Goal: Task Accomplishment & Management: Manage account settings

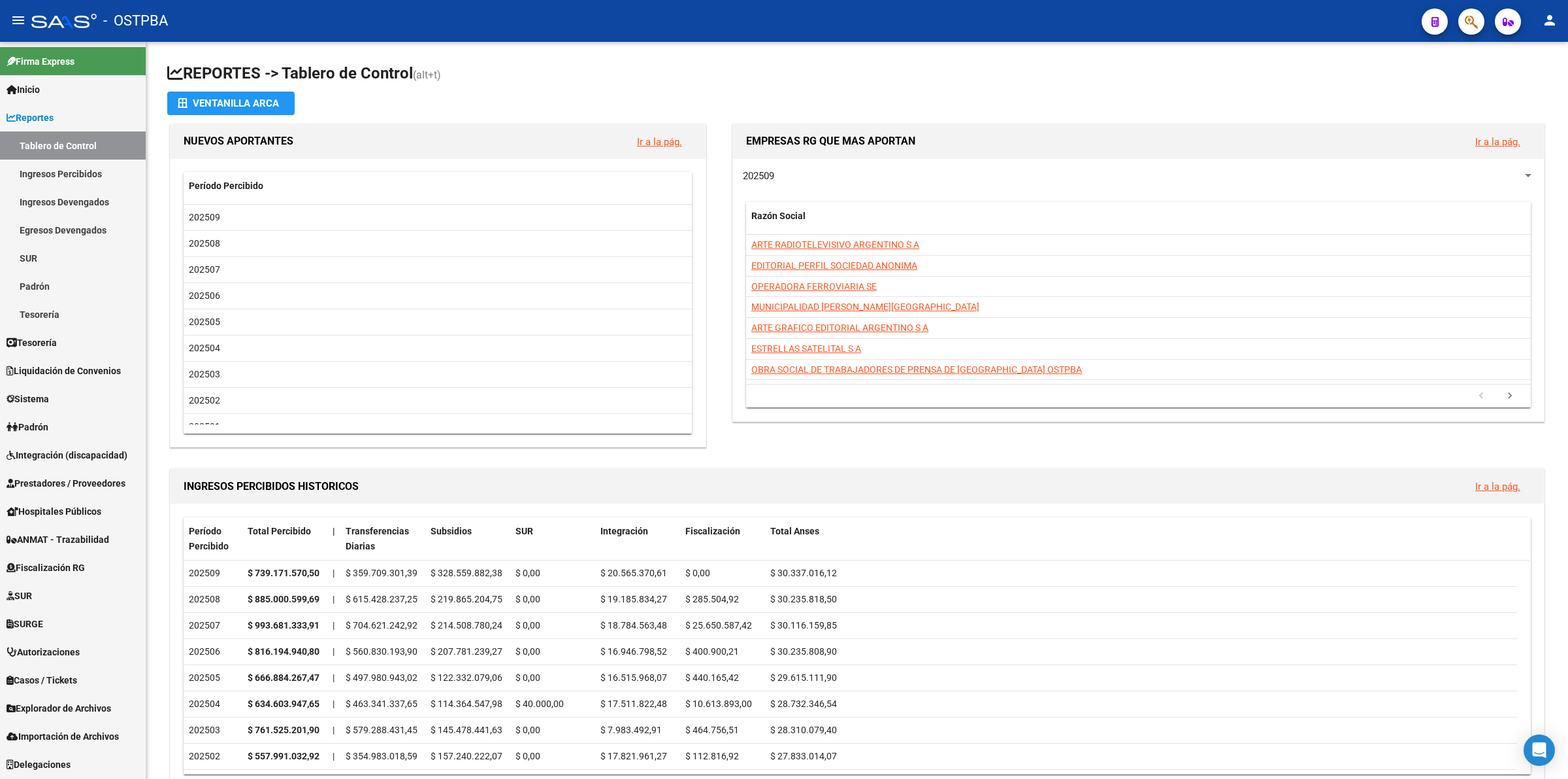
click at [71, 479] on span "Prestadores / Proveedores" at bounding box center [66, 483] width 118 height 15
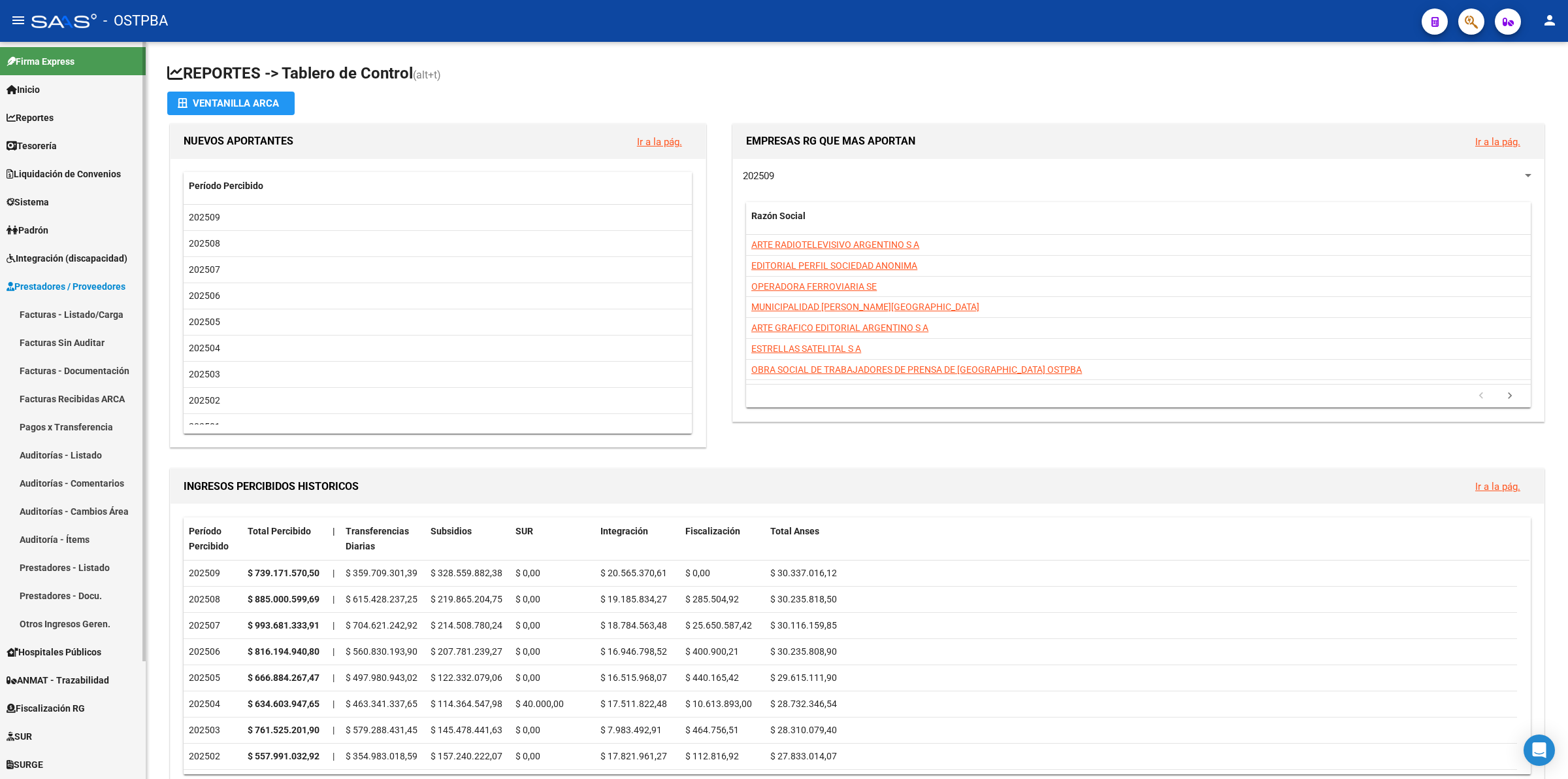
click at [90, 311] on link "Facturas - Listado/Carga" at bounding box center [73, 314] width 146 height 28
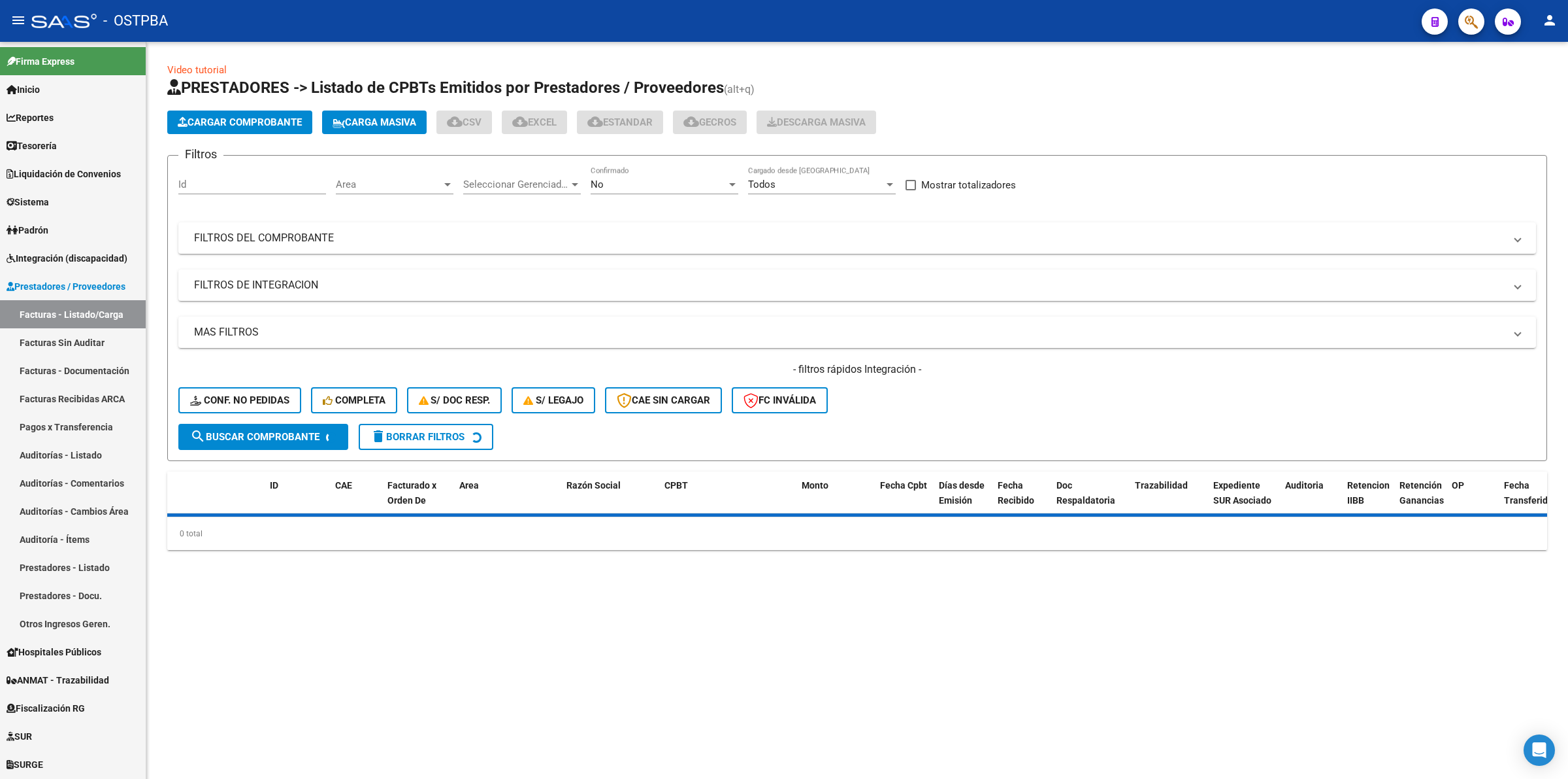
click at [660, 179] on div "No" at bounding box center [658, 185] width 136 height 12
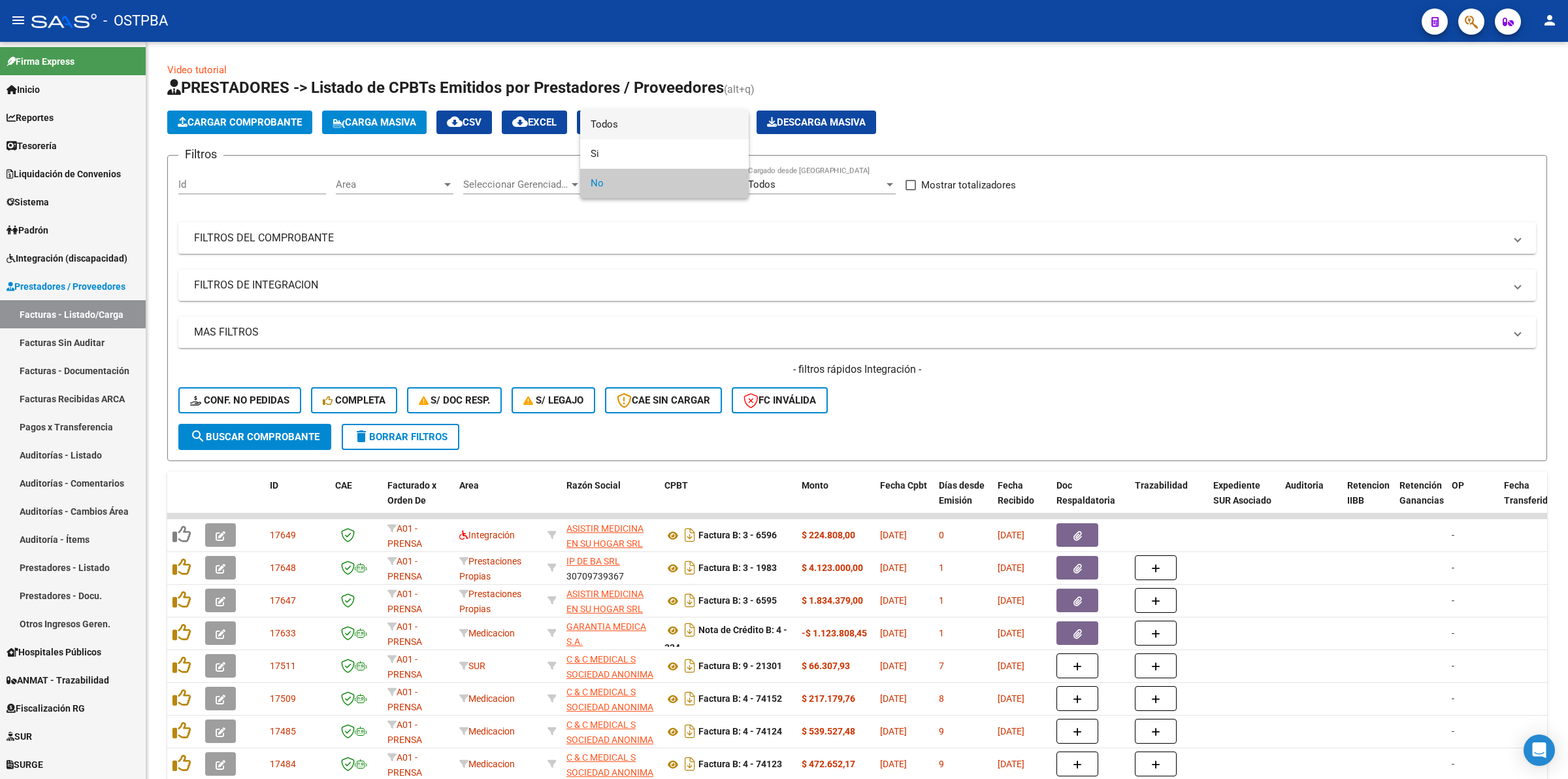
click at [646, 131] on span "Todos" at bounding box center [664, 124] width 148 height 29
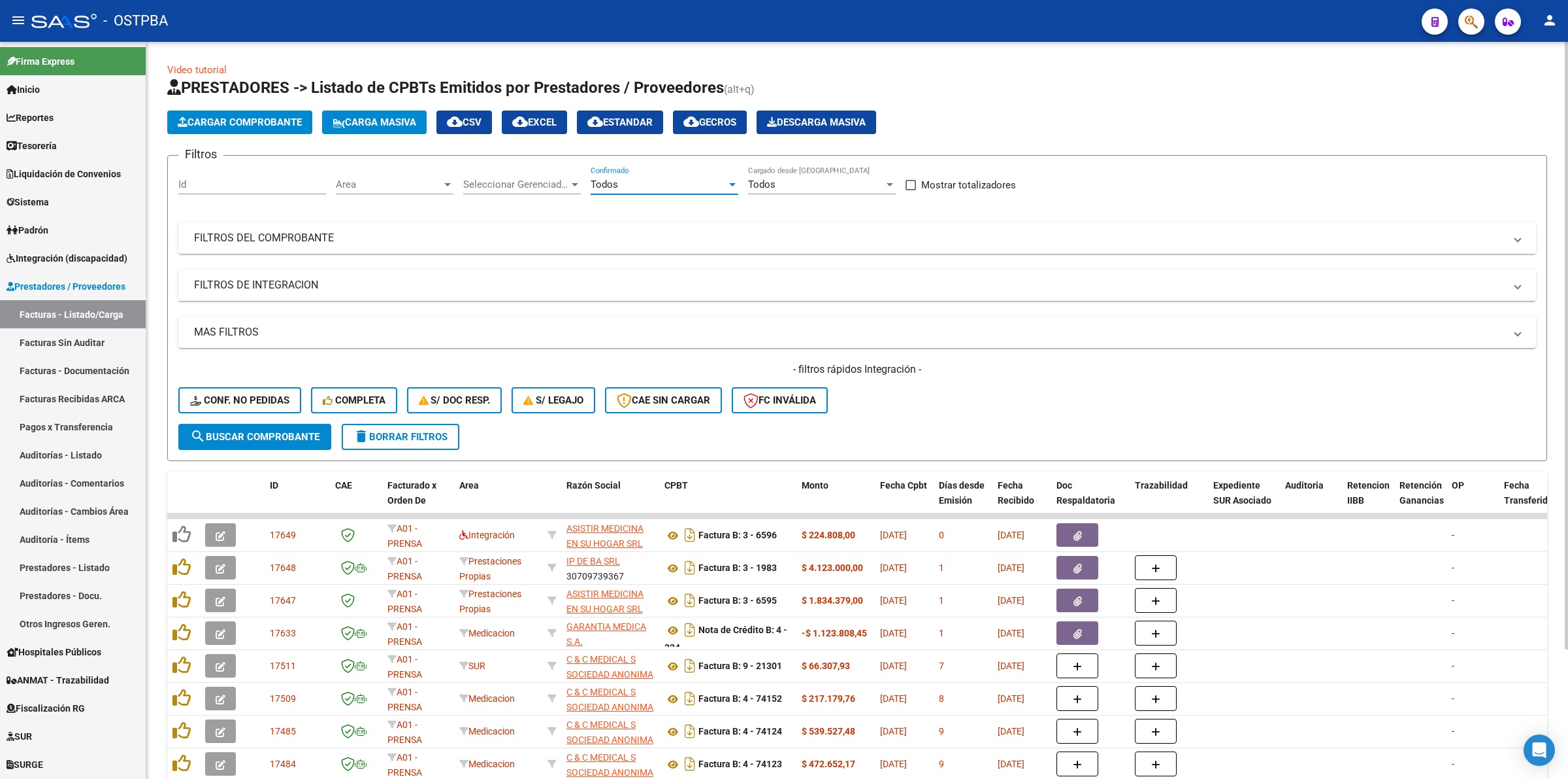
click at [344, 233] on mat-panel-title "FILTROS DEL COMPROBANTE" at bounding box center [850, 238] width 1311 height 15
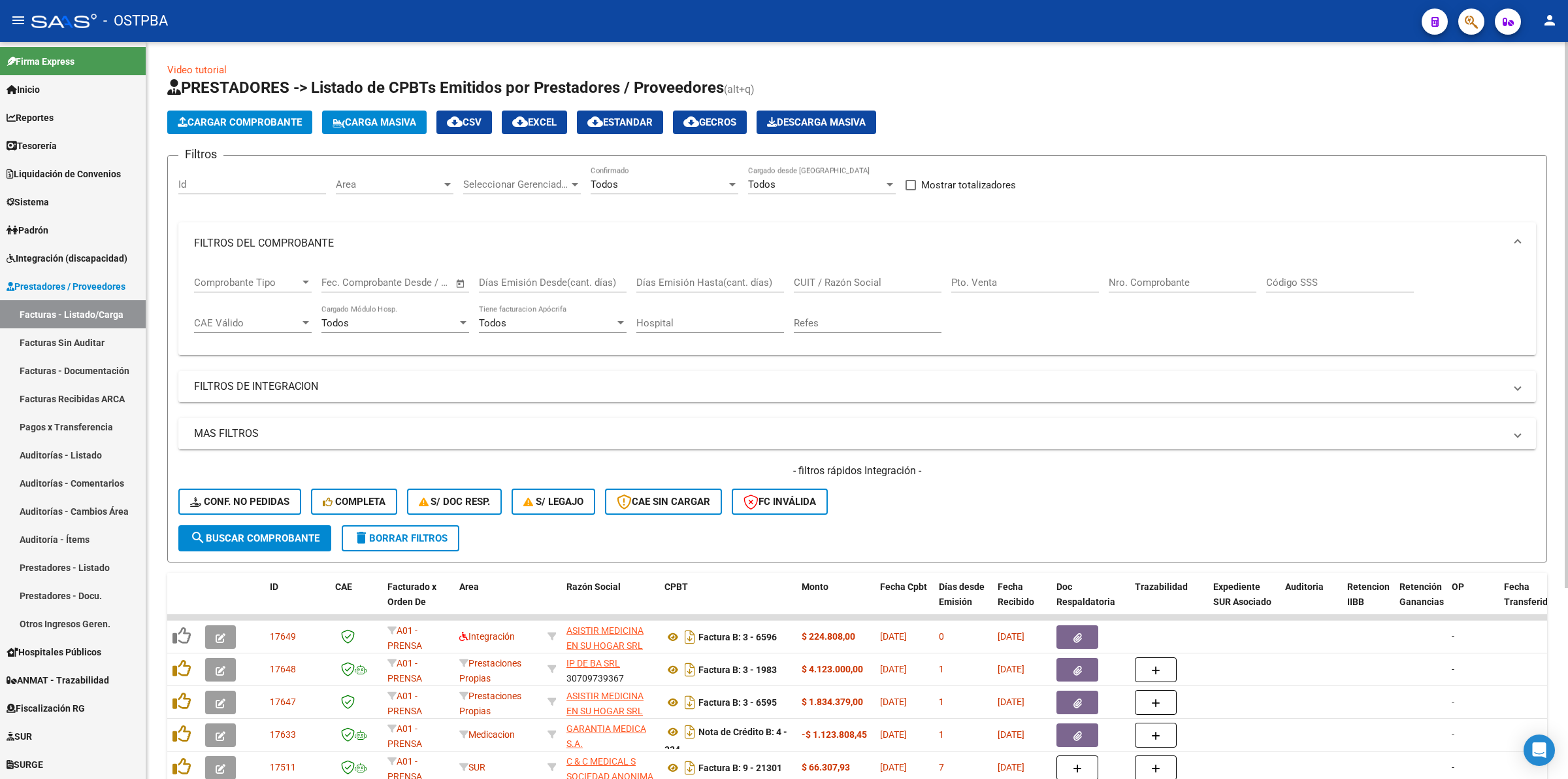
click at [1174, 278] on input "Nro. Comprobante" at bounding box center [1183, 283] width 148 height 12
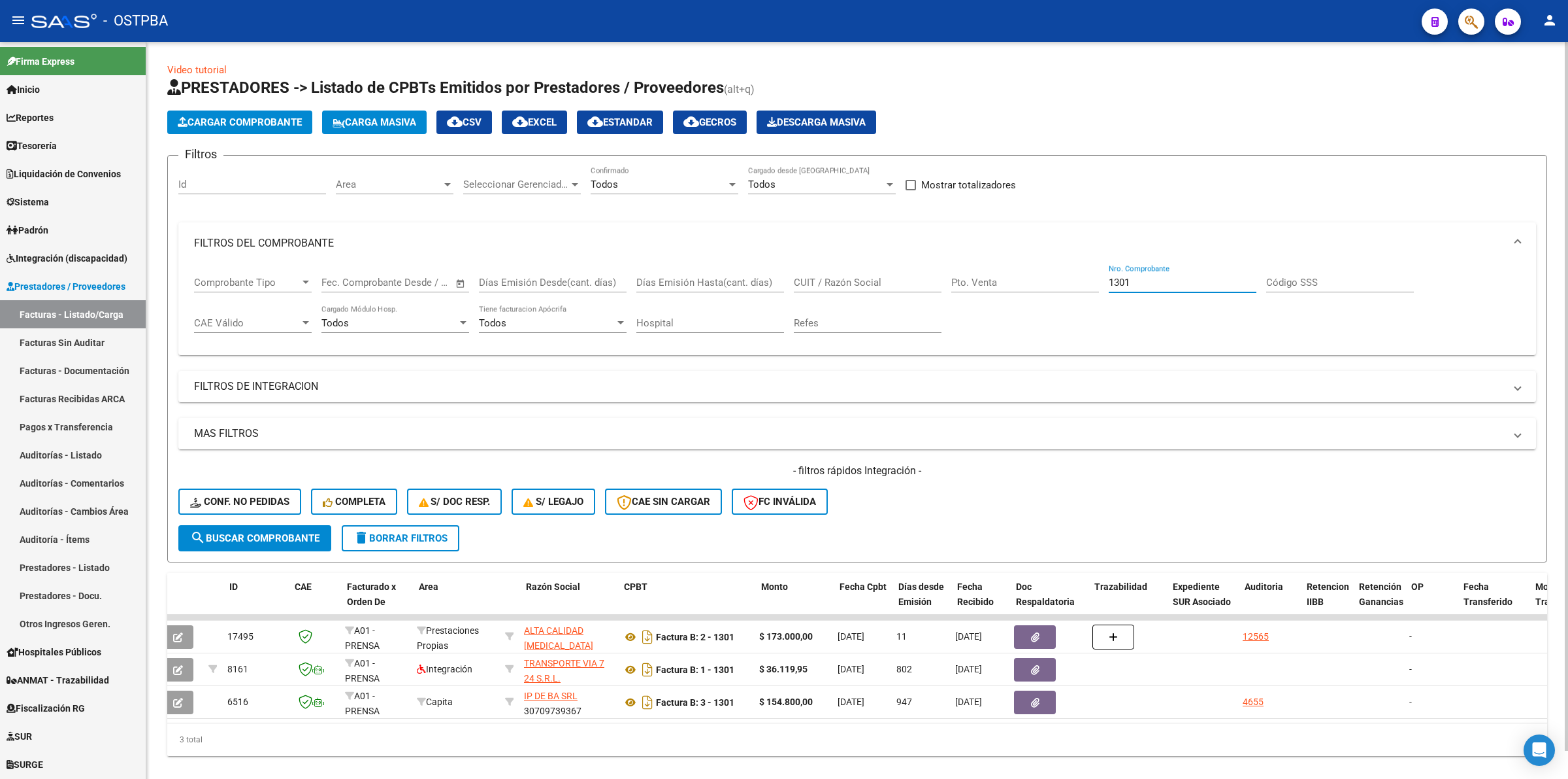
scroll to position [0, 21]
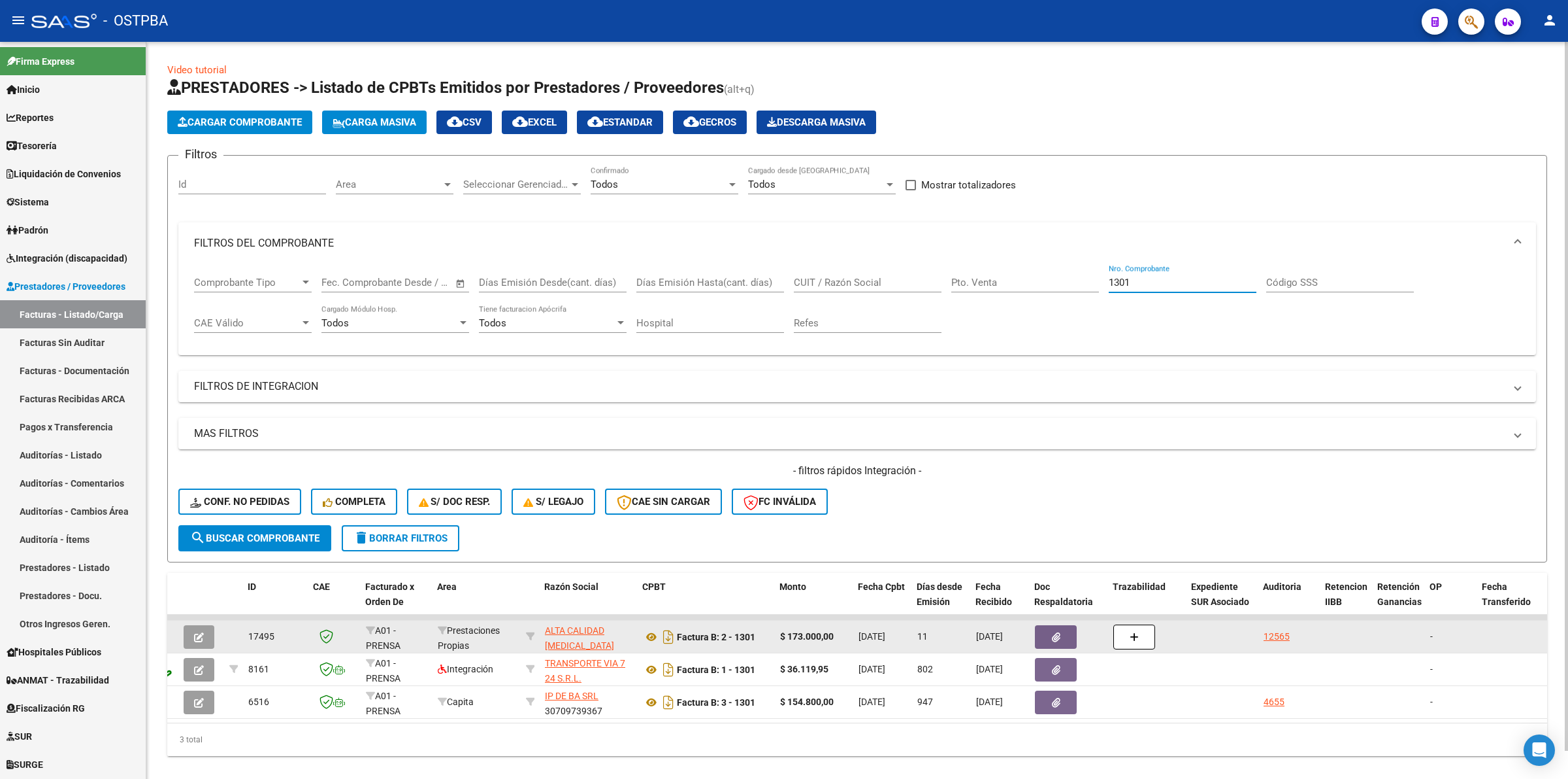
type input "1301"
drag, startPoint x: 854, startPoint y: 637, endPoint x: 900, endPoint y: 639, distance: 46.0
click at [528, 632] on icon at bounding box center [530, 635] width 9 height 9
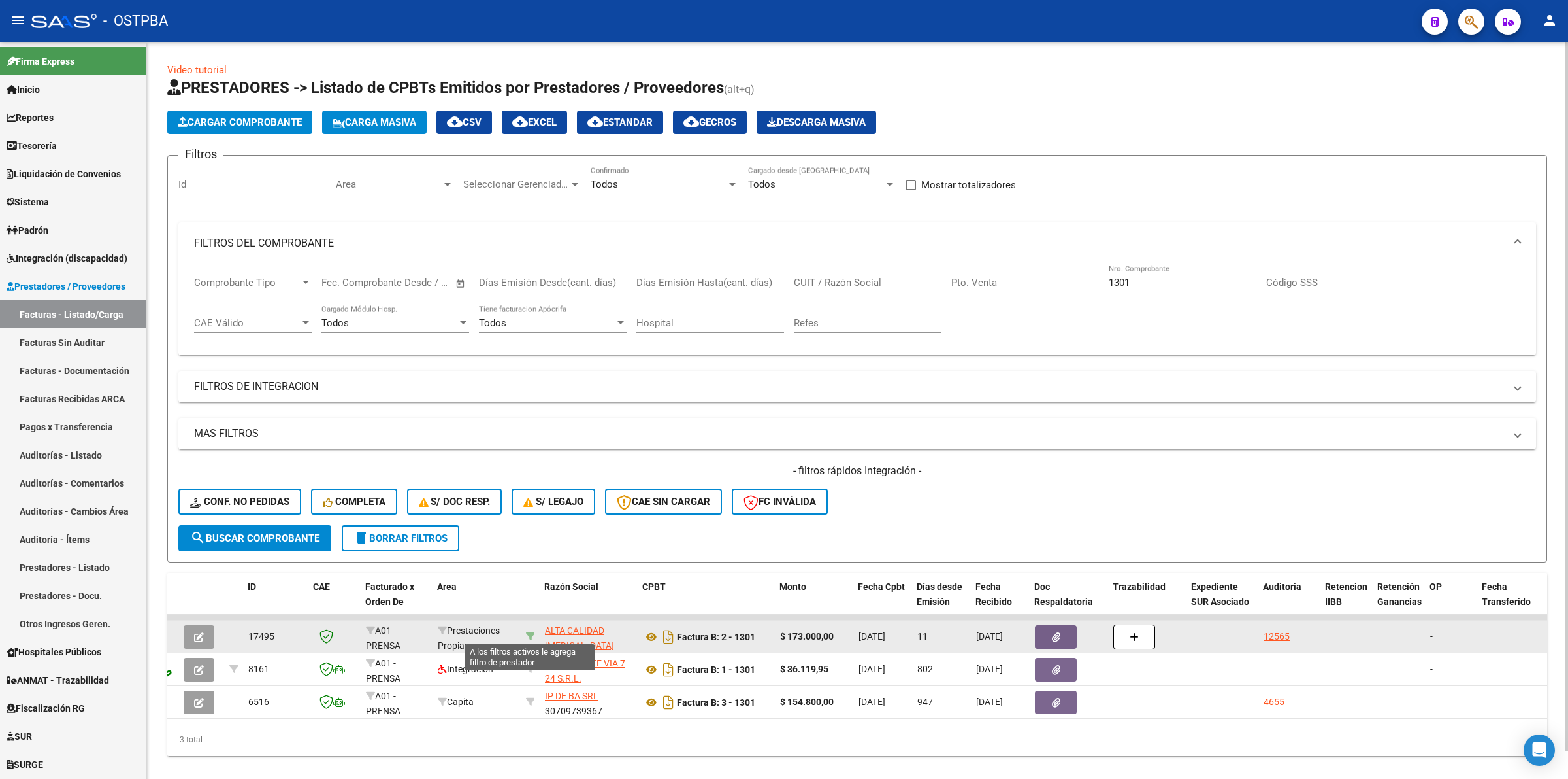
type input "30709867306"
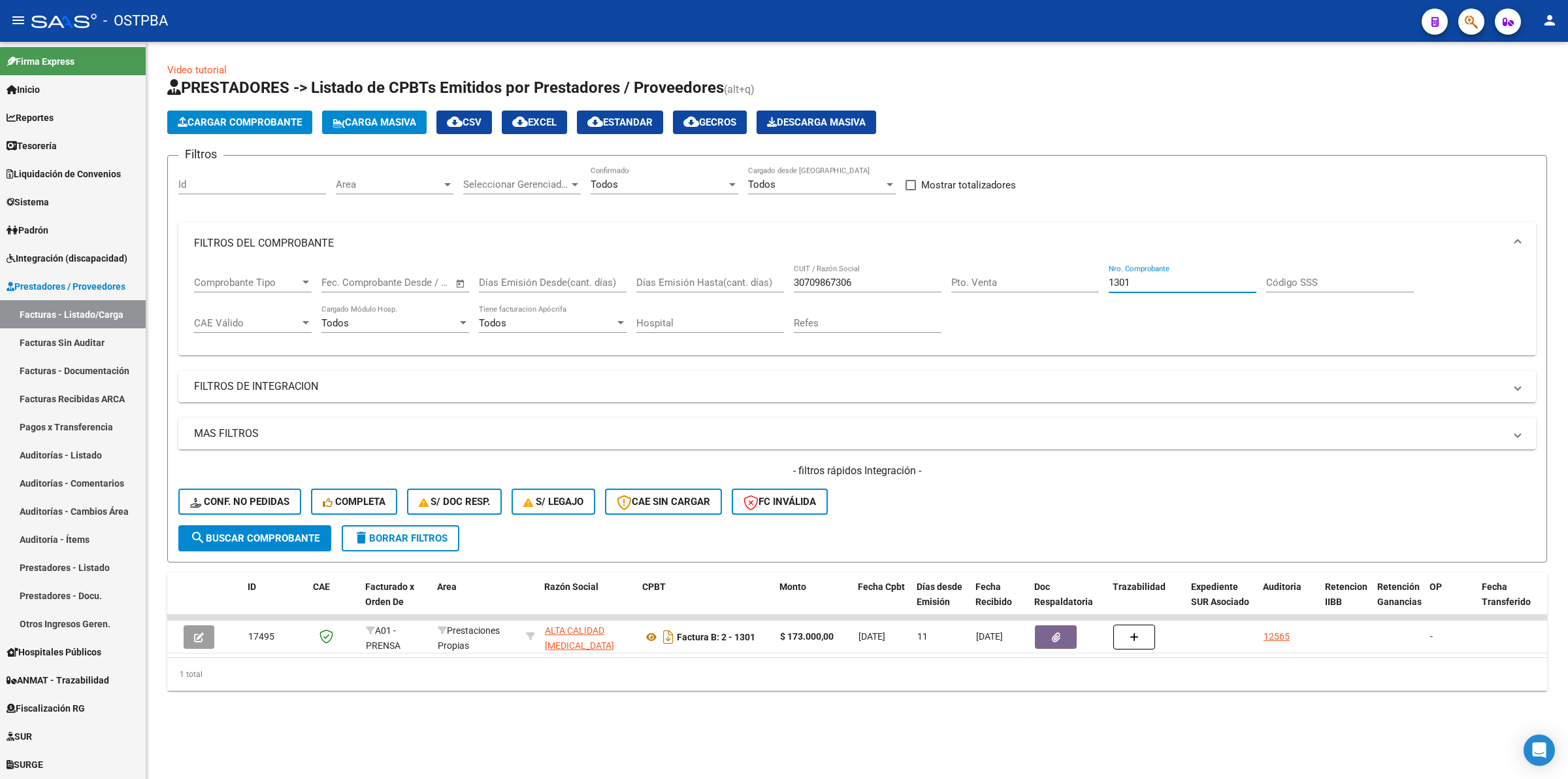
drag, startPoint x: 1151, startPoint y: 280, endPoint x: 972, endPoint y: 281, distance: 179.0
click at [972, 283] on div "Comprobante Tipo Comprobante Tipo Fecha inicio – Fecha fin Fec. Comprobante Des…" at bounding box center [857, 304] width 1326 height 81
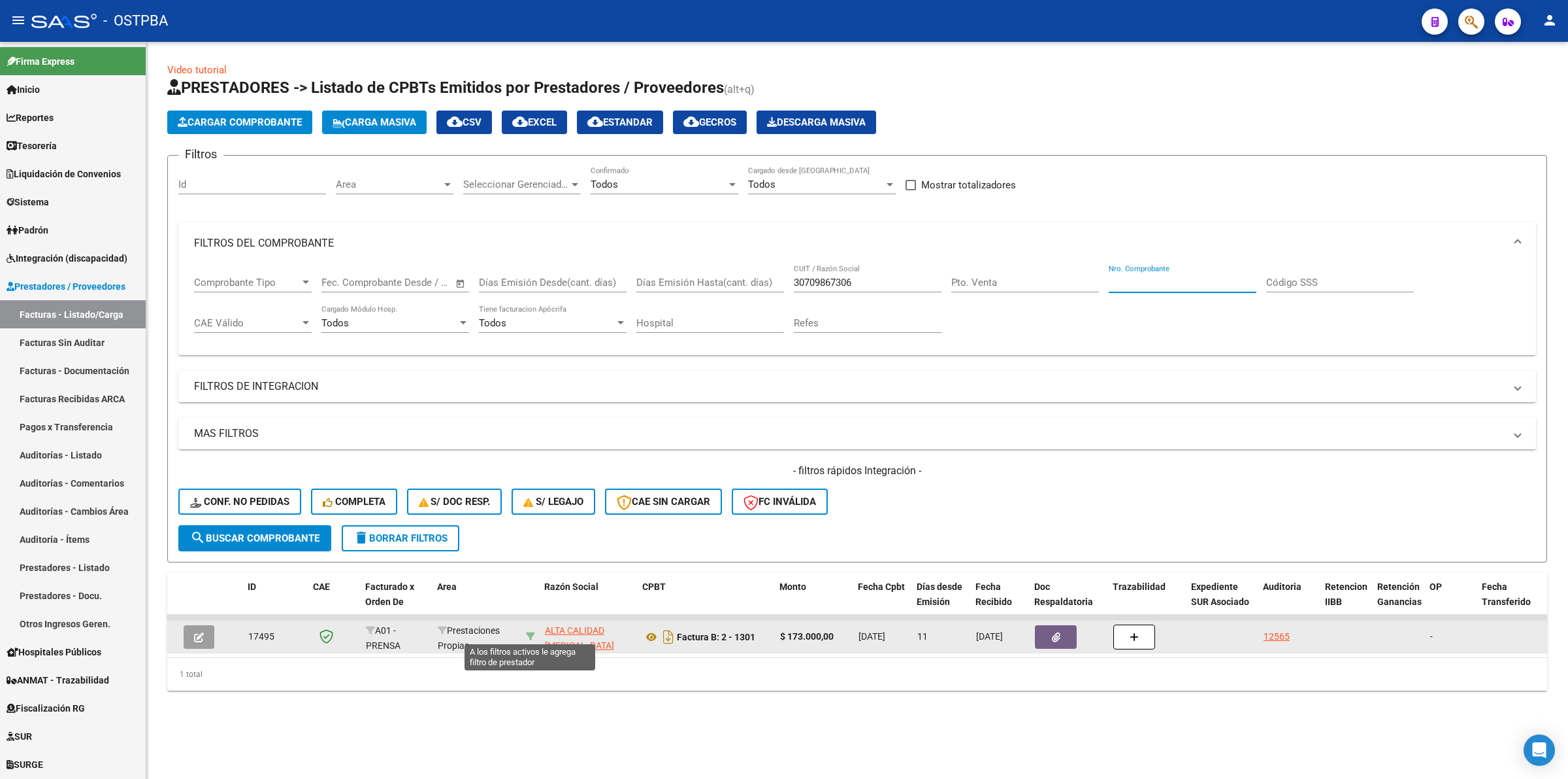
click at [530, 631] on icon at bounding box center [530, 635] width 9 height 9
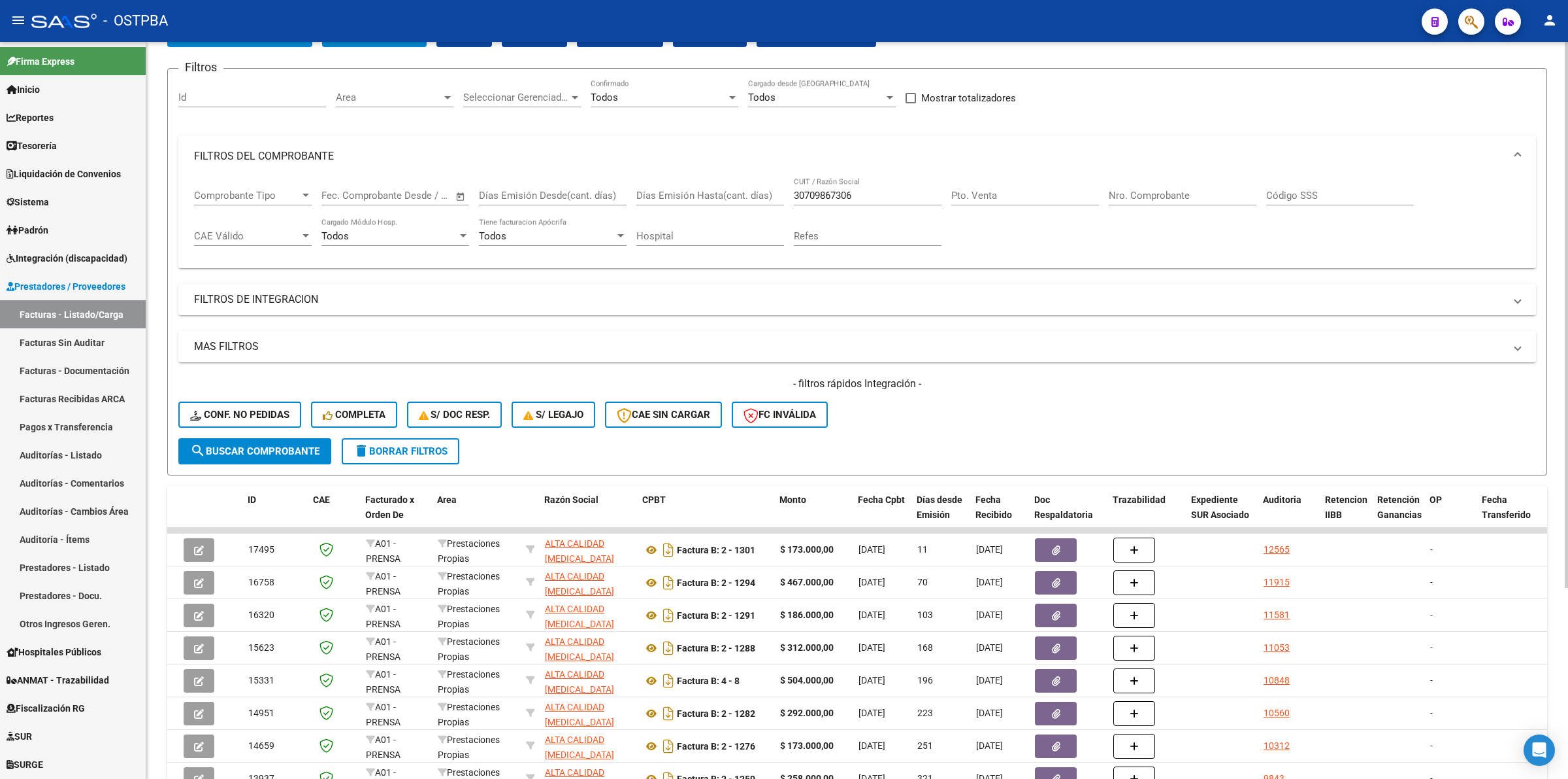
scroll to position [163, 0]
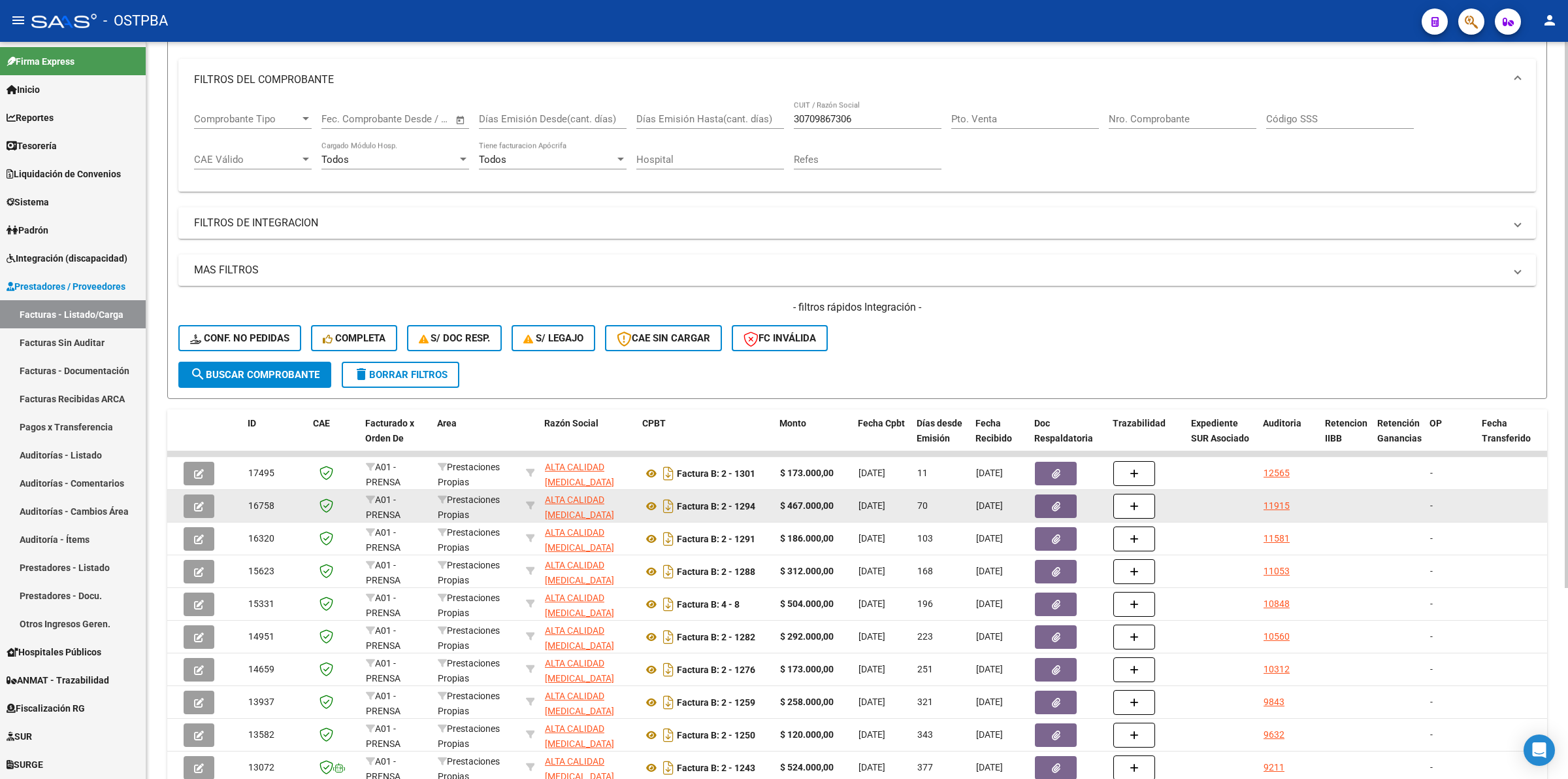
drag, startPoint x: 965, startPoint y: 507, endPoint x: 1026, endPoint y: 505, distance: 61.0
drag, startPoint x: 858, startPoint y: 505, endPoint x: 915, endPoint y: 509, distance: 57.1
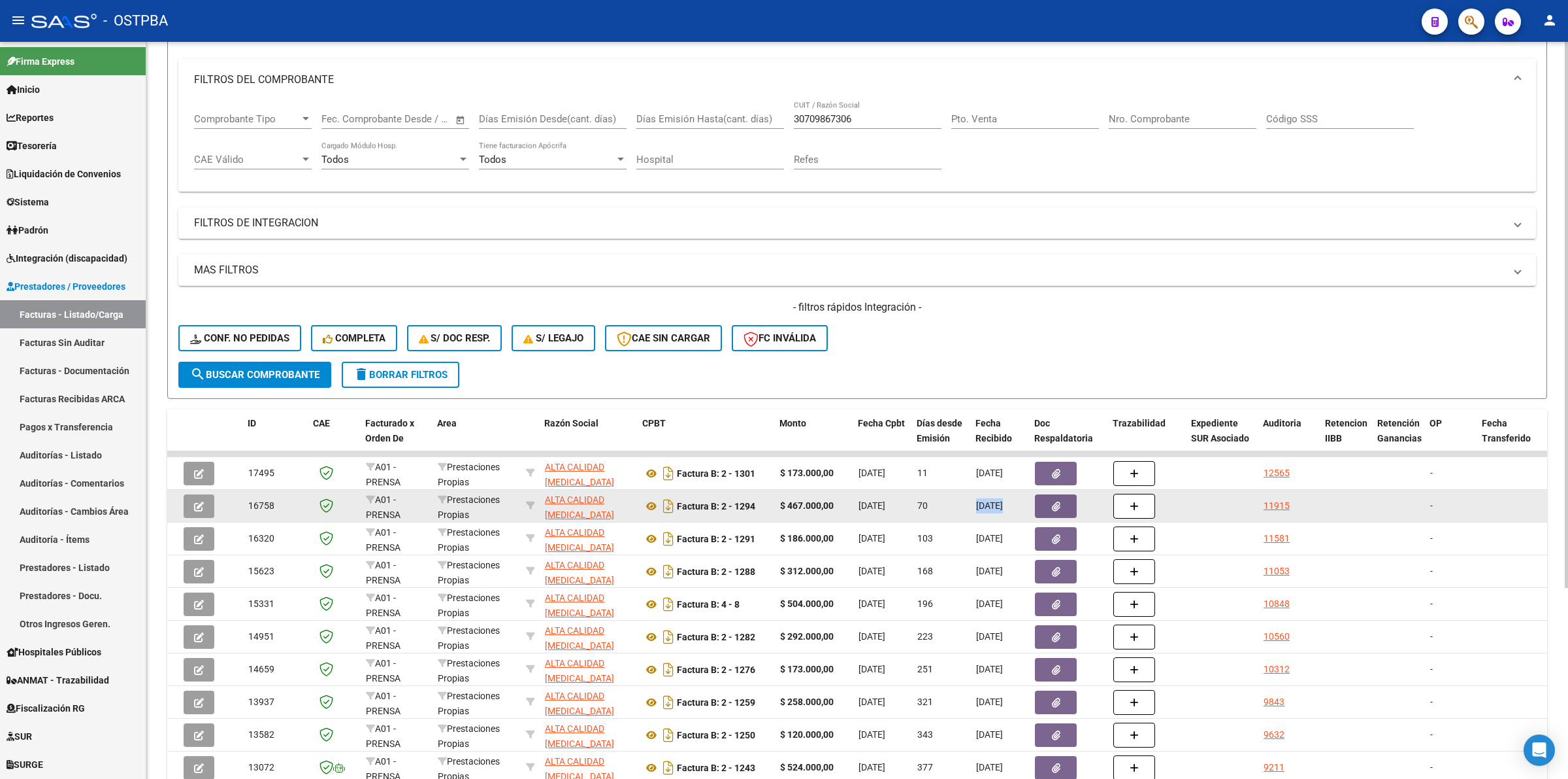
drag, startPoint x: 984, startPoint y: 504, endPoint x: 1033, endPoint y: 507, distance: 49.1
drag, startPoint x: 861, startPoint y: 510, endPoint x: 909, endPoint y: 507, distance: 48.1
click at [909, 507] on datatable-body-cell "04/07/2025" at bounding box center [883, 505] width 59 height 32
drag, startPoint x: 981, startPoint y: 504, endPoint x: 1022, endPoint y: 505, distance: 41.0
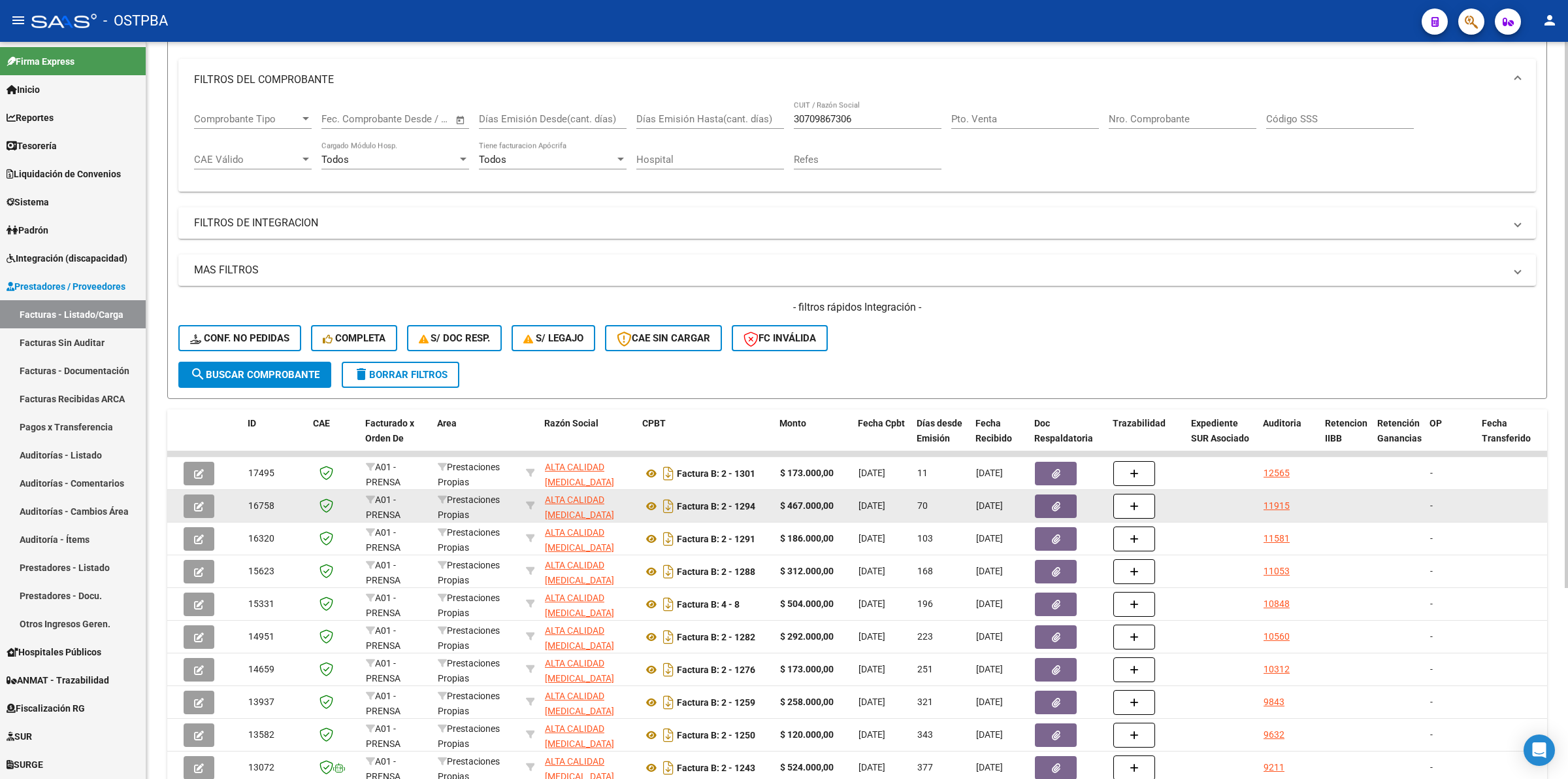
click at [1003, 505] on span "08/07/2025" at bounding box center [990, 505] width 27 height 11
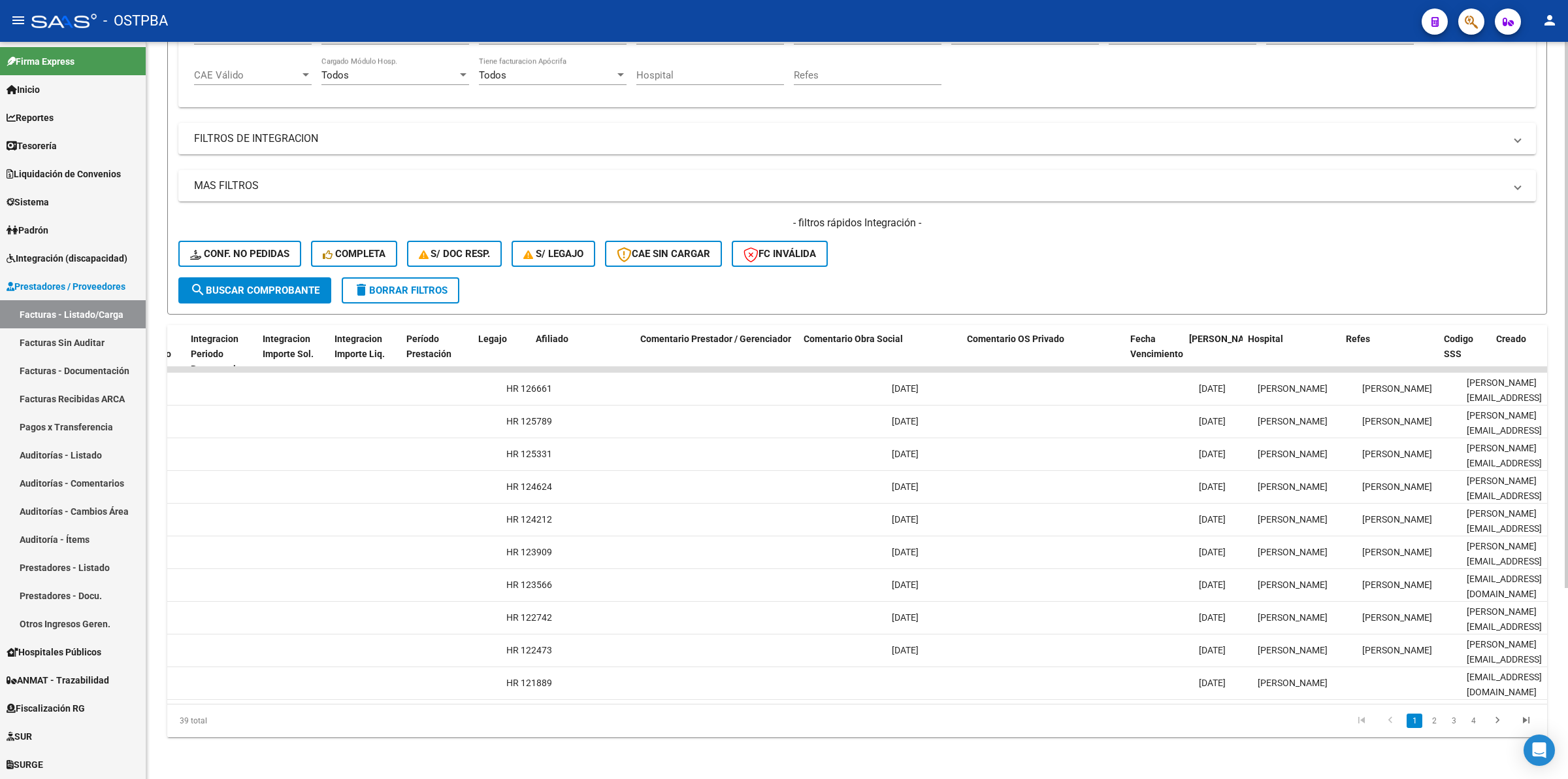
scroll to position [0, 1988]
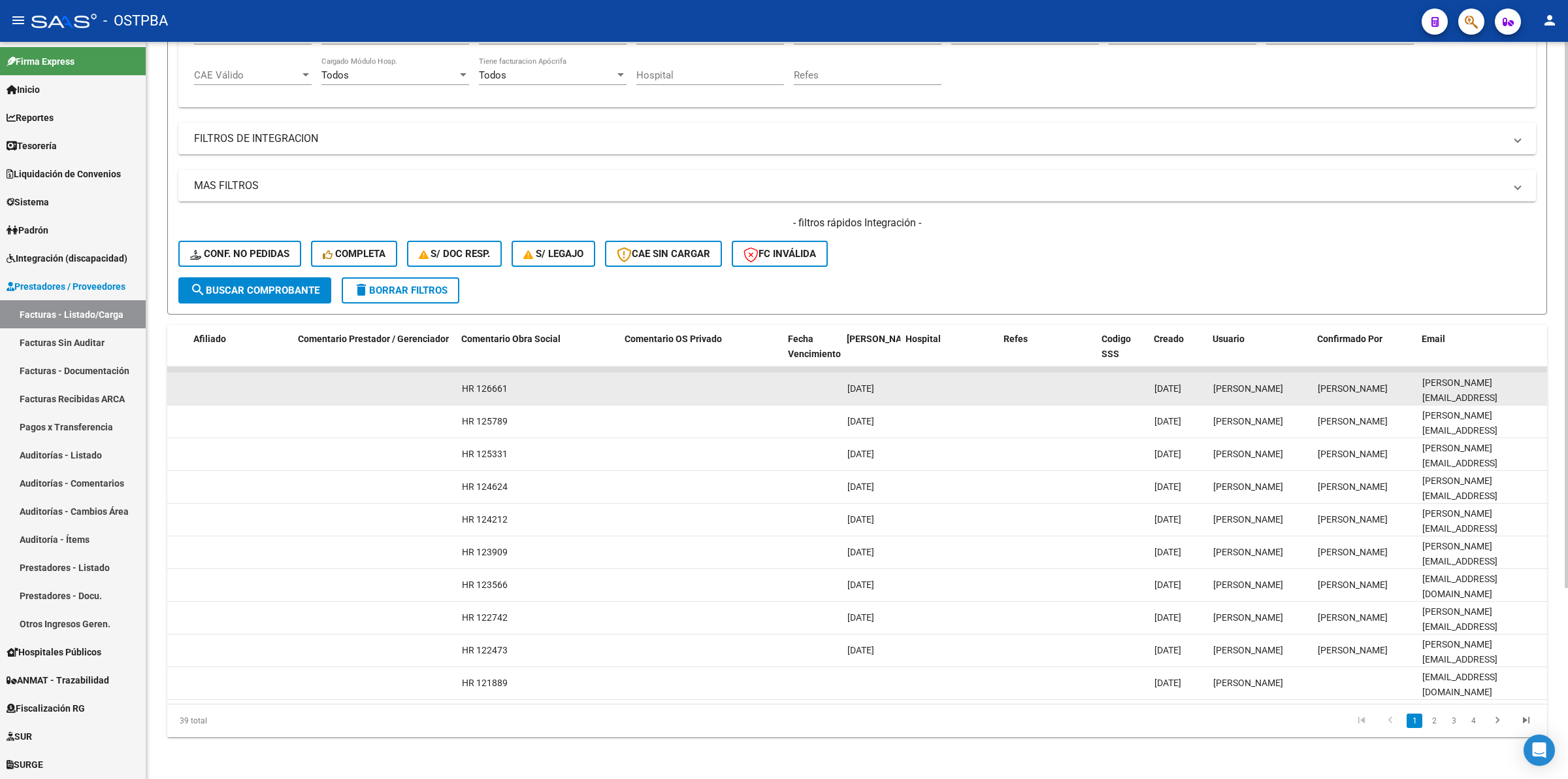
drag, startPoint x: 1400, startPoint y: 383, endPoint x: 1200, endPoint y: 381, distance: 200.0
click at [1406, 381] on div "Gabriela Antognoli" at bounding box center [1364, 388] width 94 height 15
click at [1050, 375] on datatable-body-cell at bounding box center [1048, 389] width 98 height 32
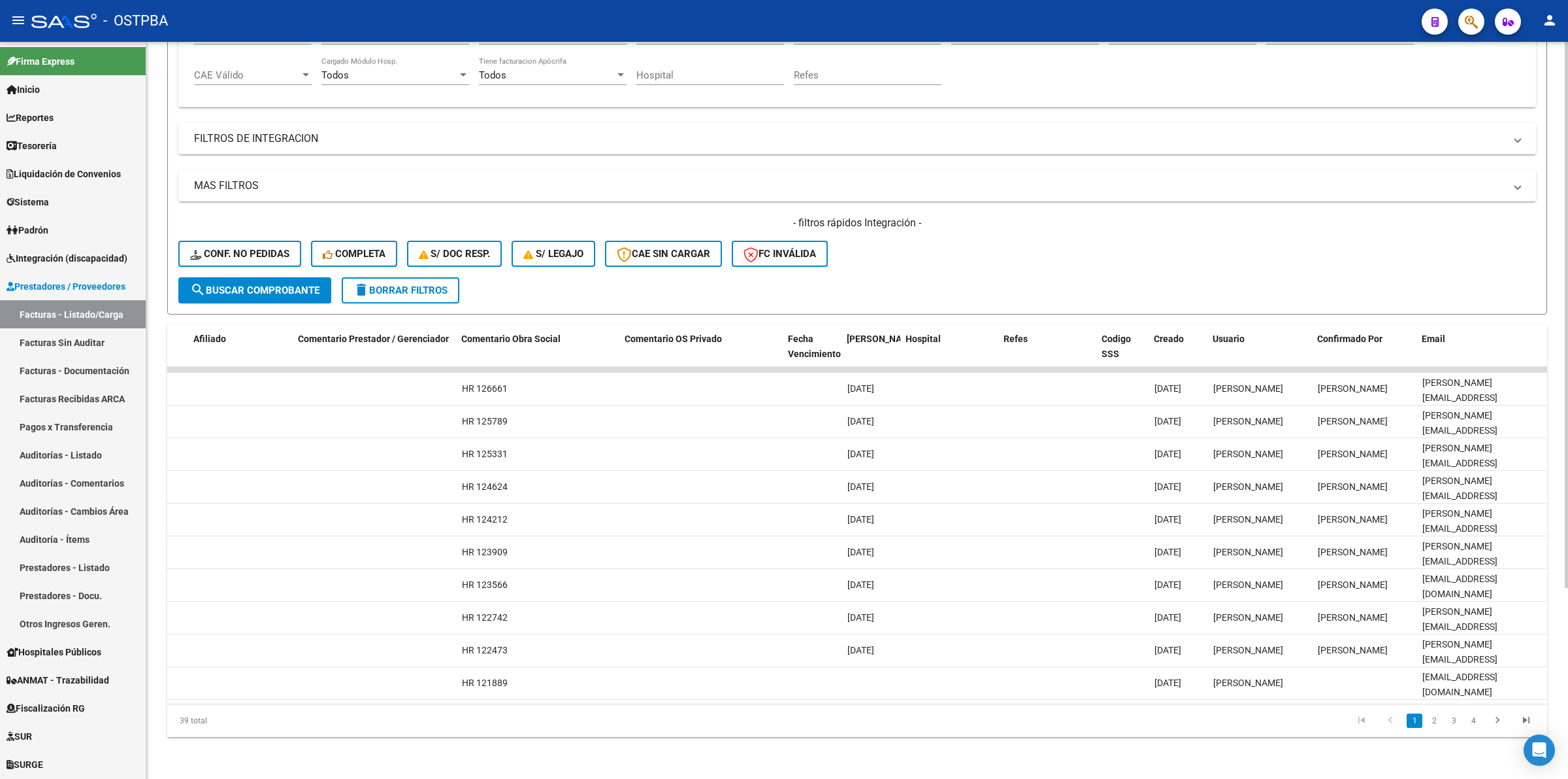
drag, startPoint x: 1096, startPoint y: 703, endPoint x: 1090, endPoint y: 700, distance: 6.7
click at [1092, 700] on datatable-body "17495 A01 - PRENSA Prestaciones Propias ALTA CALIDAD ENDOSCOPIA DIGESTIVA S.R.L…" at bounding box center [856, 535] width 1380 height 337
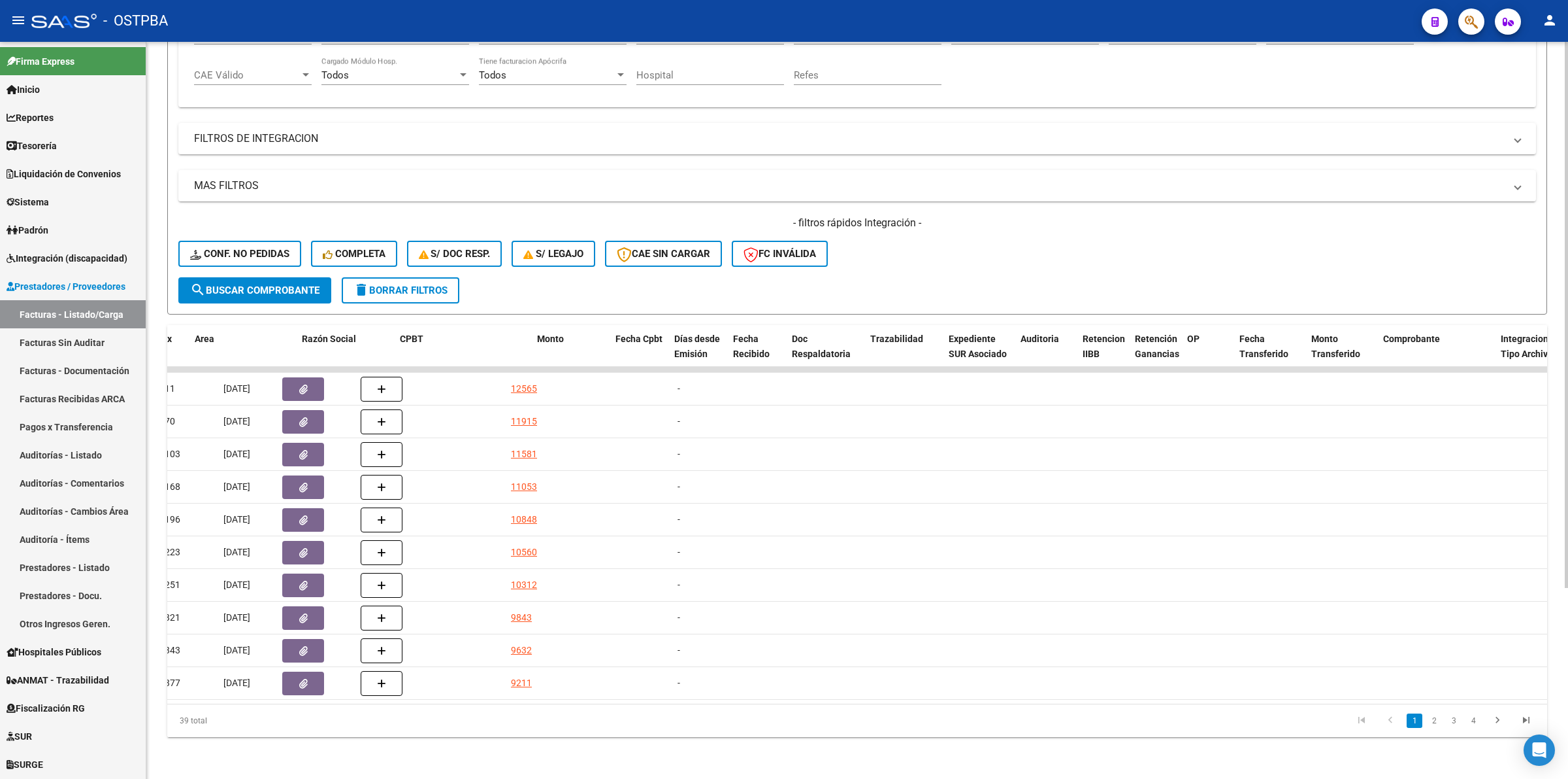
scroll to position [0, 0]
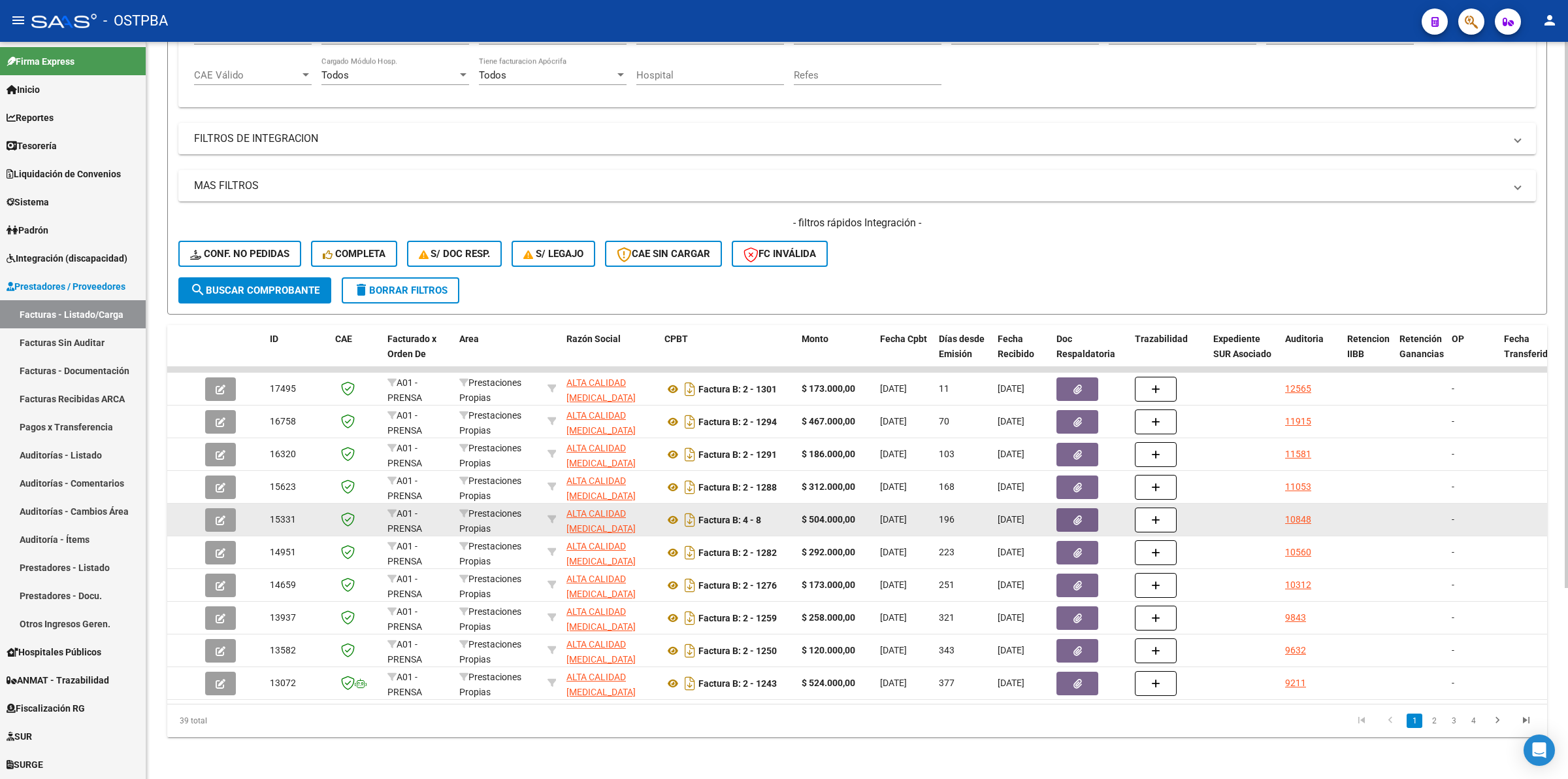
click at [1426, 503] on datatable-body-cell at bounding box center [1420, 519] width 52 height 32
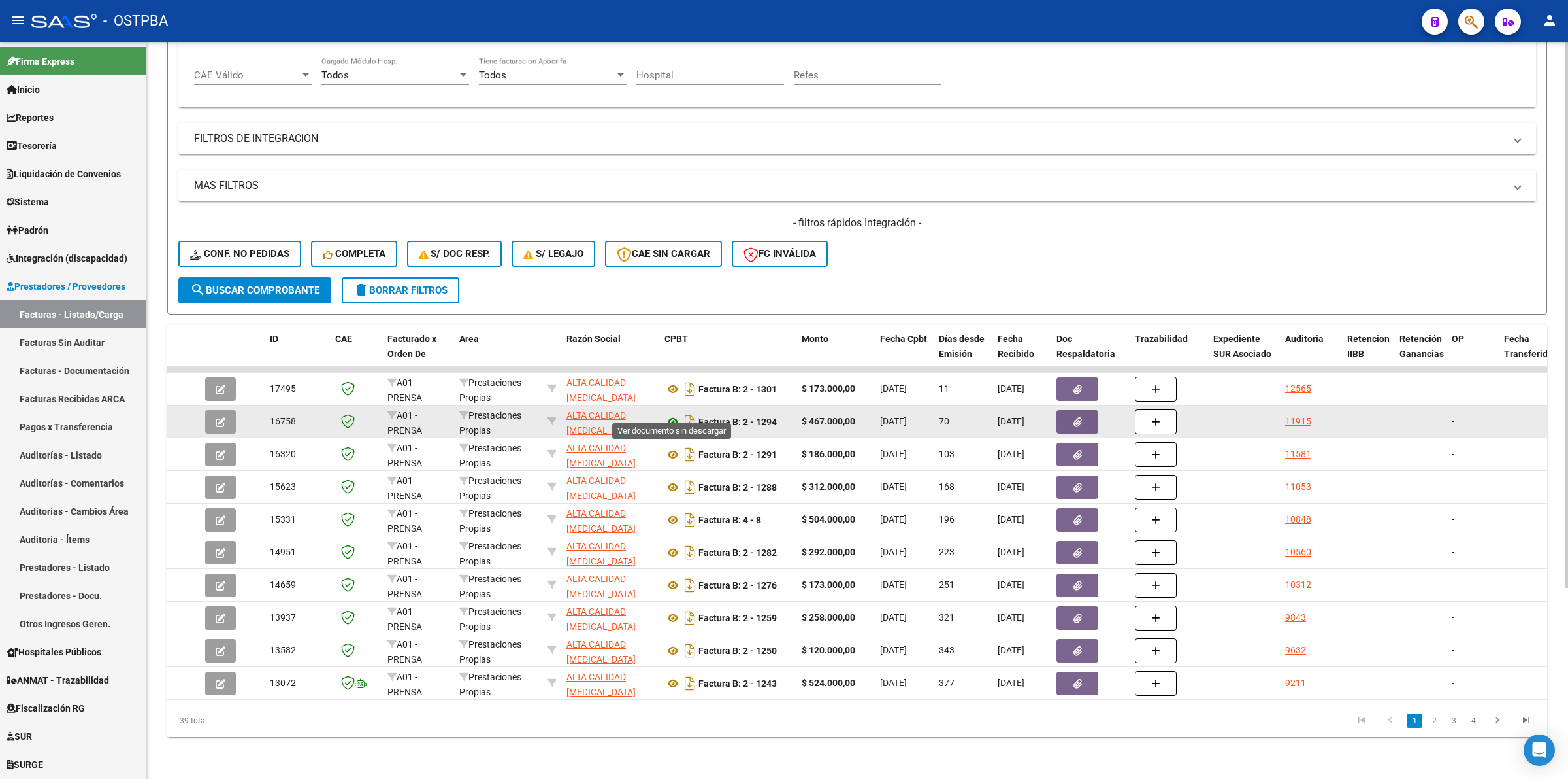
click at [671, 414] on icon at bounding box center [672, 422] width 17 height 16
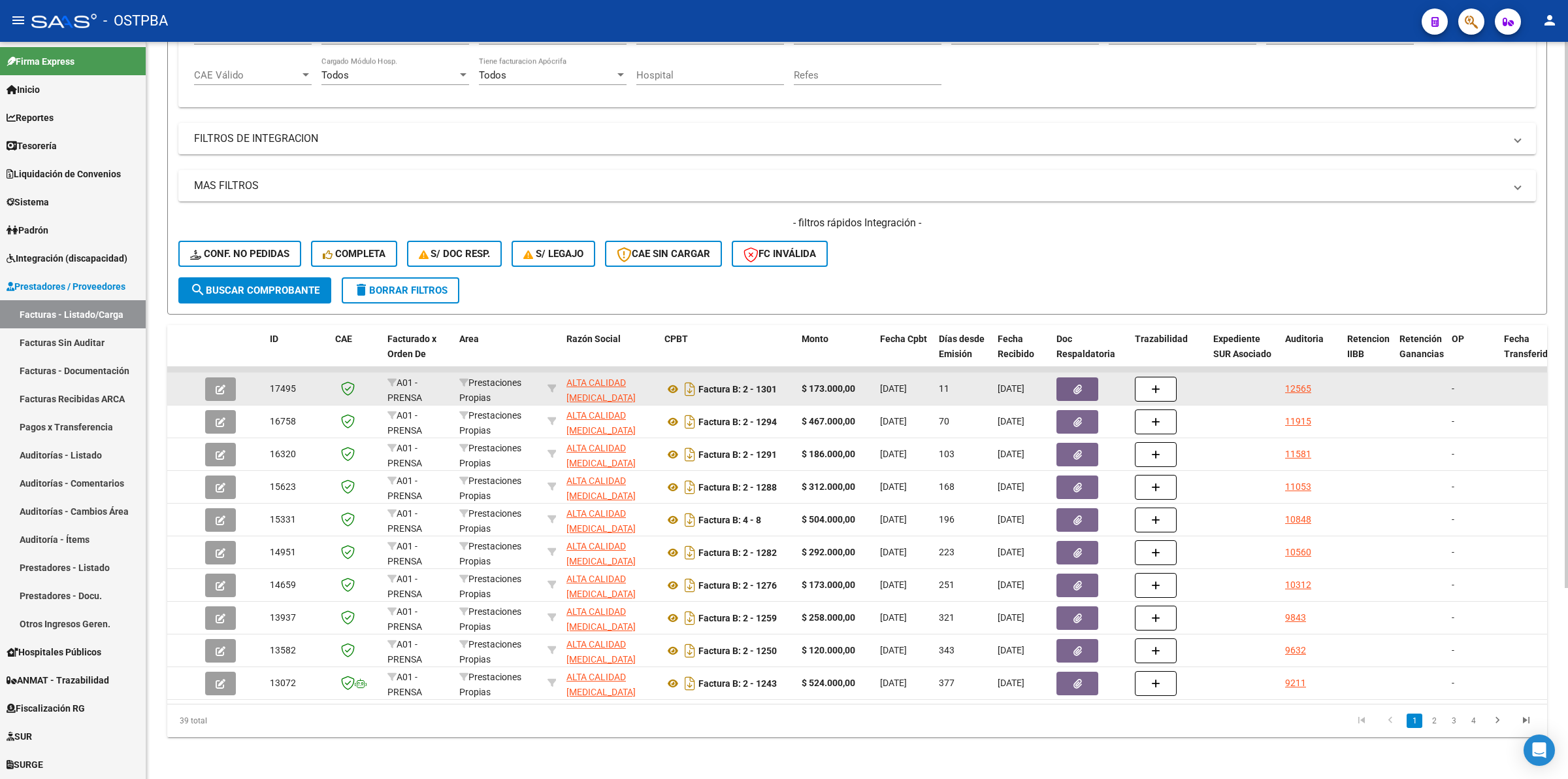
click at [1076, 385] on icon "button" at bounding box center [1078, 390] width 9 height 10
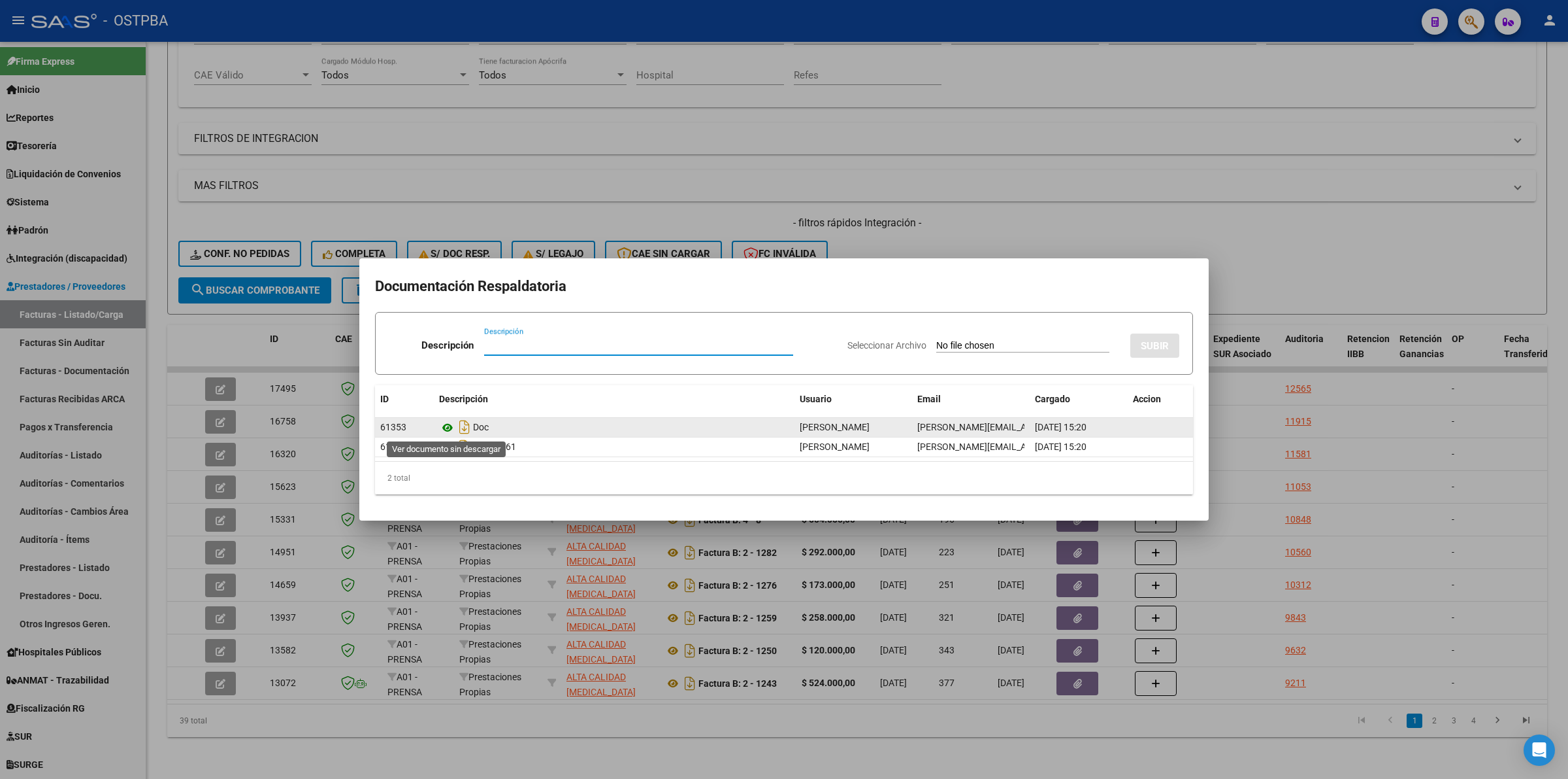
click at [449, 426] on icon at bounding box center [447, 427] width 17 height 16
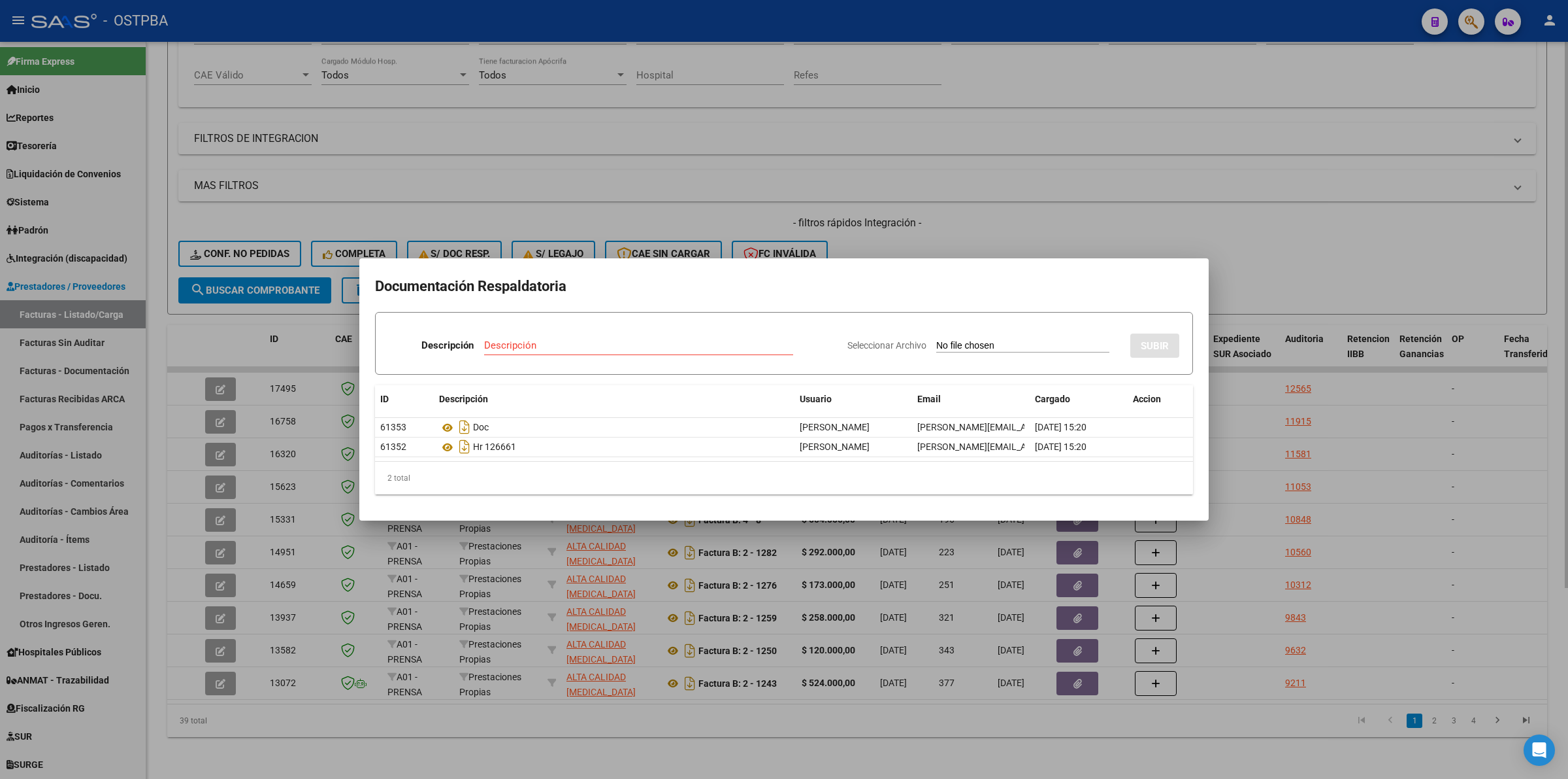
click at [1308, 203] on div at bounding box center [784, 390] width 1568 height 779
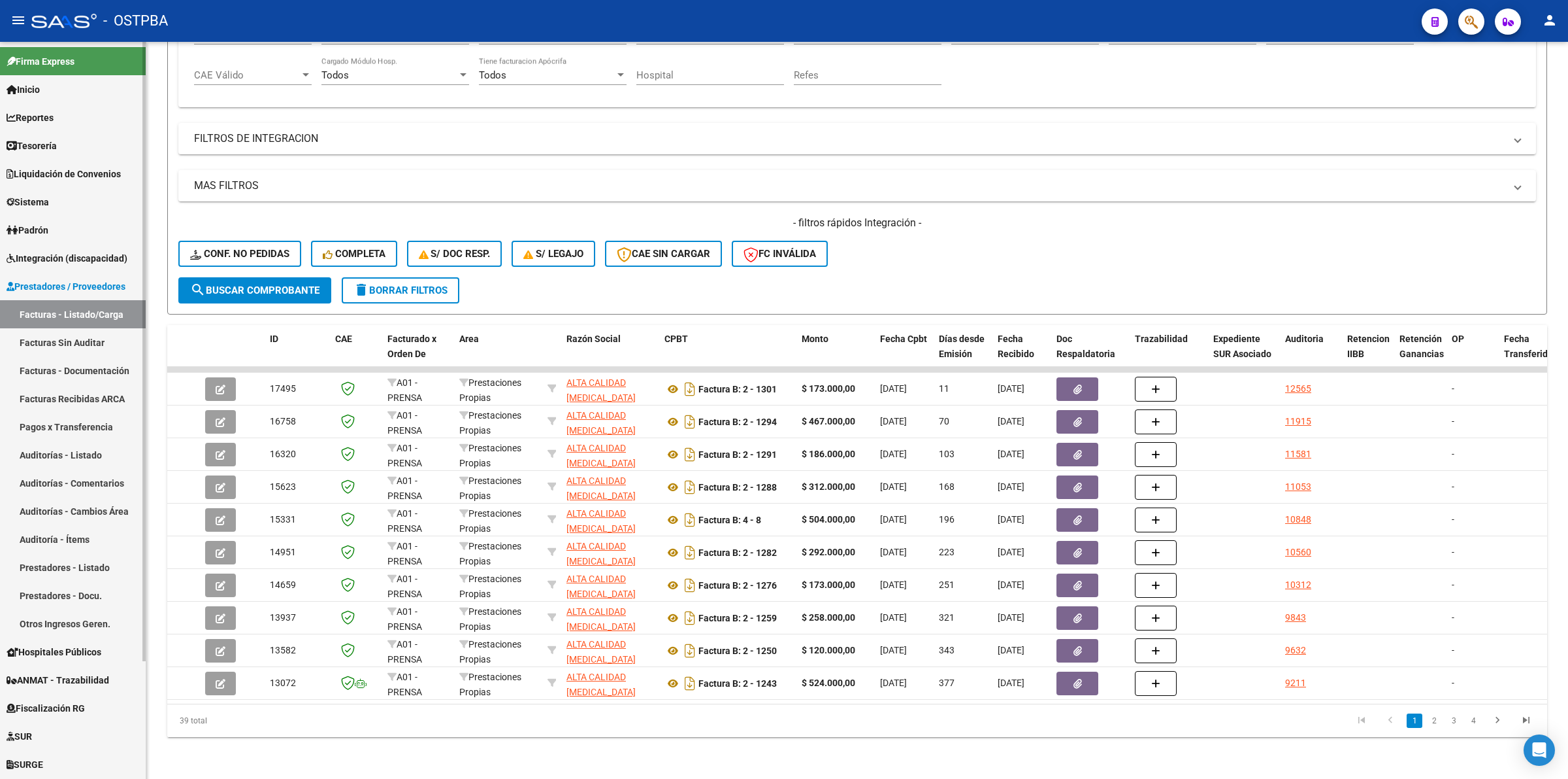
click at [64, 119] on link "Reportes" at bounding box center [73, 117] width 146 height 28
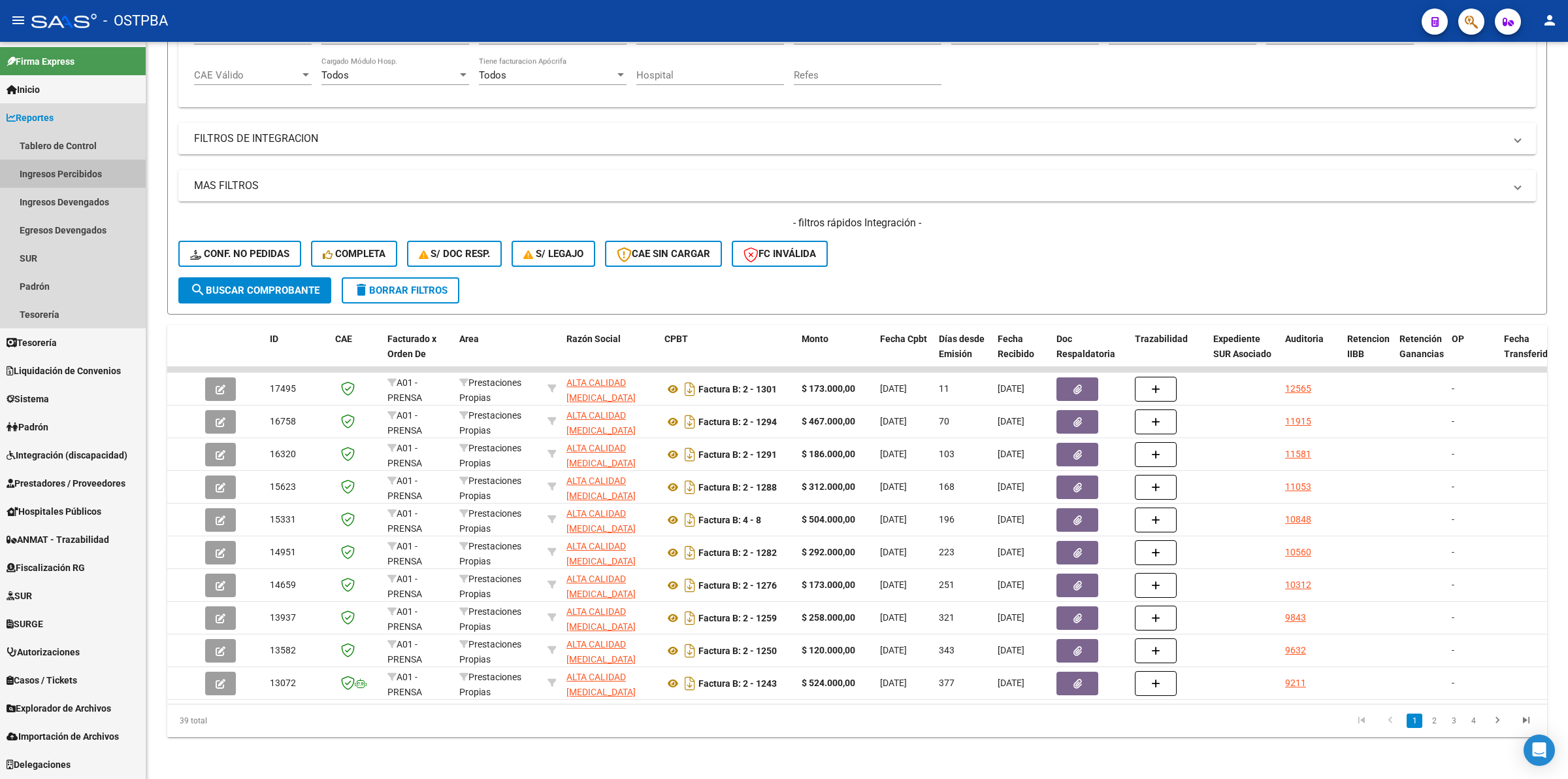
click at [63, 175] on link "Ingresos Percibidos" at bounding box center [73, 173] width 146 height 28
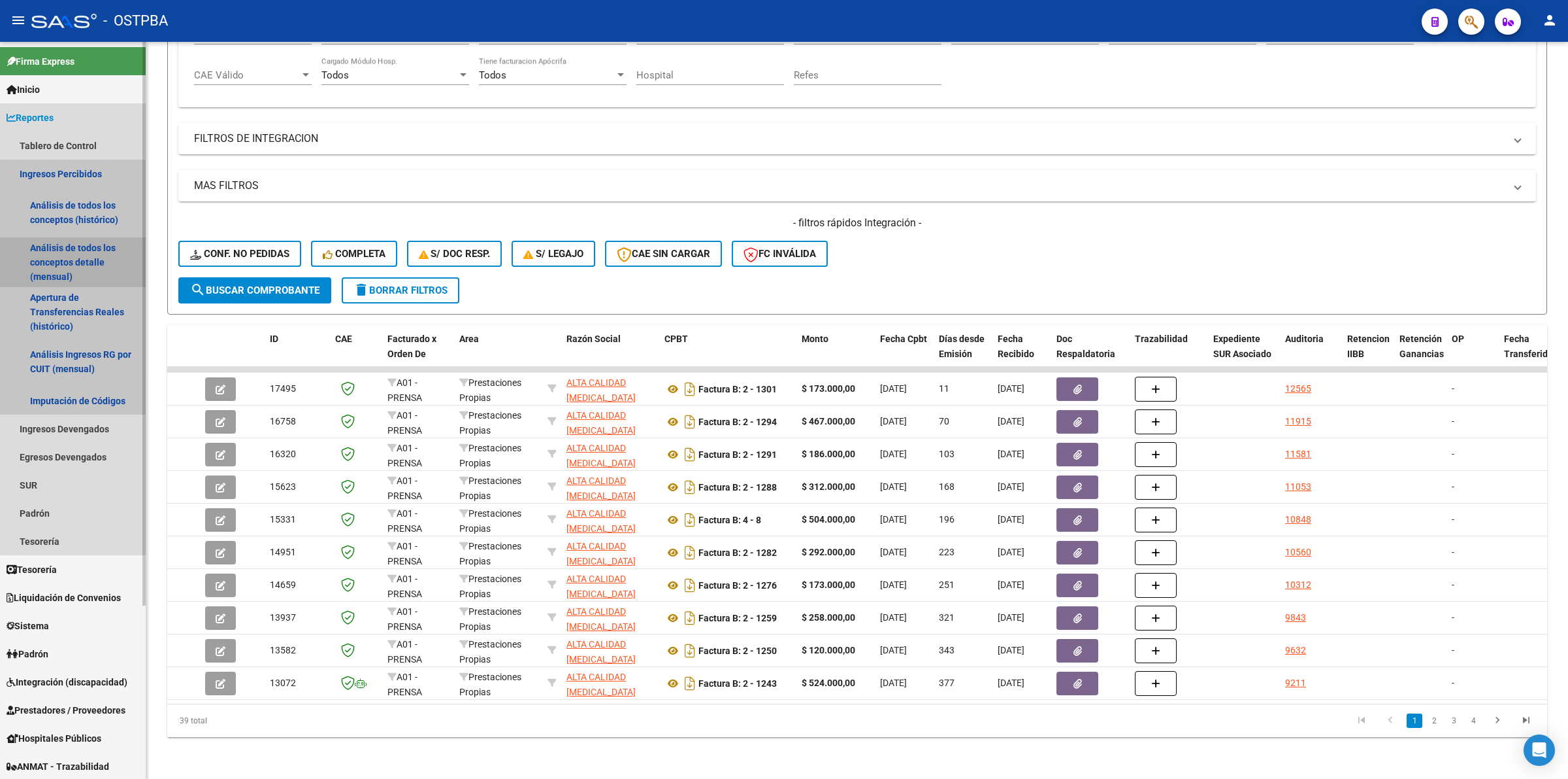
click at [74, 253] on link "Análisis de todos los conceptos detalle (mensual)" at bounding box center [73, 261] width 146 height 50
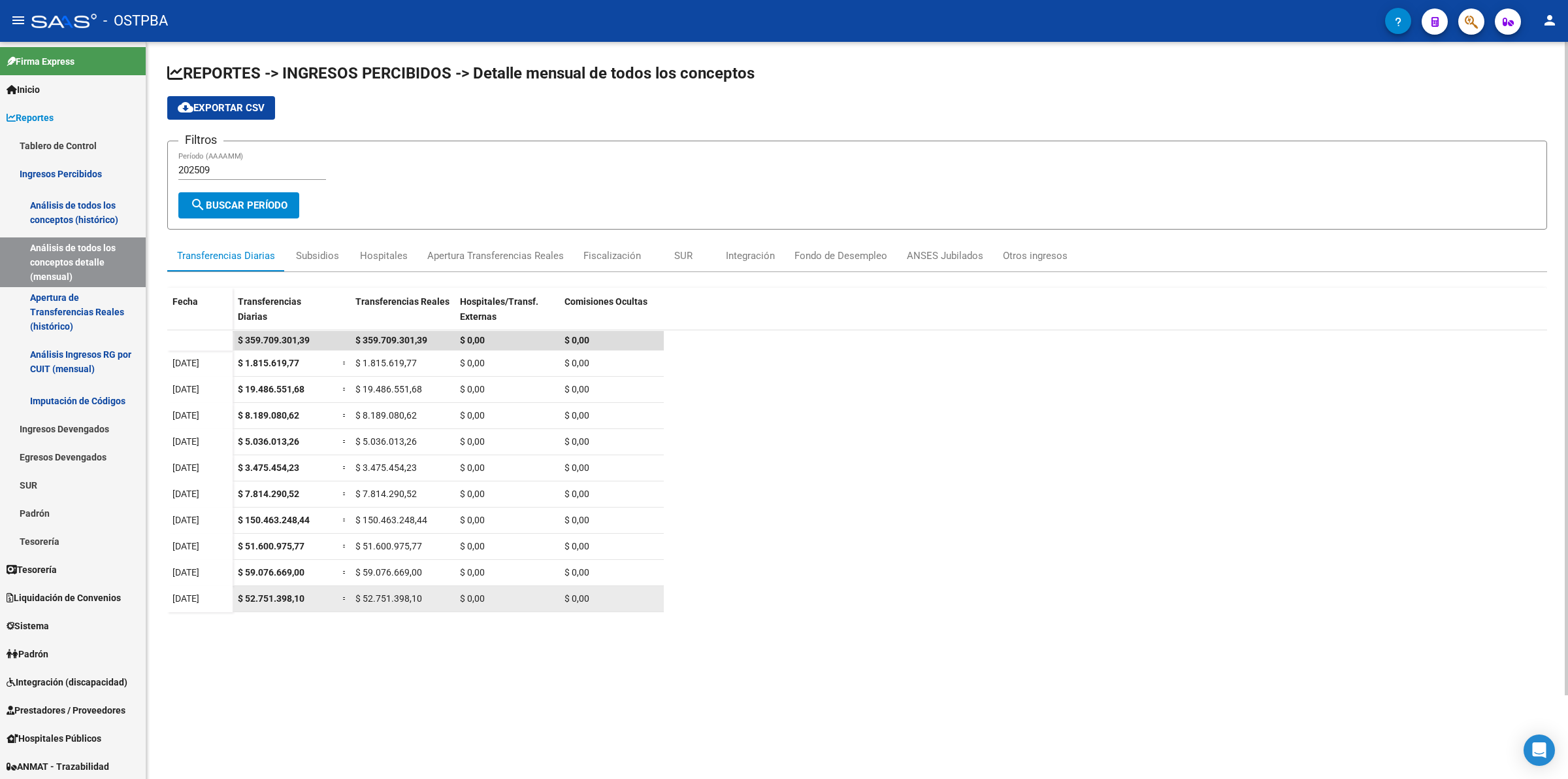
drag, startPoint x: 315, startPoint y: 593, endPoint x: 250, endPoint y: 599, distance: 65.3
click at [250, 599] on div "$ 52.751.398,10" at bounding box center [284, 597] width 94 height 15
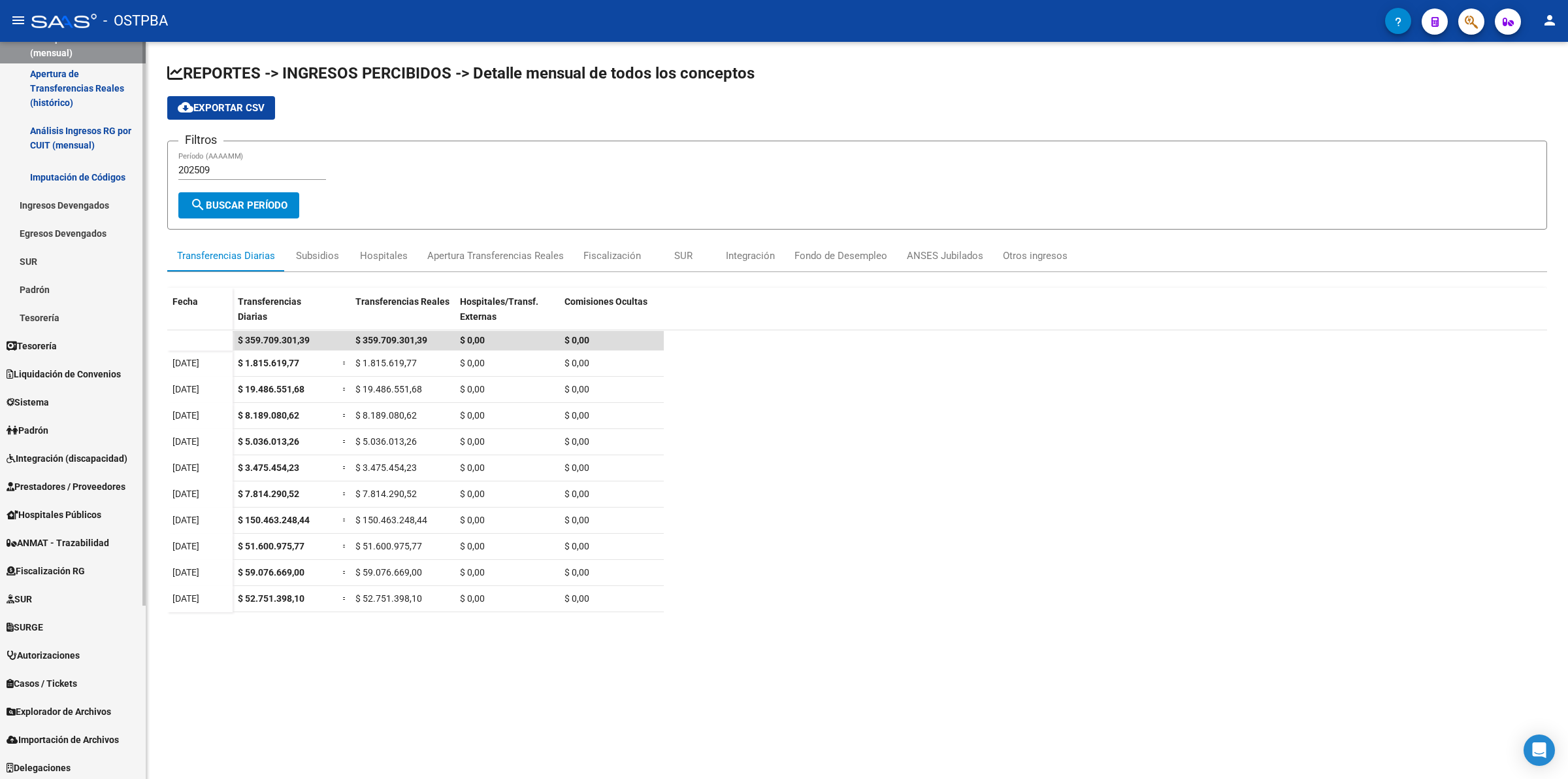
scroll to position [225, 0]
drag, startPoint x: 148, startPoint y: 463, endPoint x: 148, endPoint y: 573, distance: 110.0
click at [148, 573] on div "REPORTES -> INGRESOS PERCIBIDOS -> Detalle mensual de todos los conceptos cloud…" at bounding box center [857, 457] width 1422 height 832
drag, startPoint x: 1034, startPoint y: 413, endPoint x: 976, endPoint y: 410, distance: 58.1
click at [1034, 413] on datatable-scroller "$ 359.709.301,39 $ 359.709.301,39 $ 0,00 $ 0,00 01/09/2025 $ 1.815.619,77 = $ 1…" at bounding box center [856, 461] width 1380 height 261
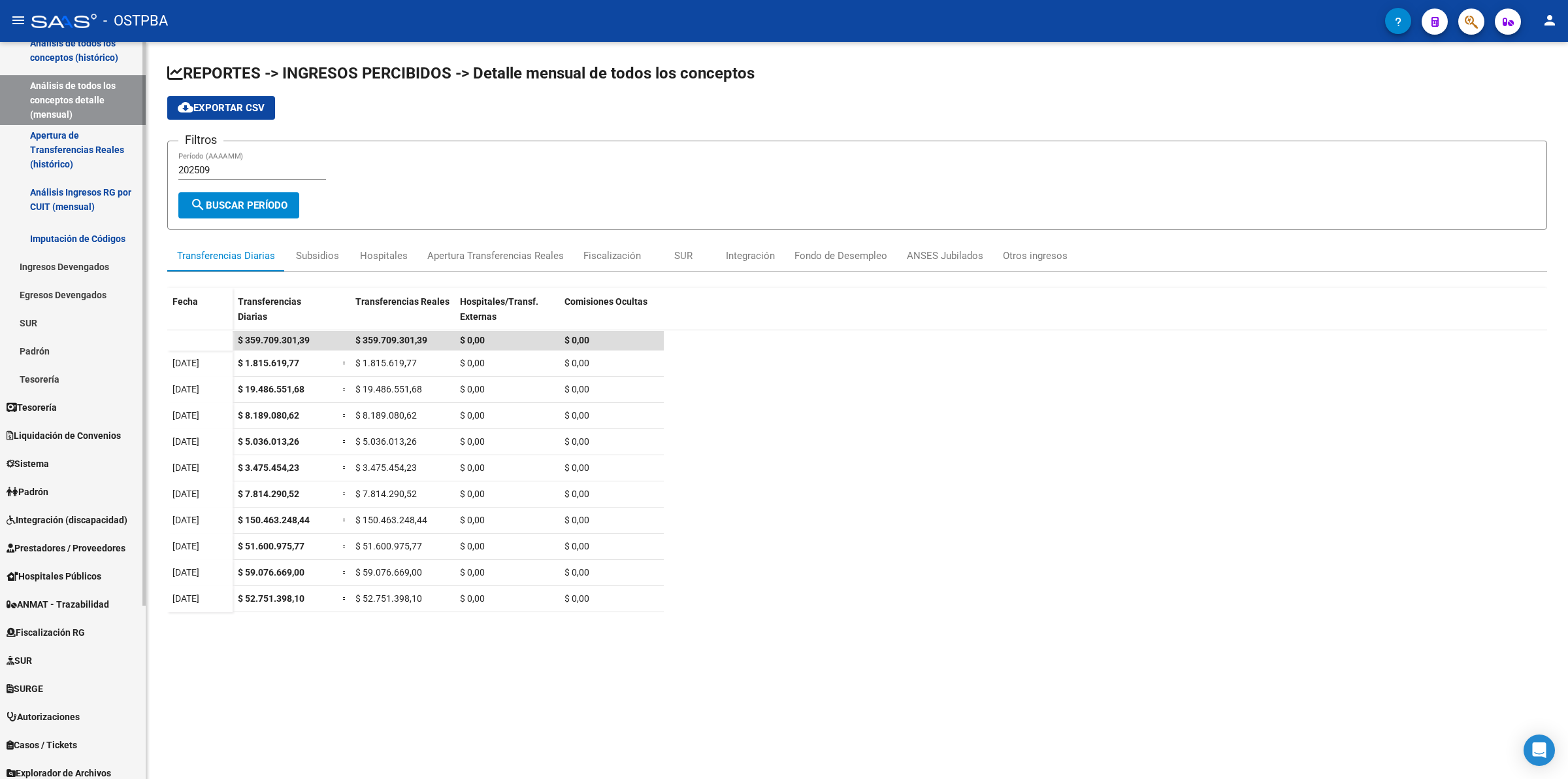
scroll to position [163, 0]
click at [55, 461] on link "Sistema" at bounding box center [73, 461] width 146 height 28
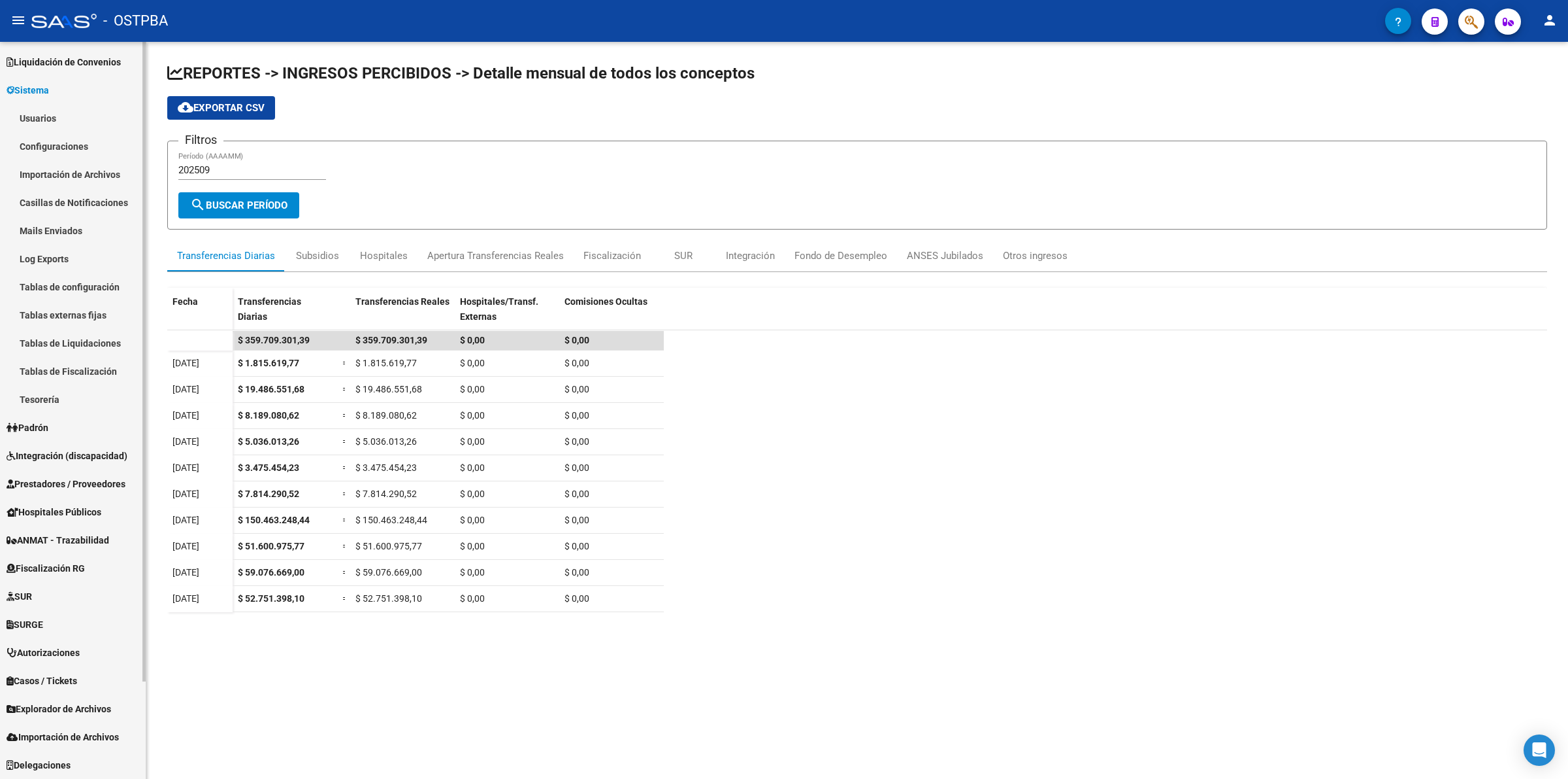
scroll to position [111, 0]
click at [44, 113] on link "Usuarios" at bounding box center [73, 119] width 146 height 28
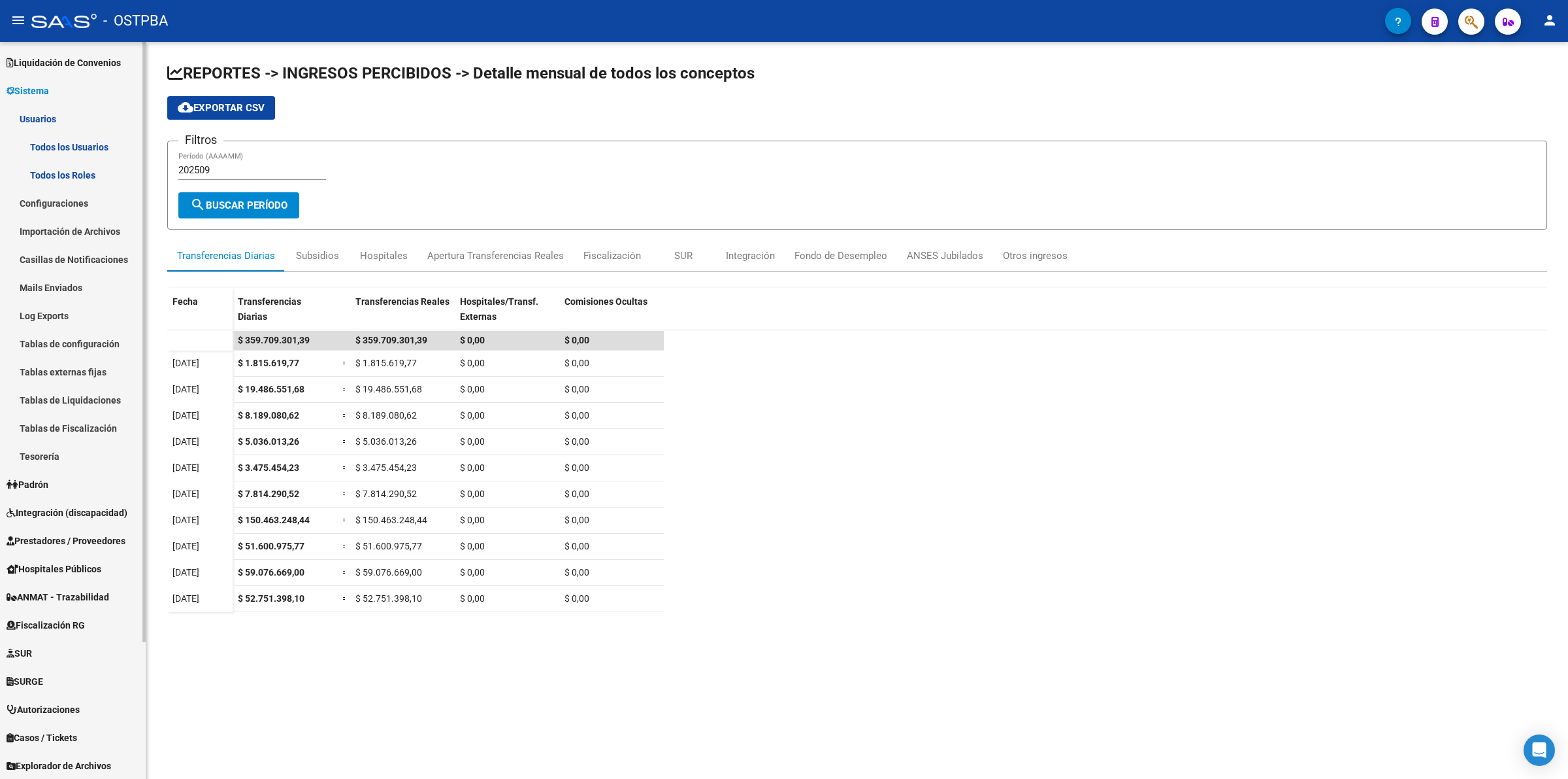
click at [67, 145] on link "Todos los Usuarios" at bounding box center [73, 147] width 146 height 28
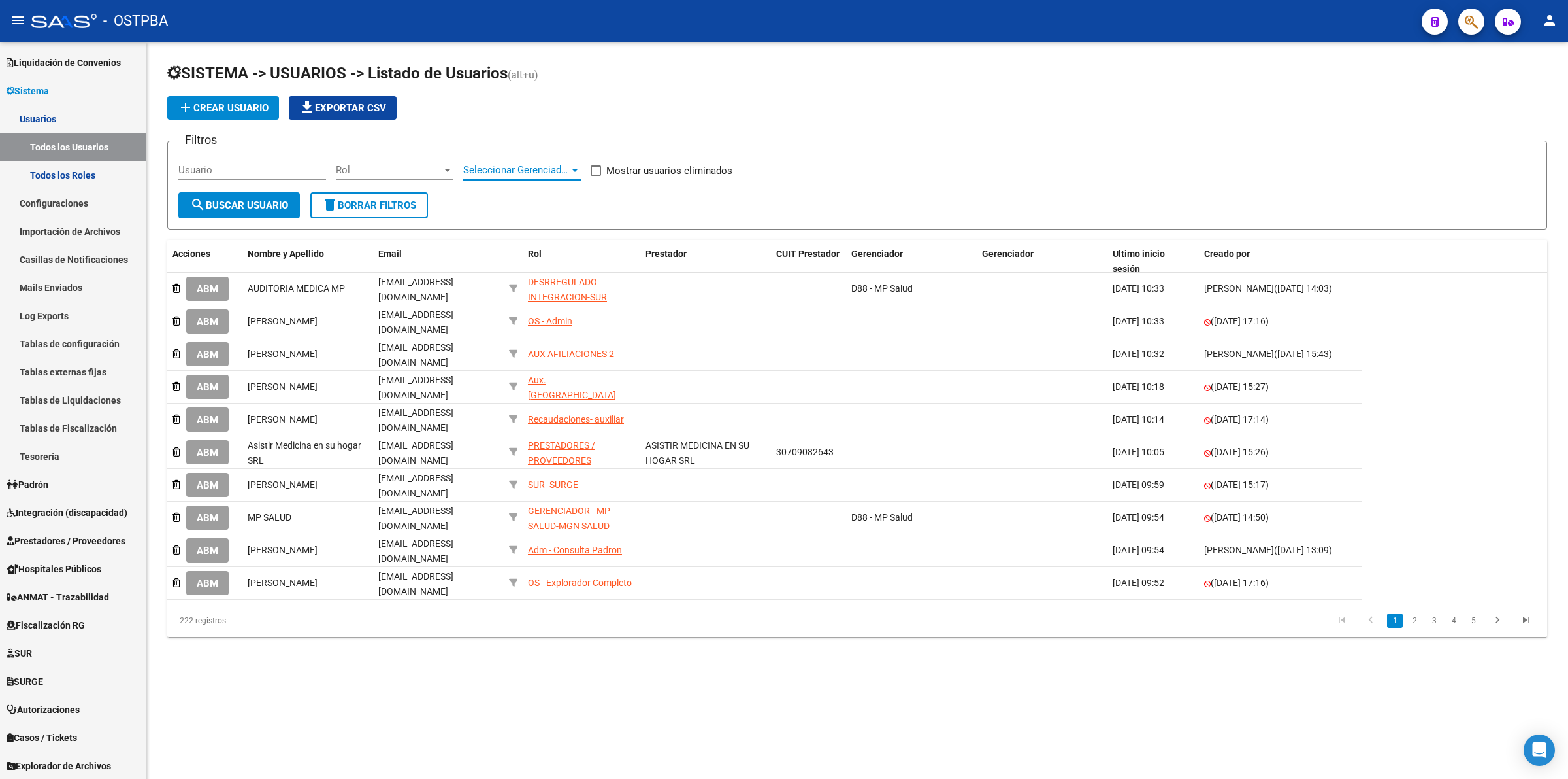
click at [576, 167] on div at bounding box center [575, 170] width 12 height 11
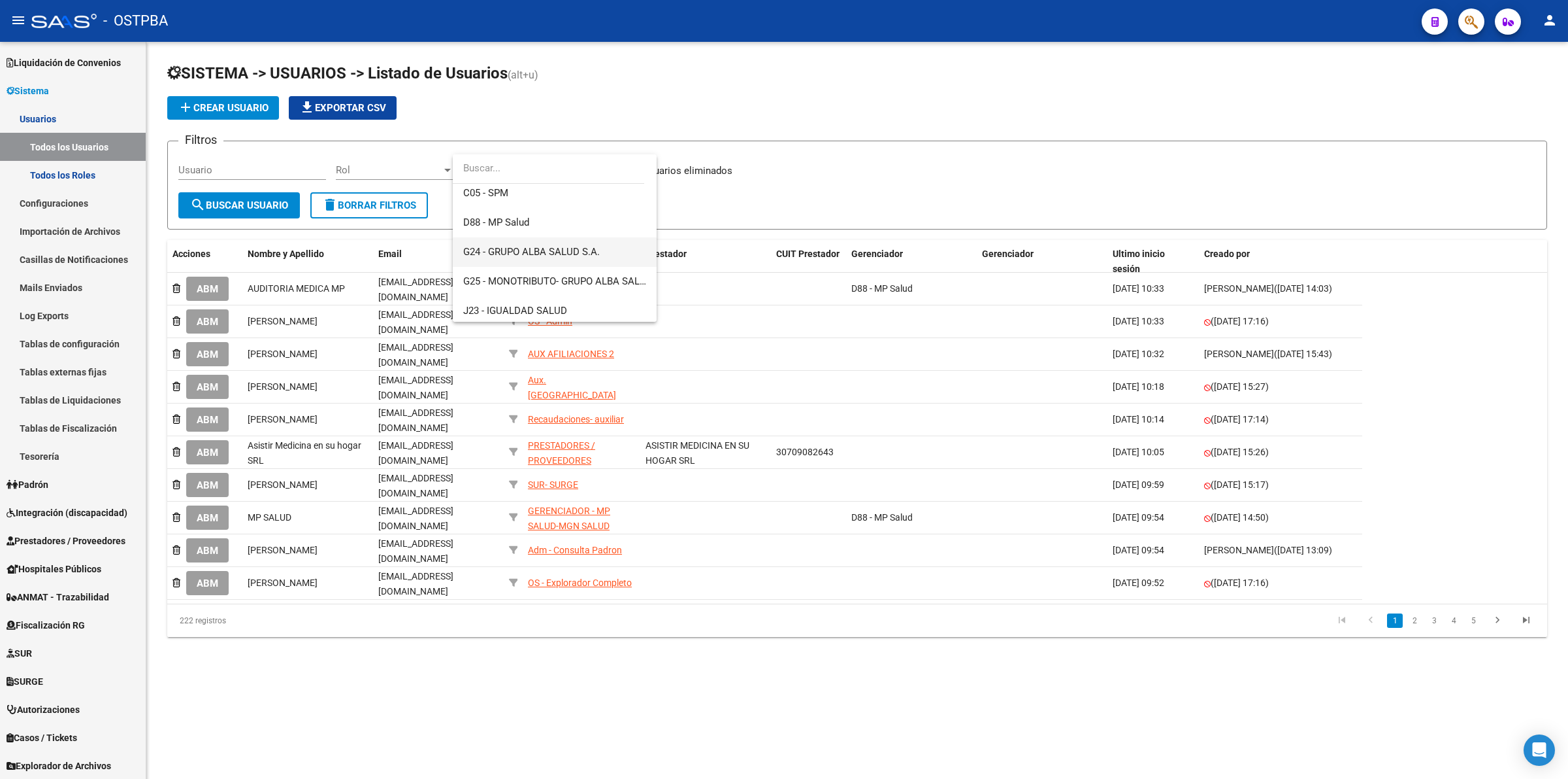
scroll to position [160, 0]
click at [530, 211] on span "D88 - MP Salud" at bounding box center [554, 215] width 183 height 29
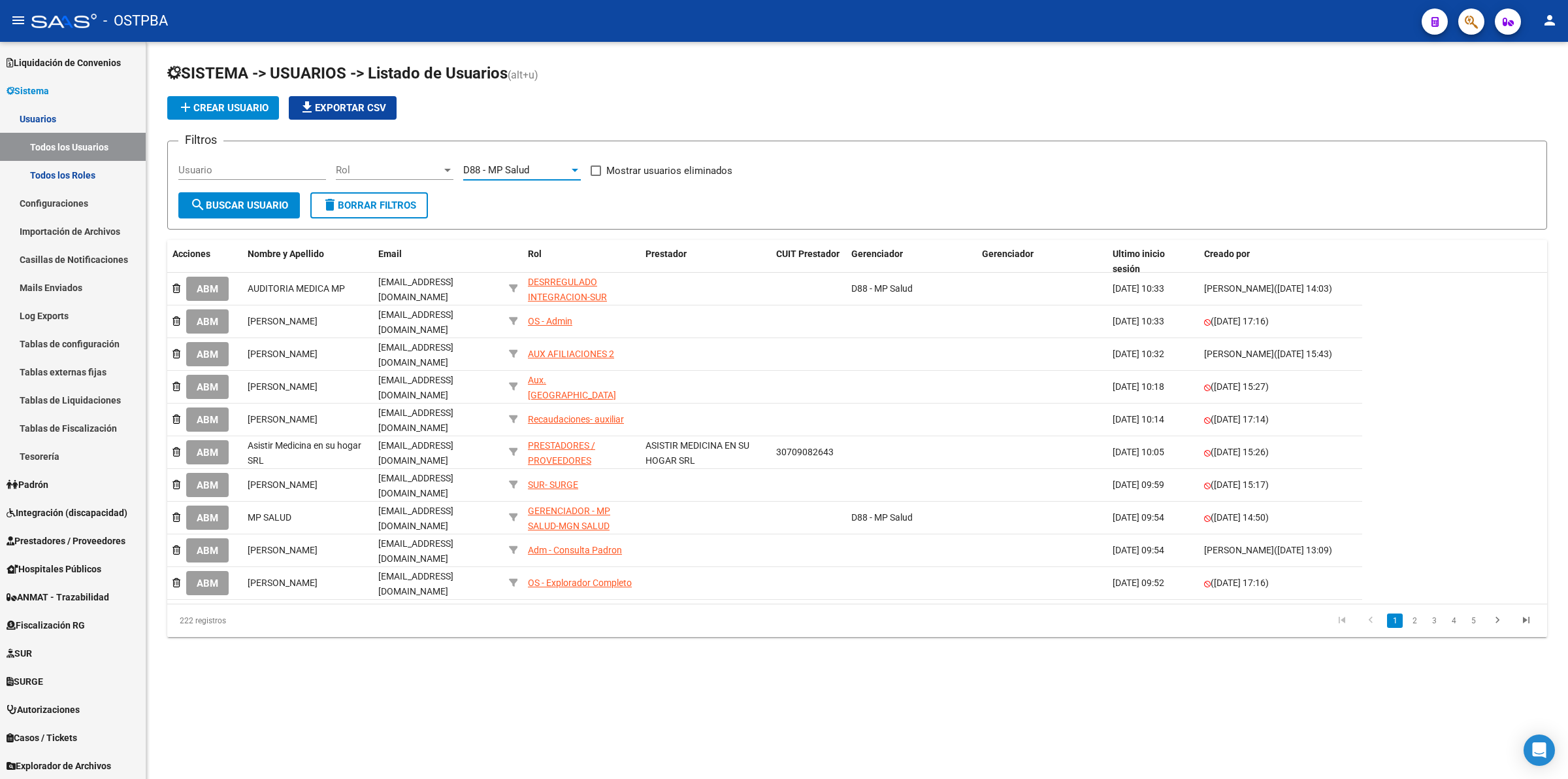
click at [250, 216] on button "search Buscar Usuario" at bounding box center [239, 205] width 121 height 26
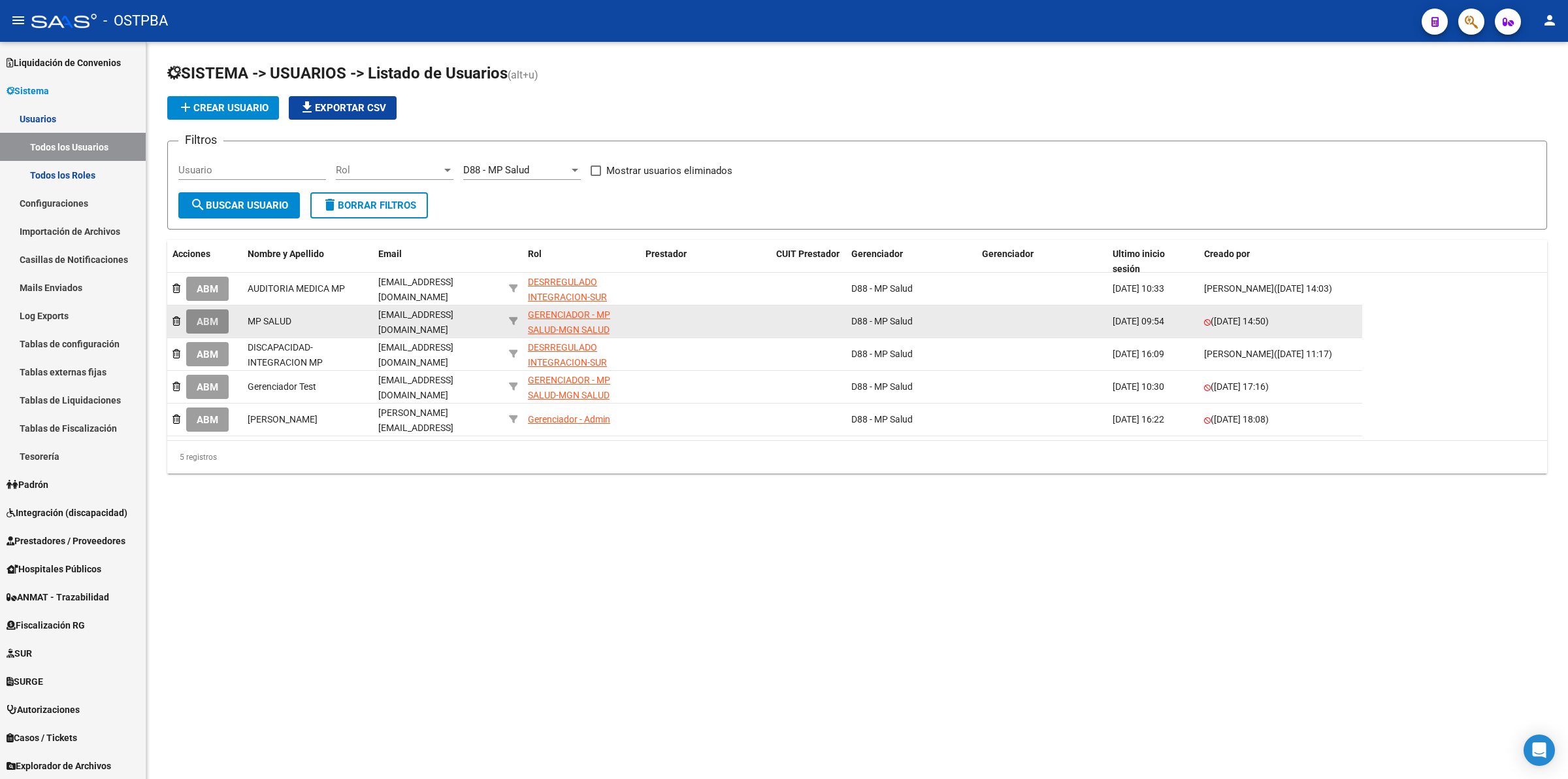
click at [208, 316] on span "ABM" at bounding box center [208, 322] width 21 height 12
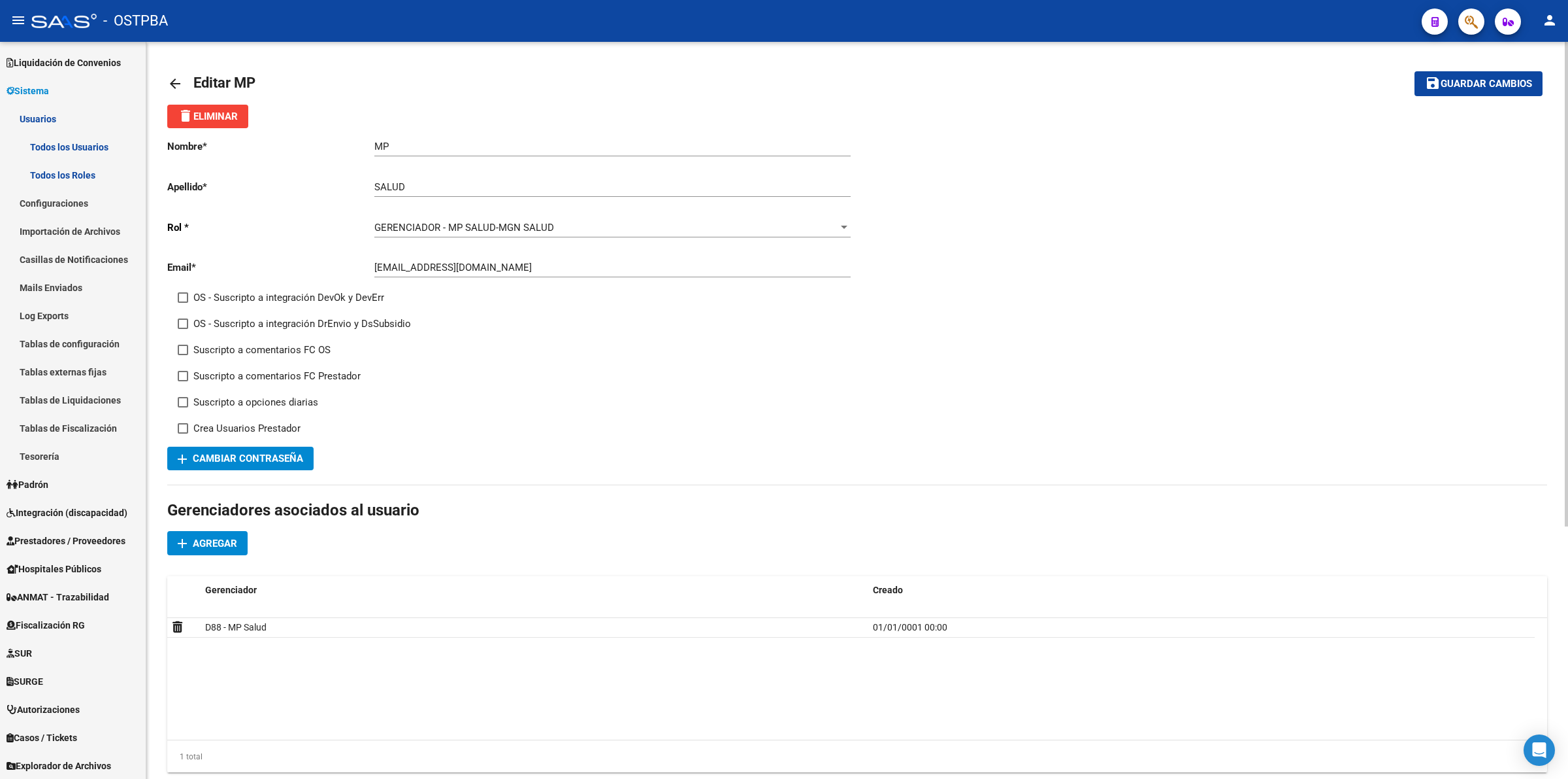
click at [175, 87] on mat-icon "arrow_back" at bounding box center [175, 84] width 16 height 16
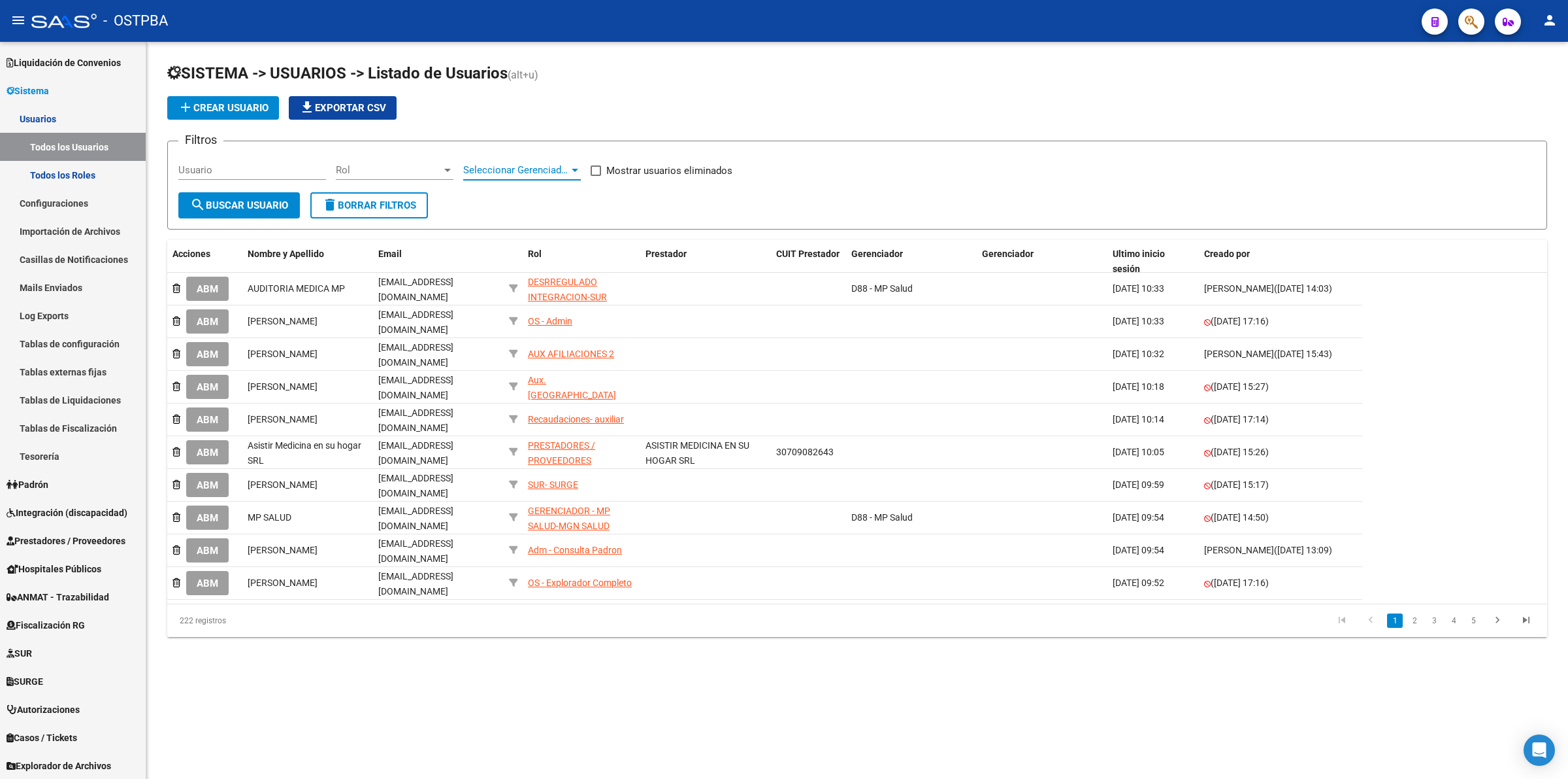
click at [544, 173] on span "Seleccionar Gerenciador" at bounding box center [516, 170] width 106 height 12
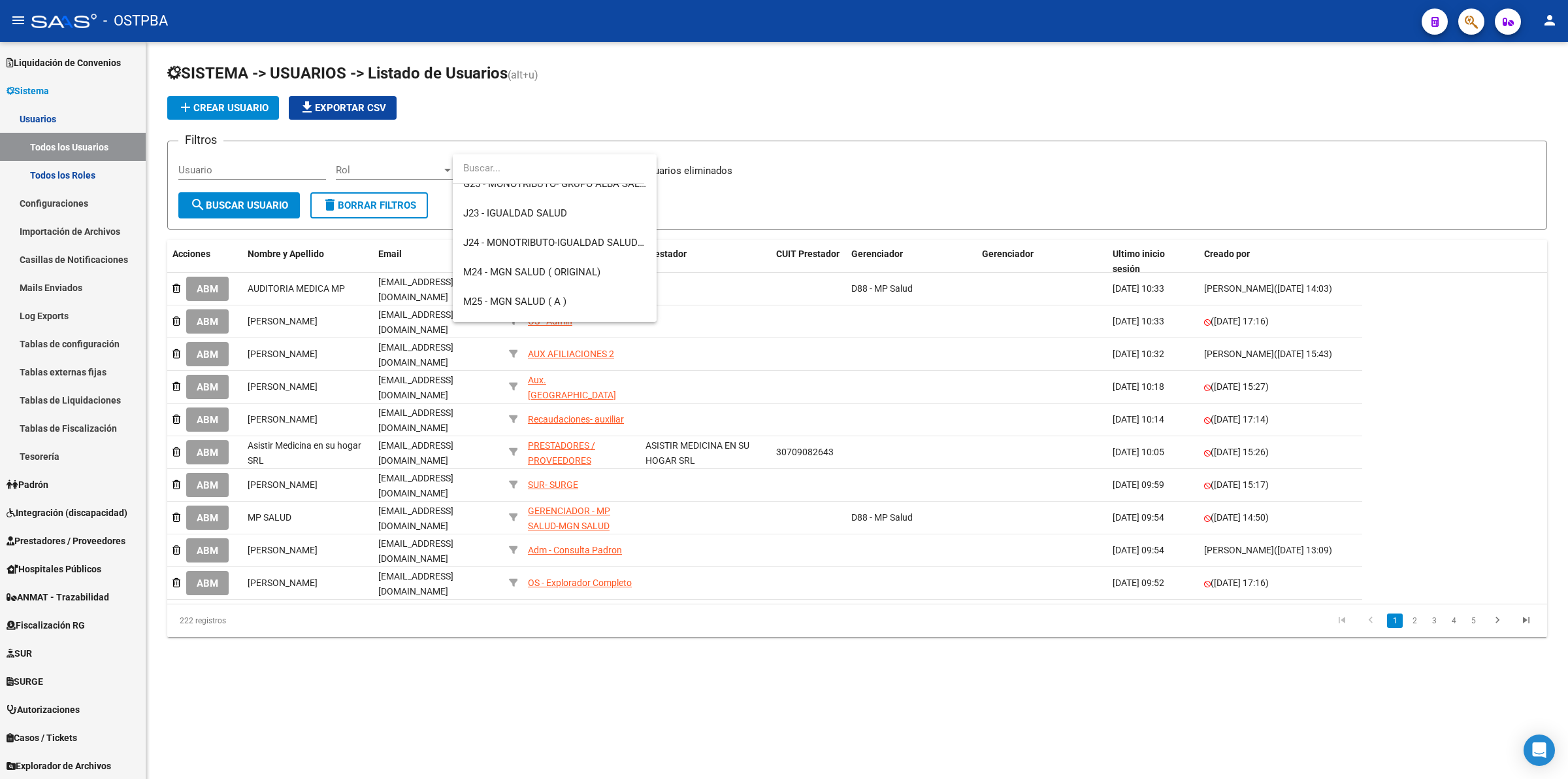
scroll to position [268, 0]
click at [553, 254] on span "M24 - MGN SALUD ( ORIGINAL)" at bounding box center [531, 254] width 137 height 12
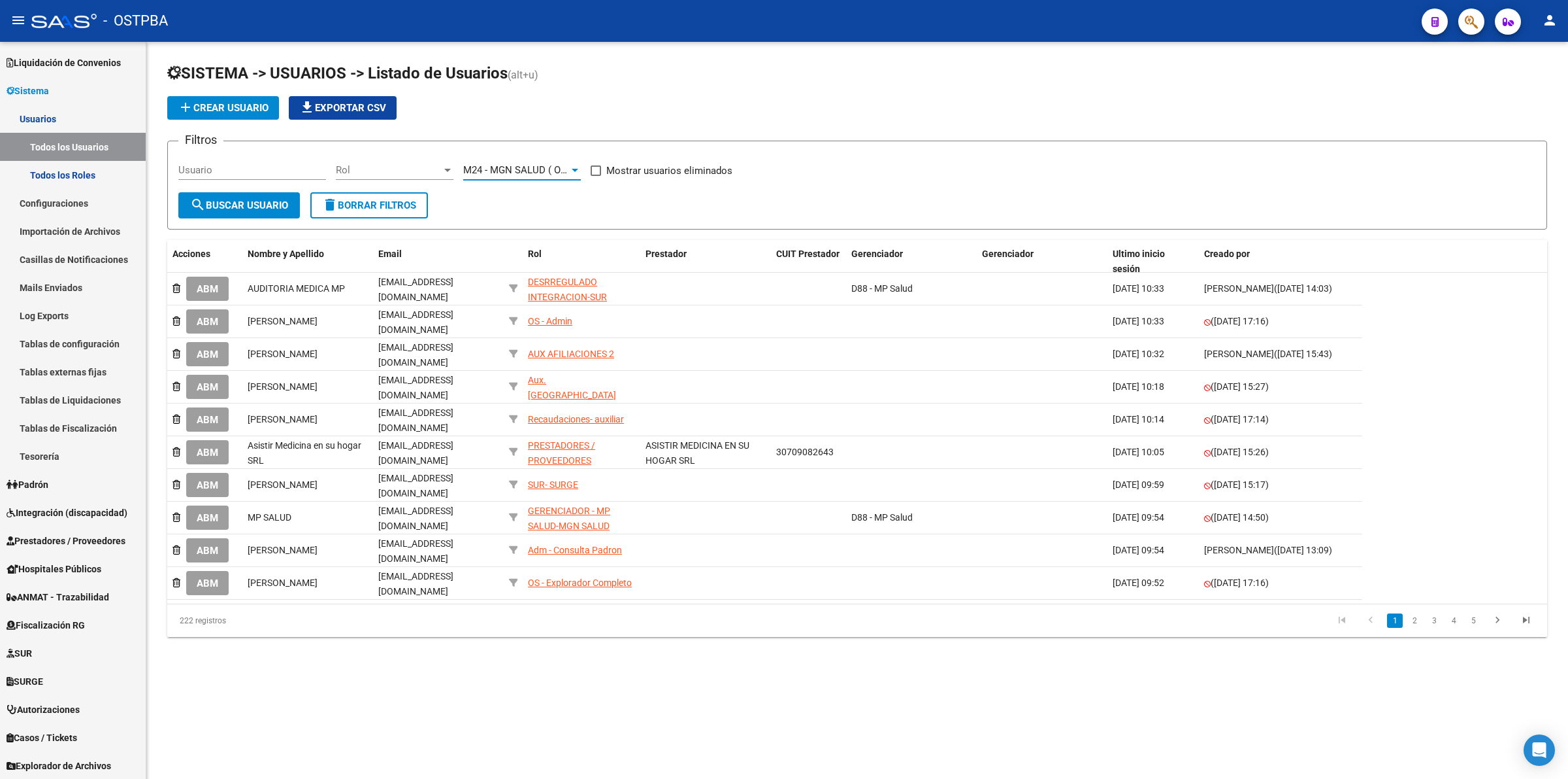
click at [243, 201] on span "search Buscar Usuario" at bounding box center [239, 205] width 98 height 12
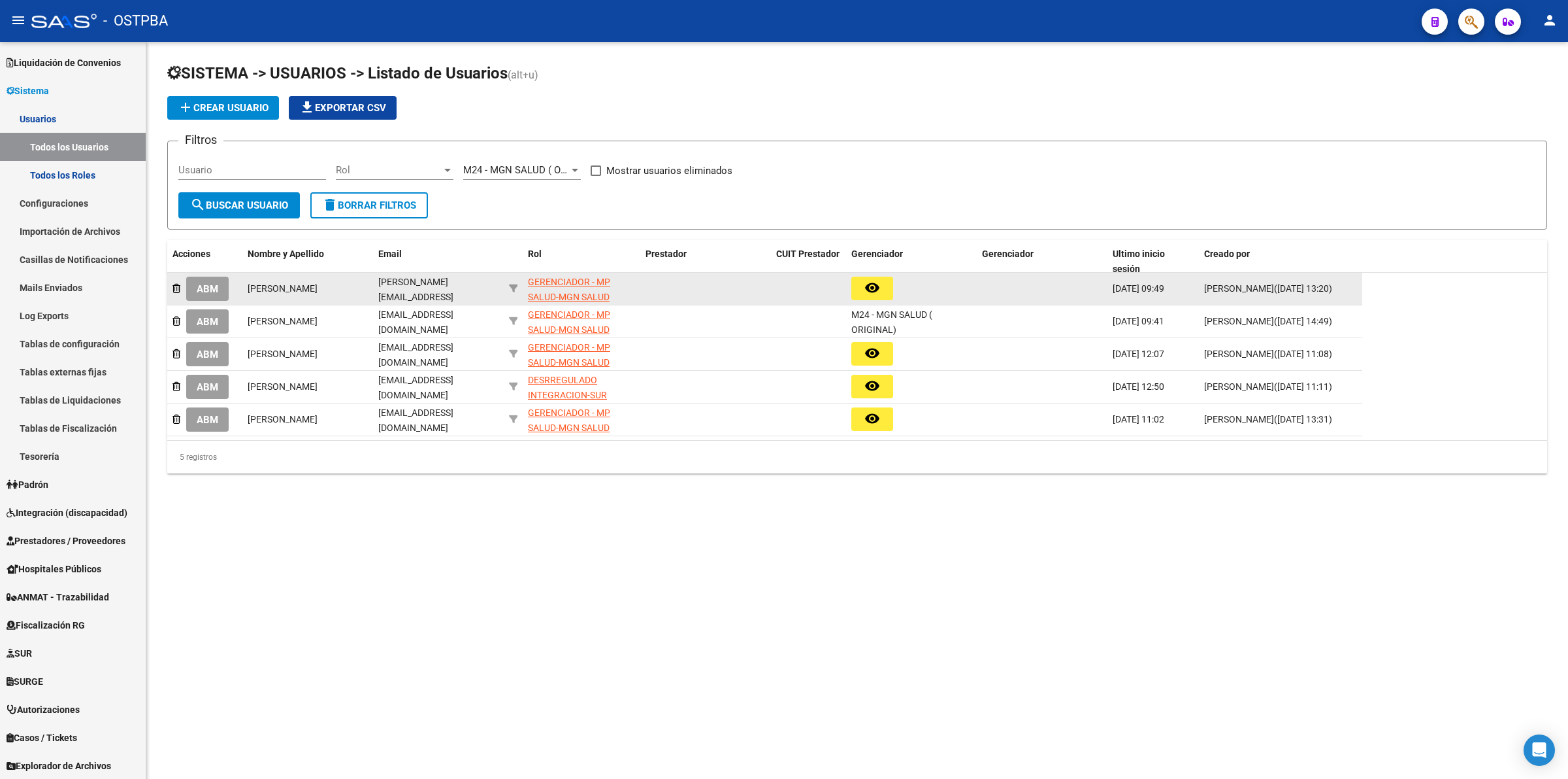
click at [584, 288] on div "GERENCIADOR - MP SALUD-MGN SALUD" at bounding box center [582, 289] width 107 height 30
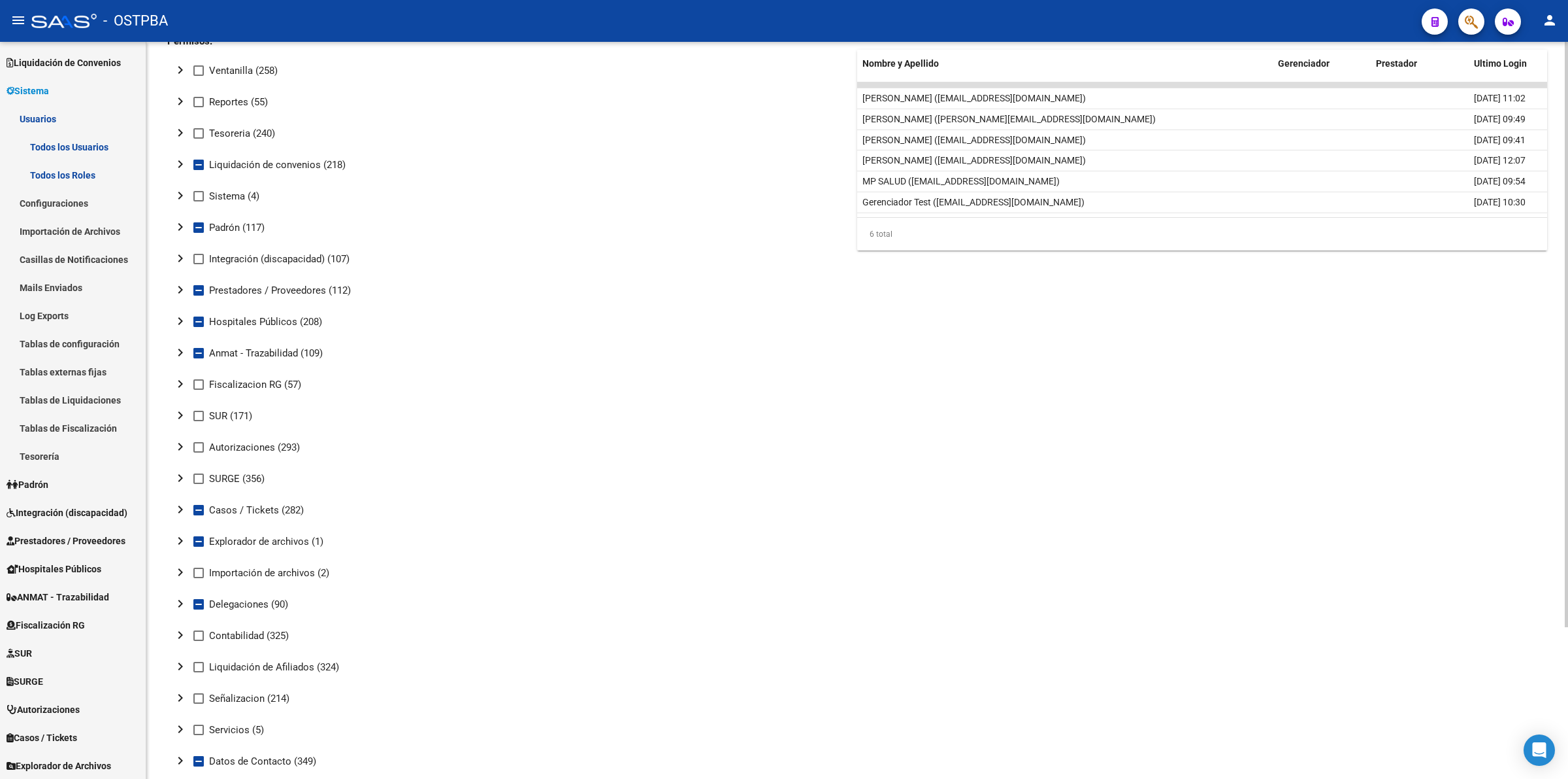
scroll to position [191, 0]
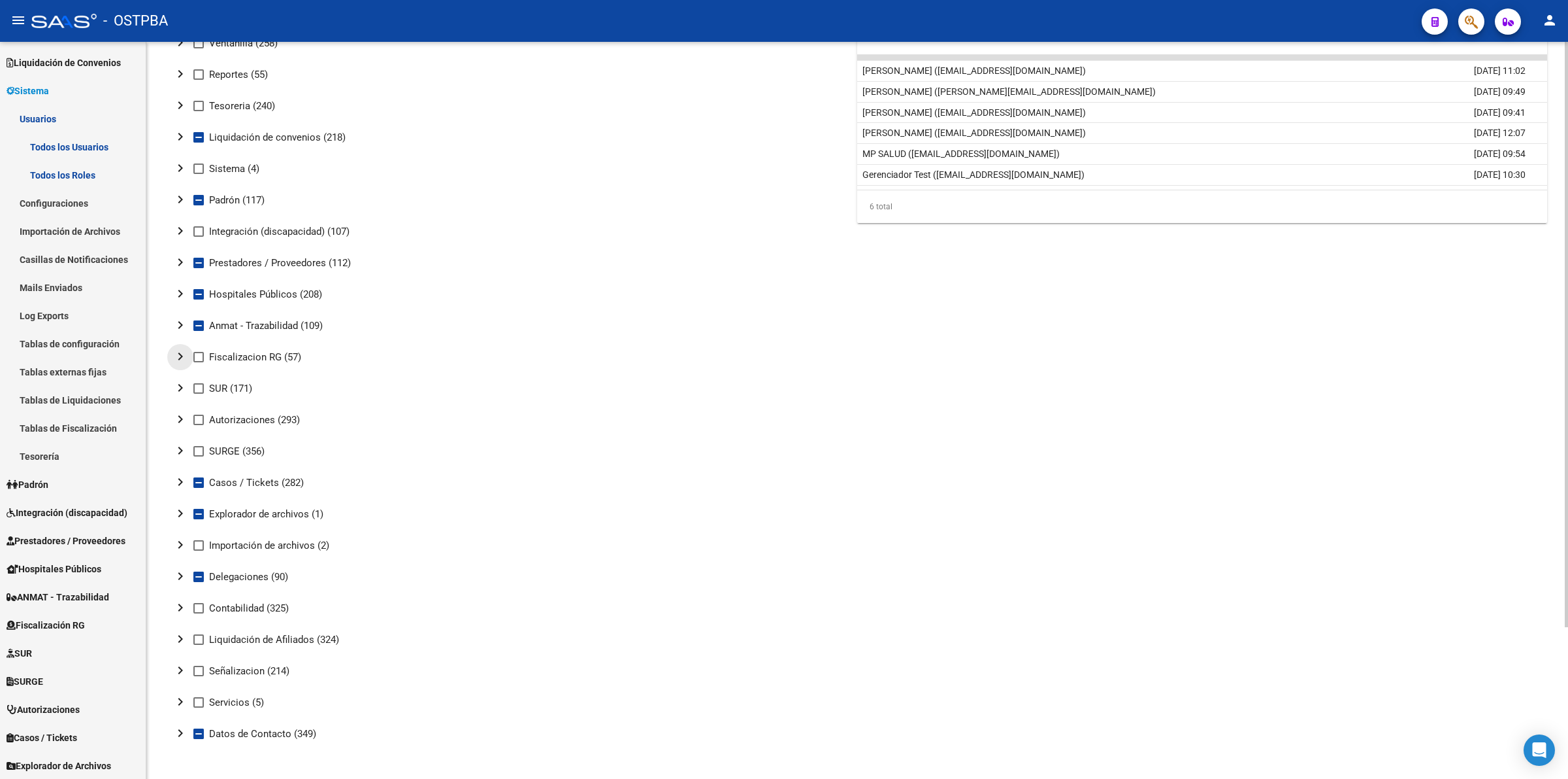
click at [178, 350] on mat-icon "chevron_right" at bounding box center [181, 356] width 16 height 16
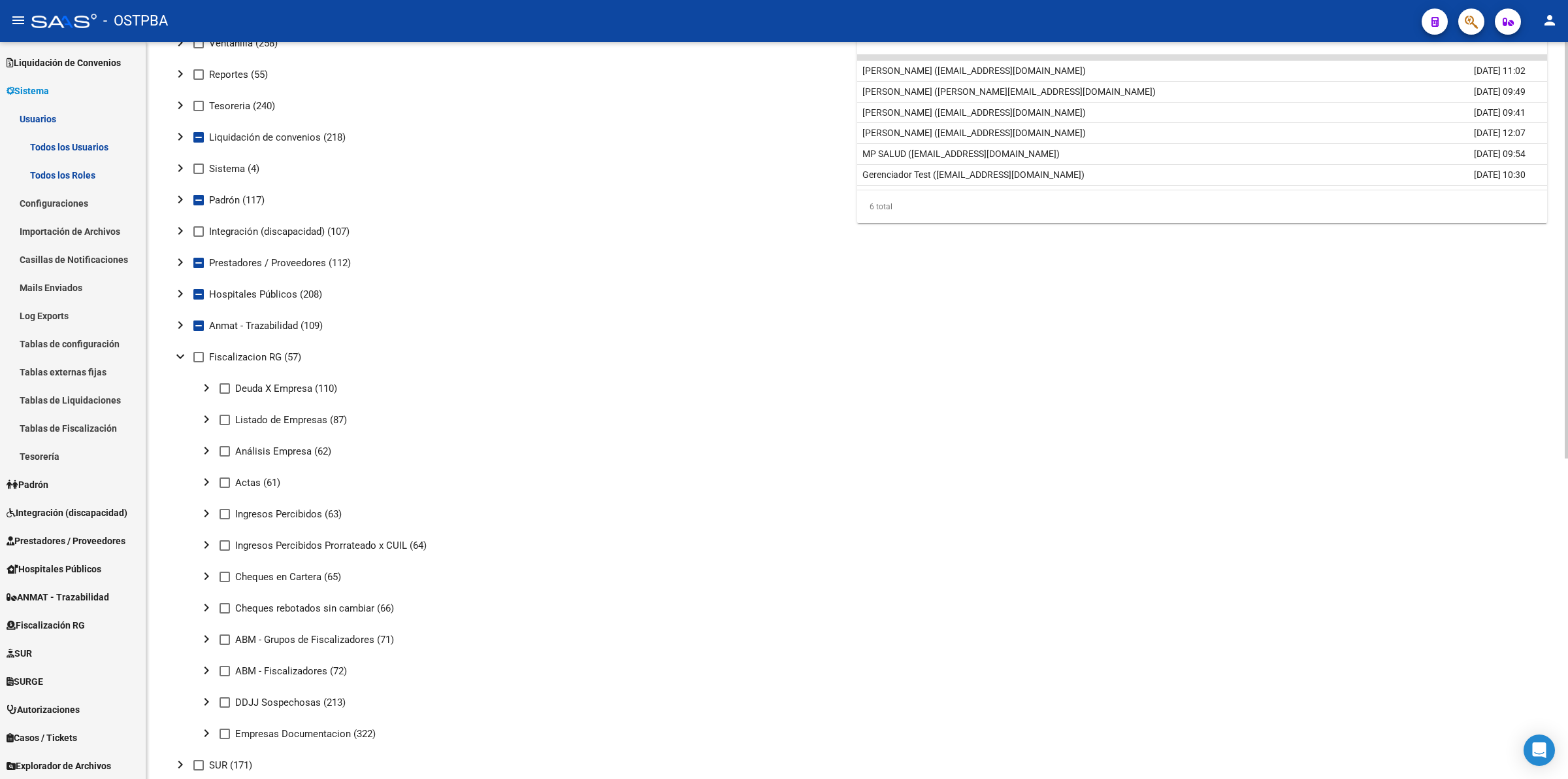
click at [205, 381] on mat-icon "chevron_right" at bounding box center [207, 388] width 16 height 16
click at [249, 412] on label "Ver" at bounding box center [261, 420] width 31 height 16
click at [250, 424] on input "Ver" at bounding box center [250, 424] width 1 height 1
checkbox input "true"
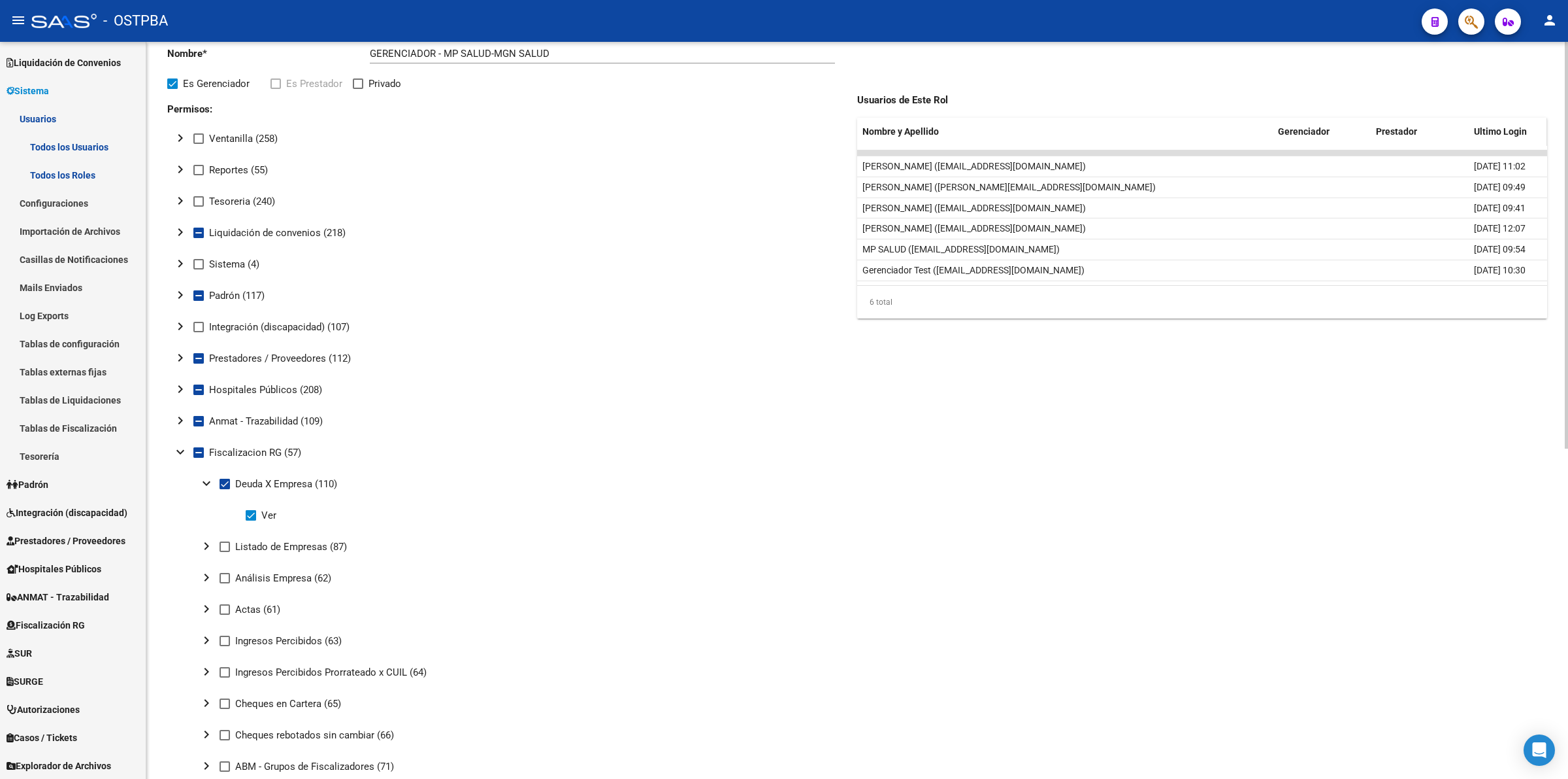
scroll to position [0, 0]
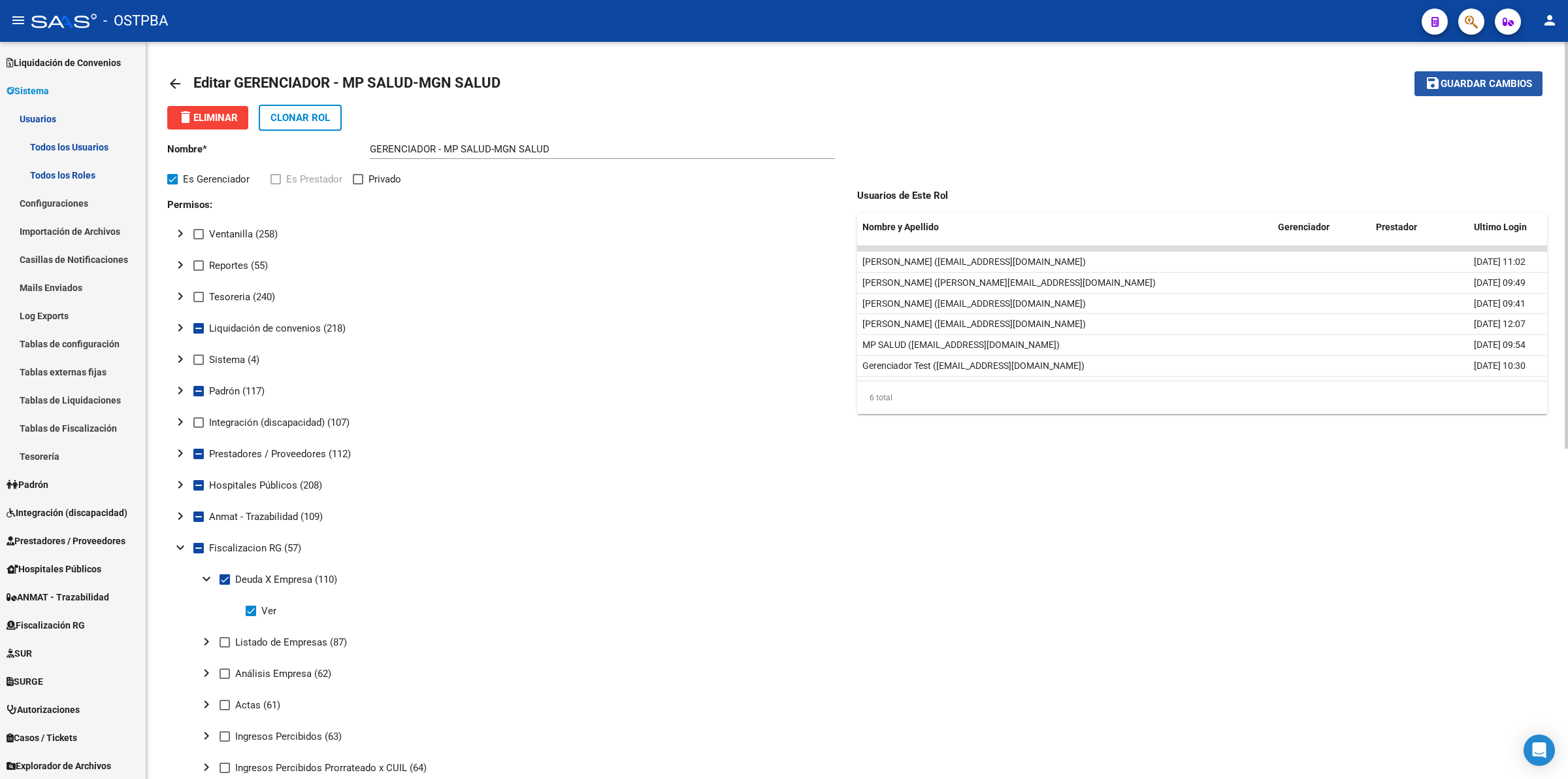
click at [1498, 79] on span "Guardar cambios" at bounding box center [1486, 85] width 91 height 12
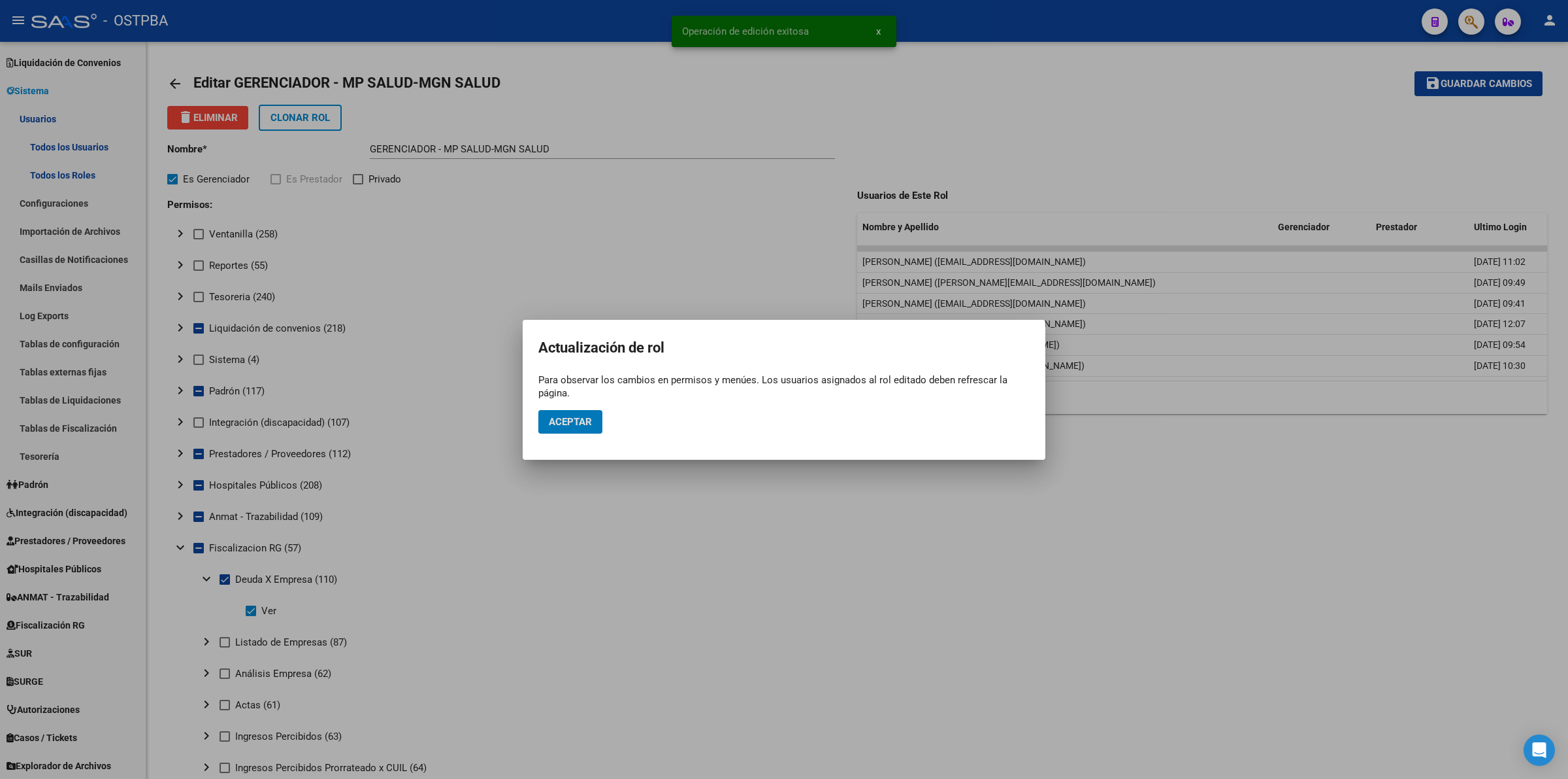
click at [571, 419] on span "Aceptar" at bounding box center [570, 422] width 43 height 12
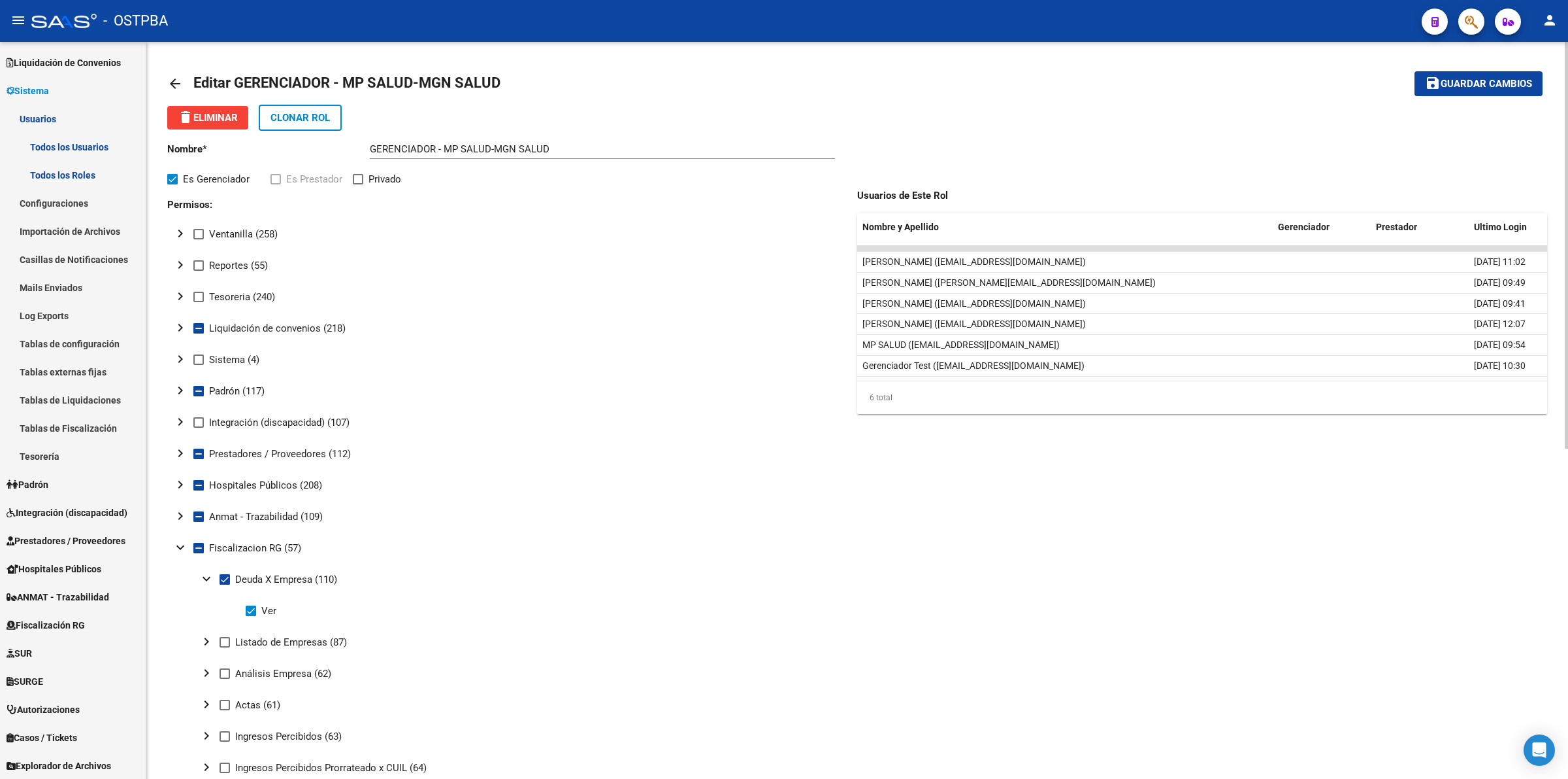
click at [181, 81] on mat-icon "arrow_back" at bounding box center [175, 84] width 16 height 16
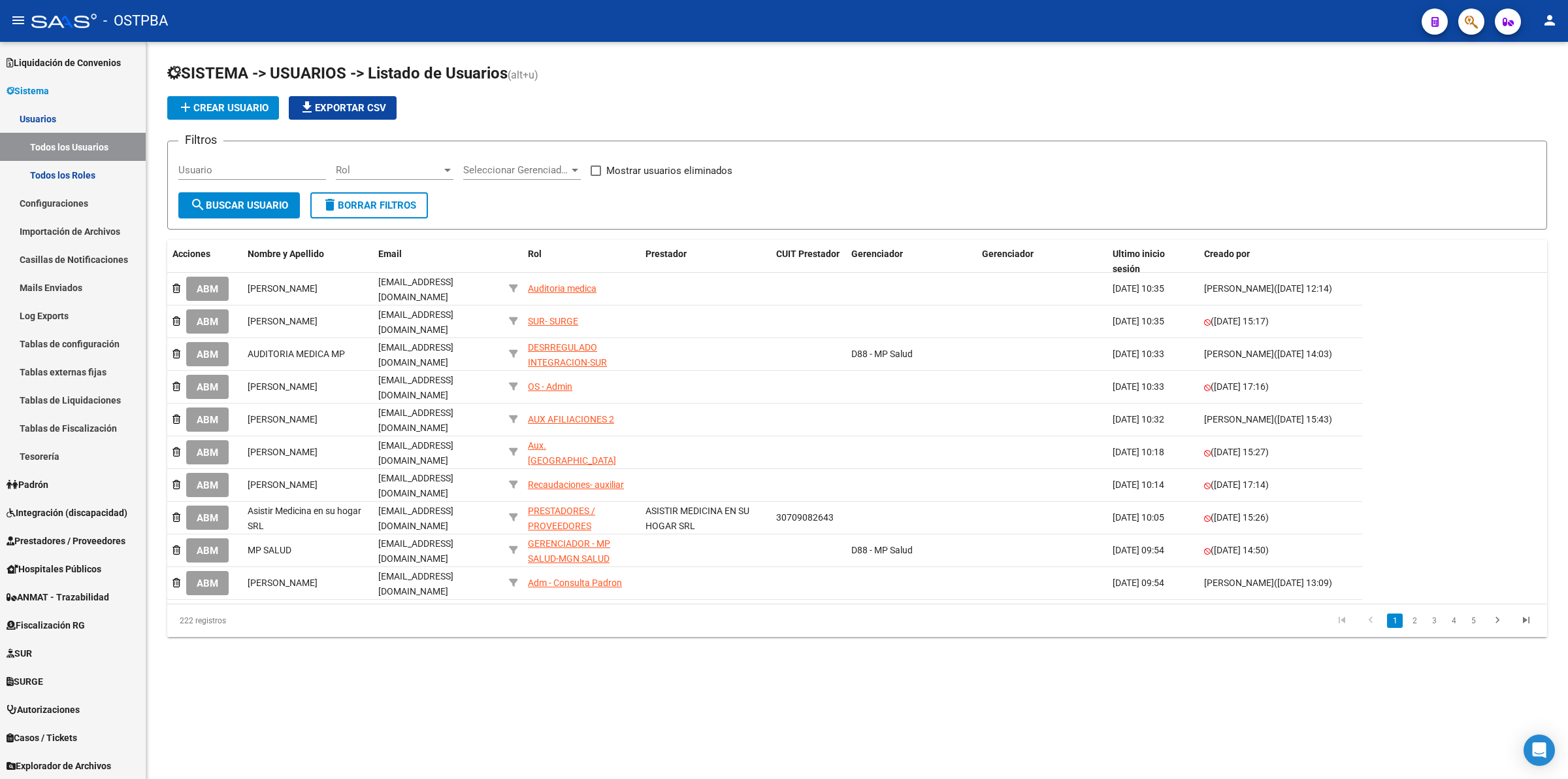
click at [233, 173] on input "Usuario" at bounding box center [252, 170] width 148 height 12
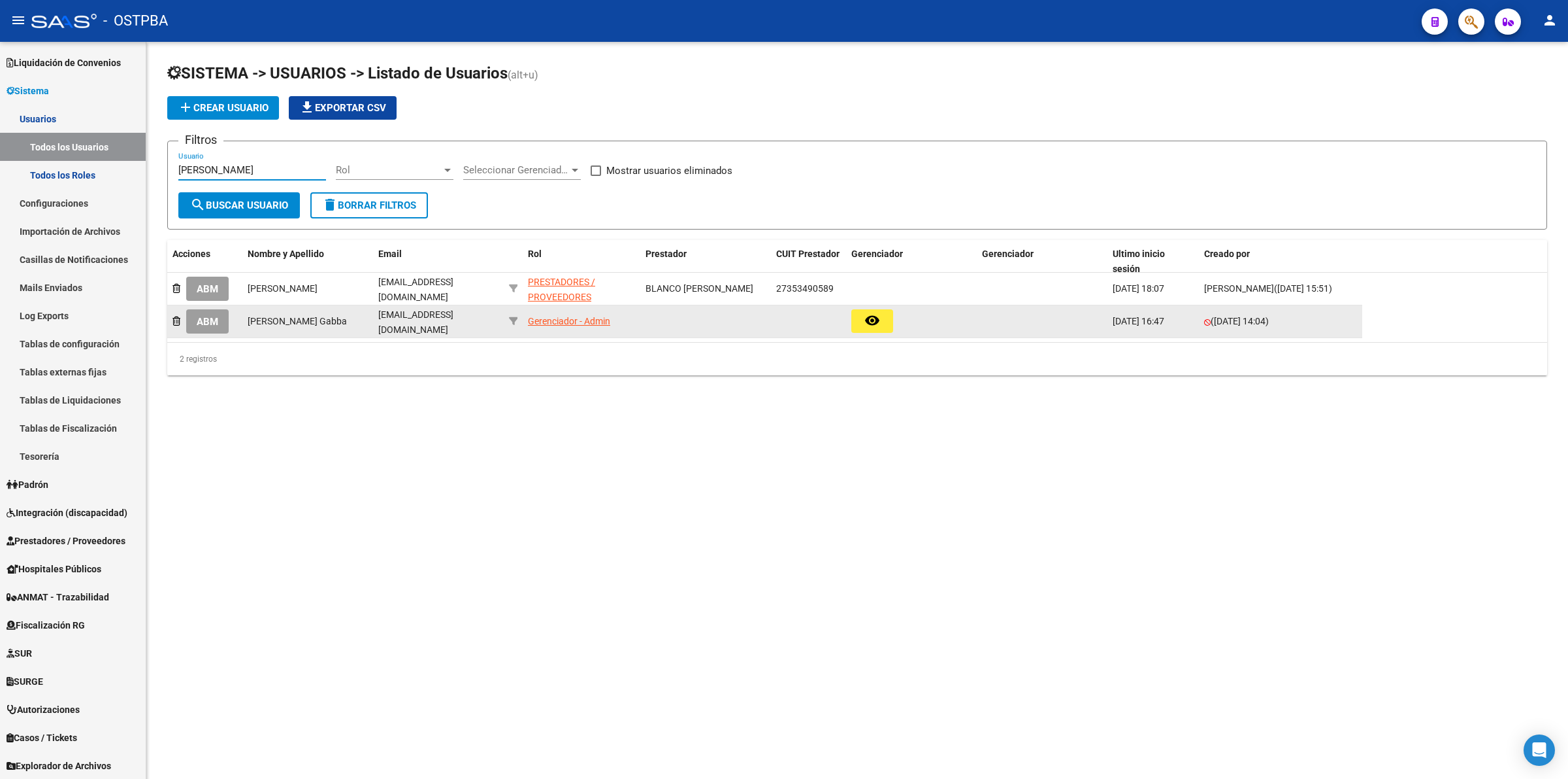
type input "magali"
click at [210, 316] on span "ABM" at bounding box center [208, 322] width 21 height 12
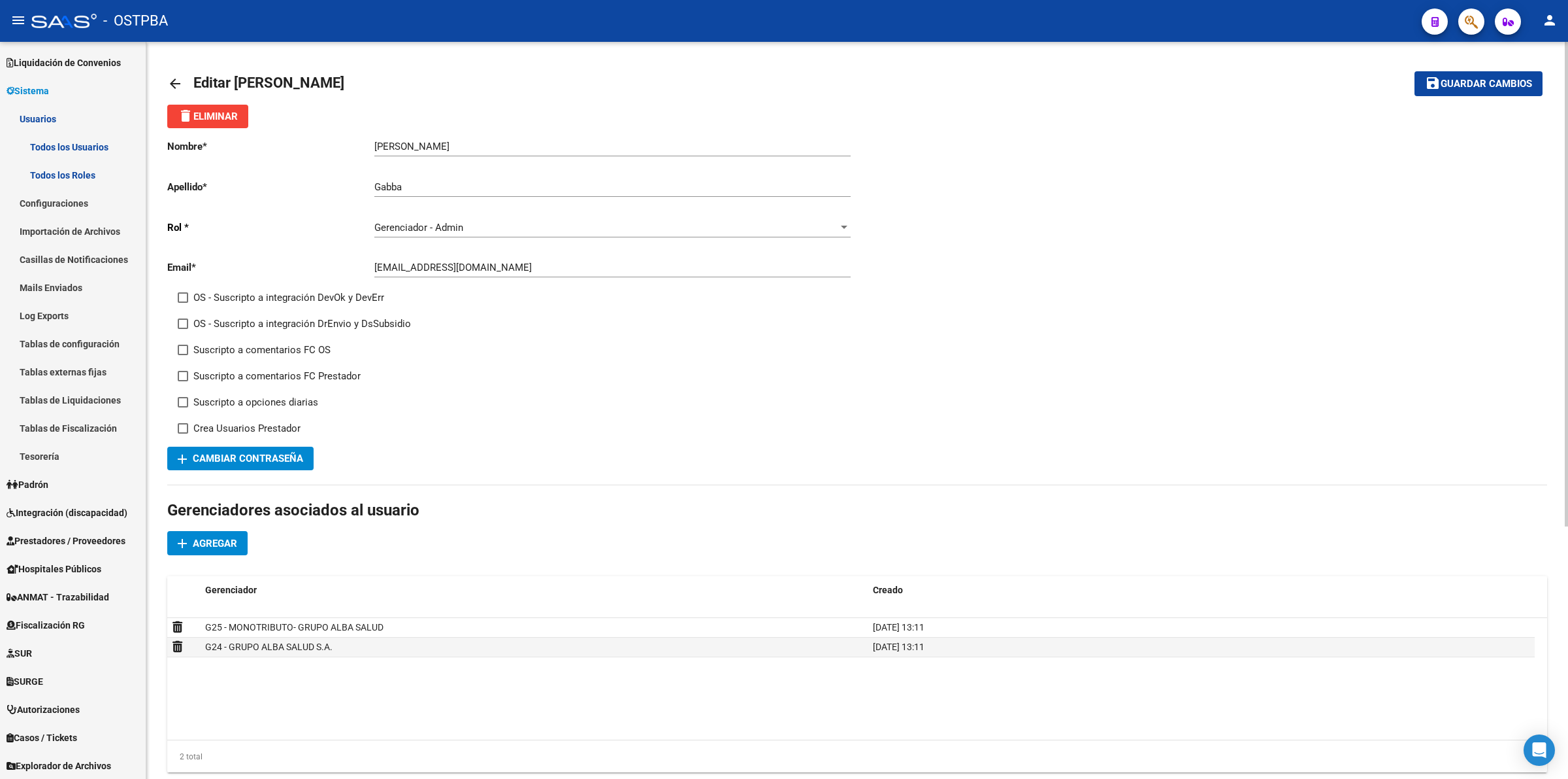
click at [824, 221] on div "Gerenciador - Admin" at bounding box center [607, 227] width 465 height 12
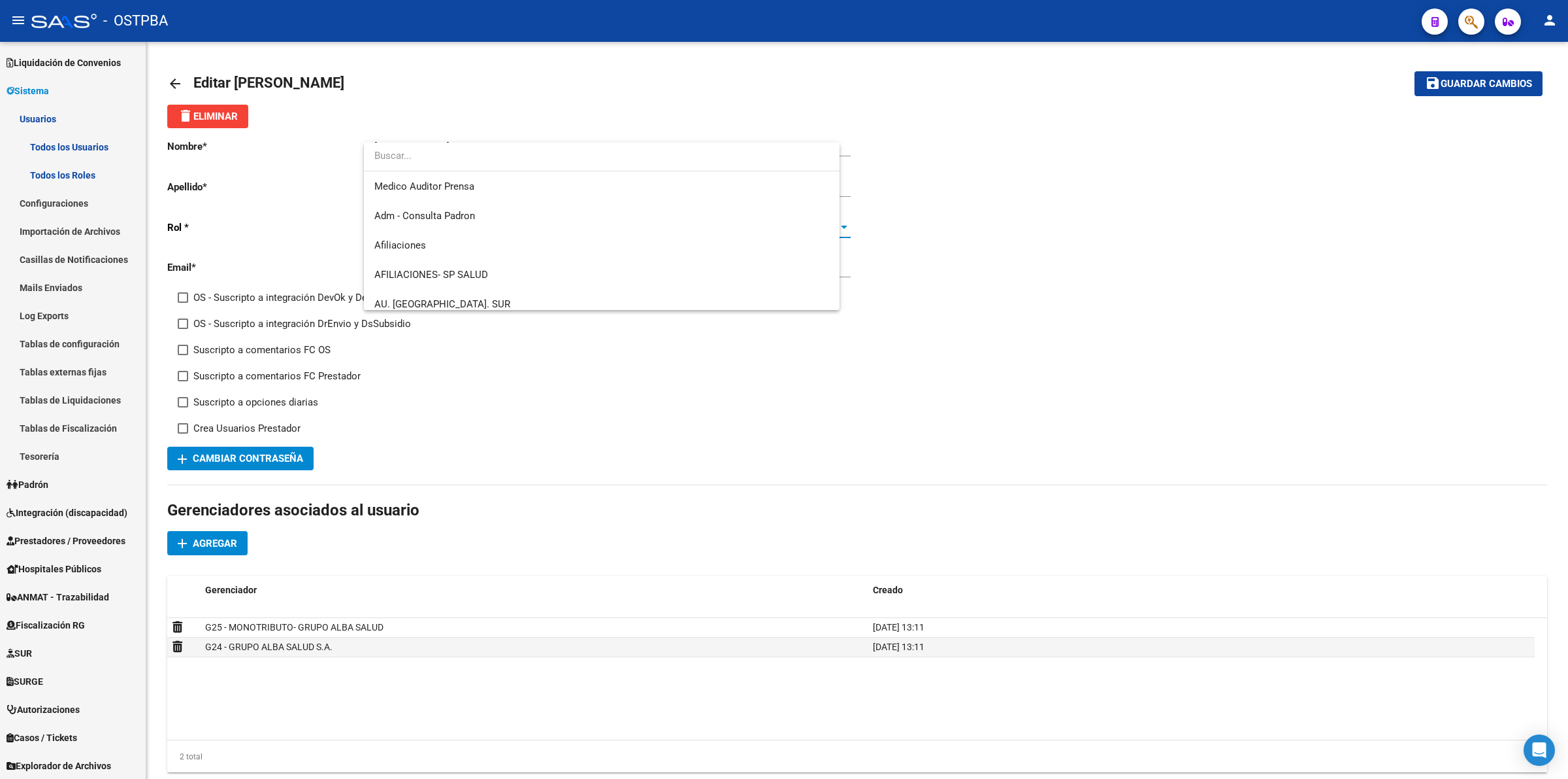
scroll to position [491, 0]
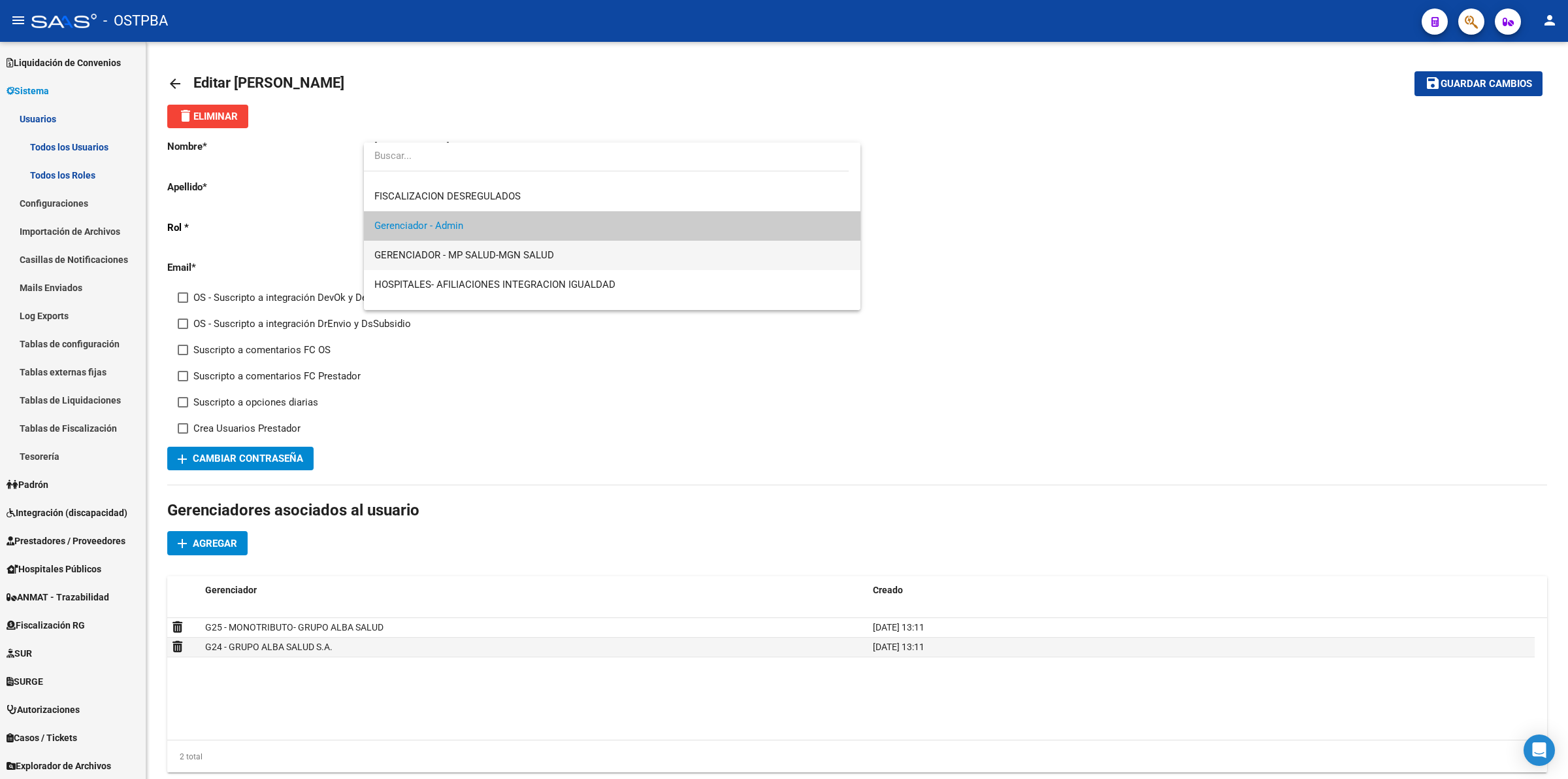
click at [566, 255] on span "GERENCIADOR - MP SALUD-MGN SALUD" at bounding box center [613, 255] width 477 height 29
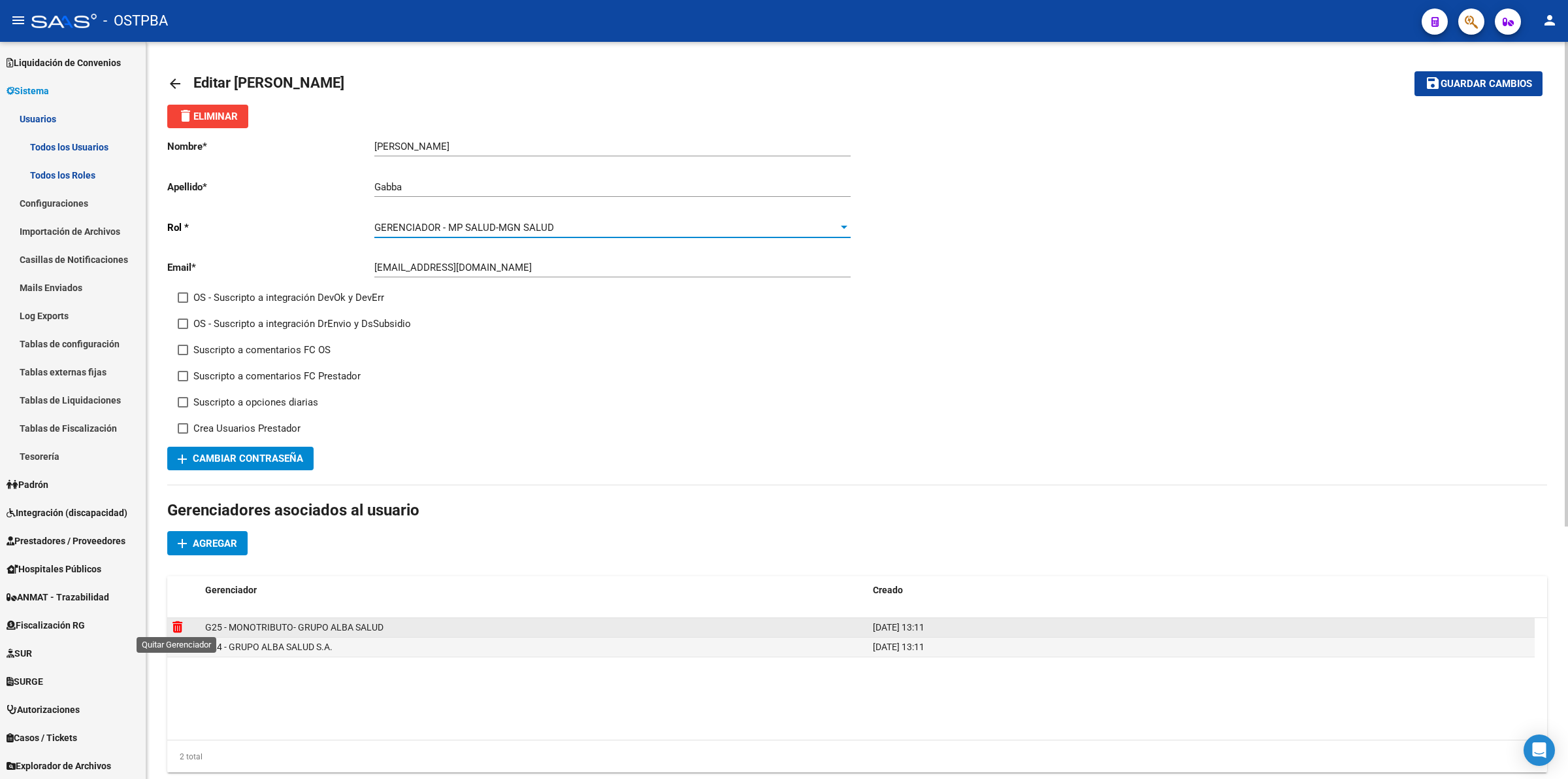
click at [174, 627] on icon at bounding box center [178, 627] width 10 height 13
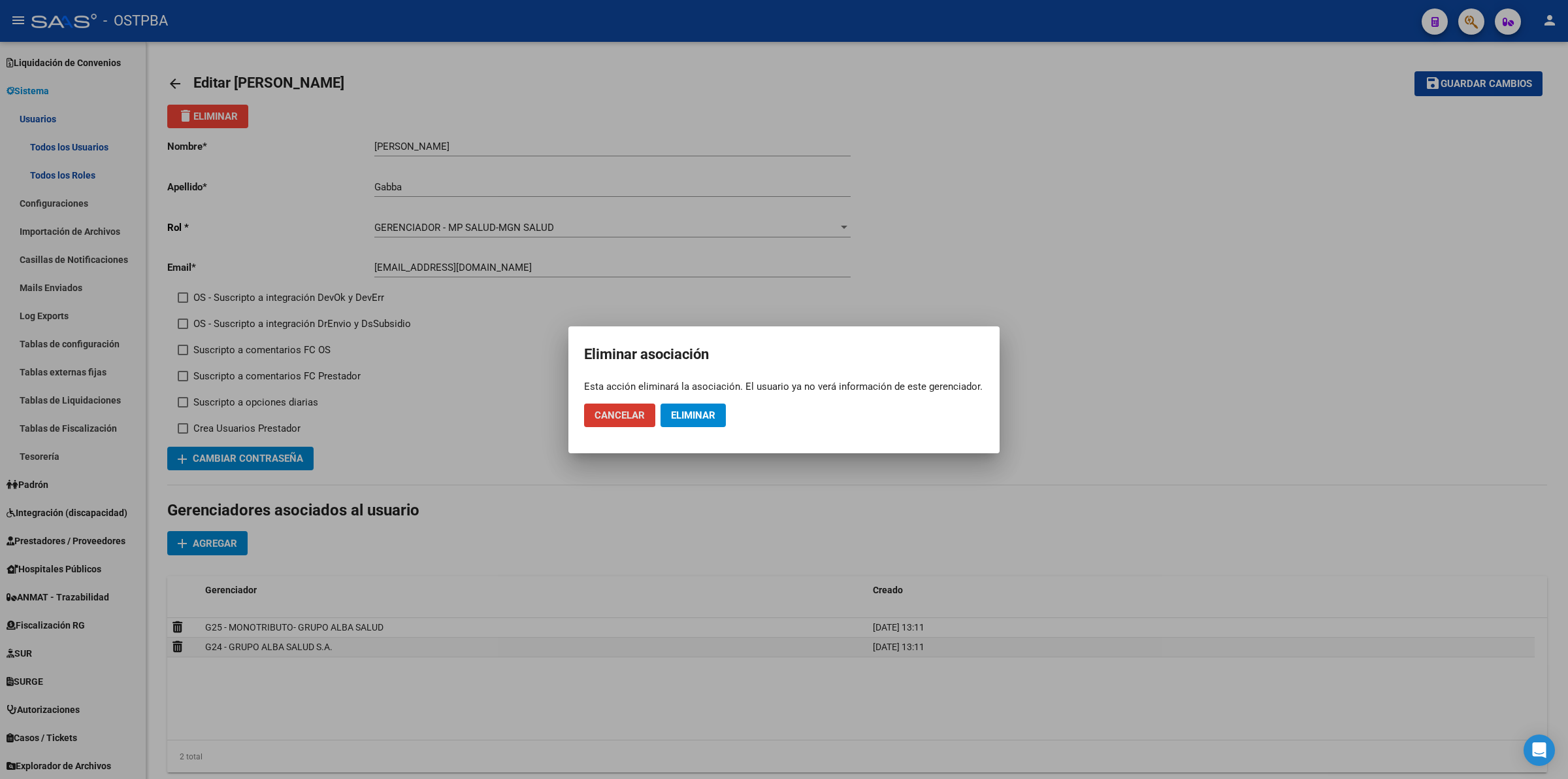
click at [703, 413] on span "Eliminar" at bounding box center [693, 415] width 45 height 12
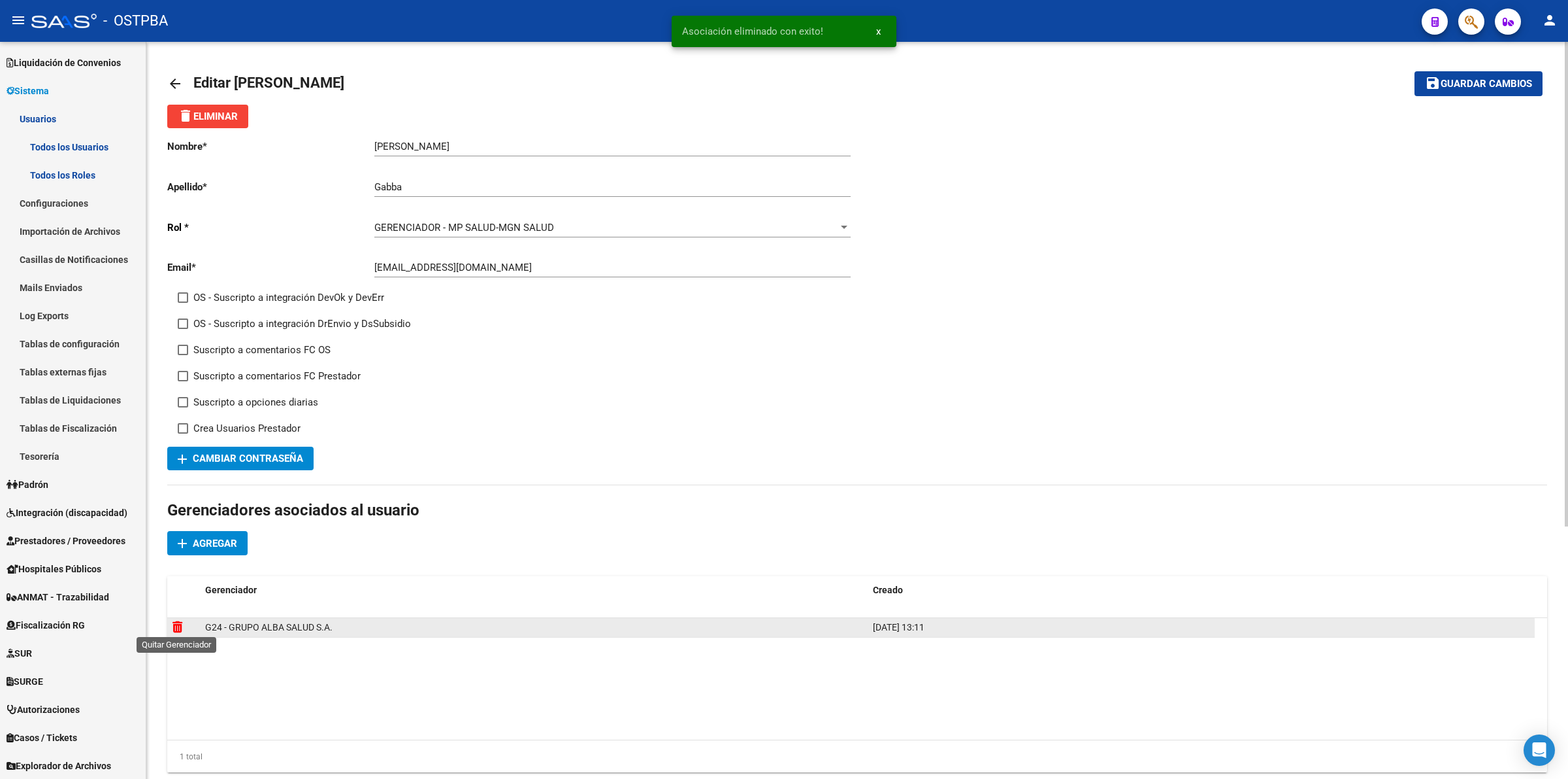
click at [178, 623] on icon at bounding box center [178, 627] width 10 height 13
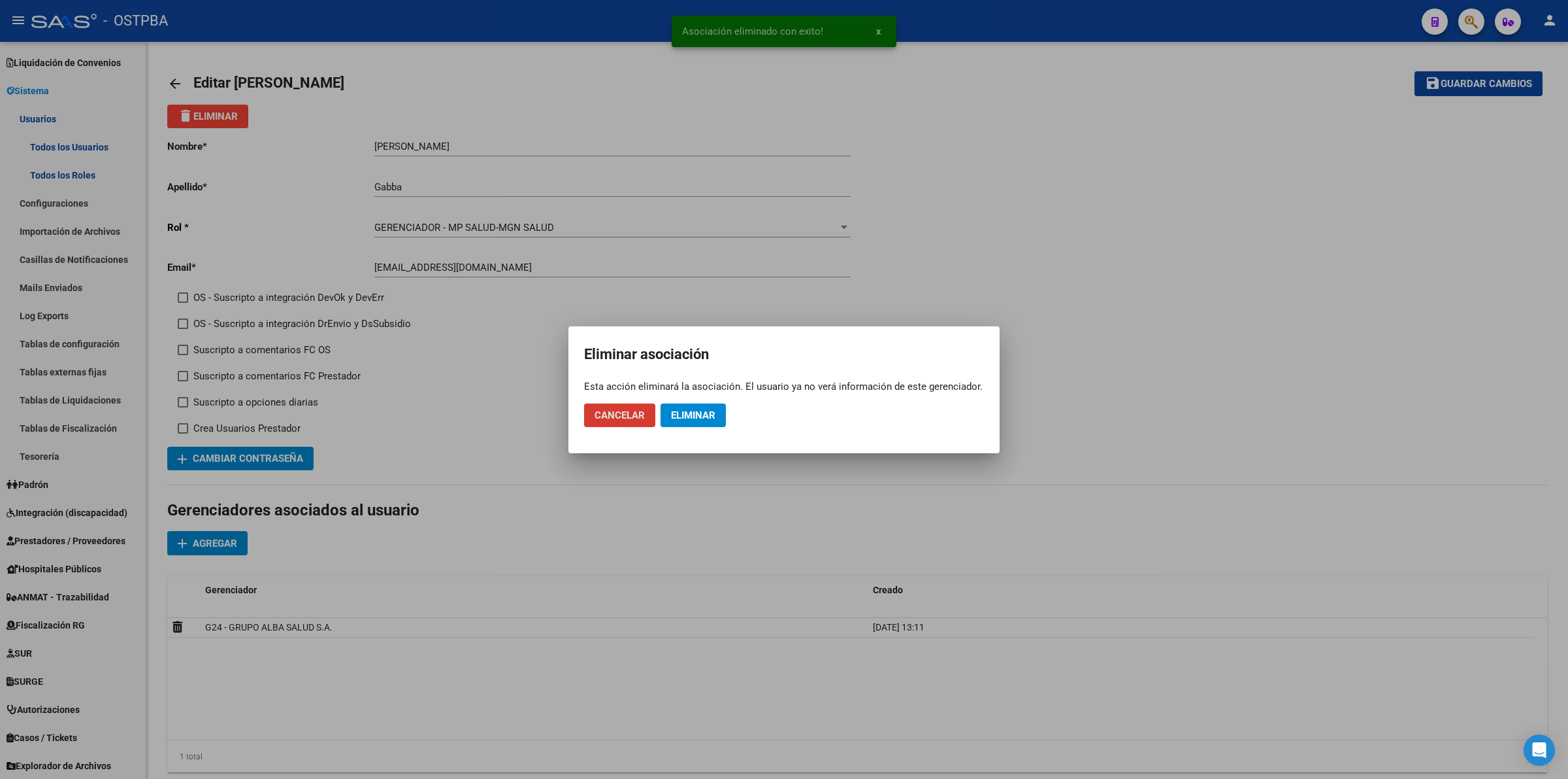
click at [694, 403] on button "Eliminar" at bounding box center [692, 415] width 65 height 23
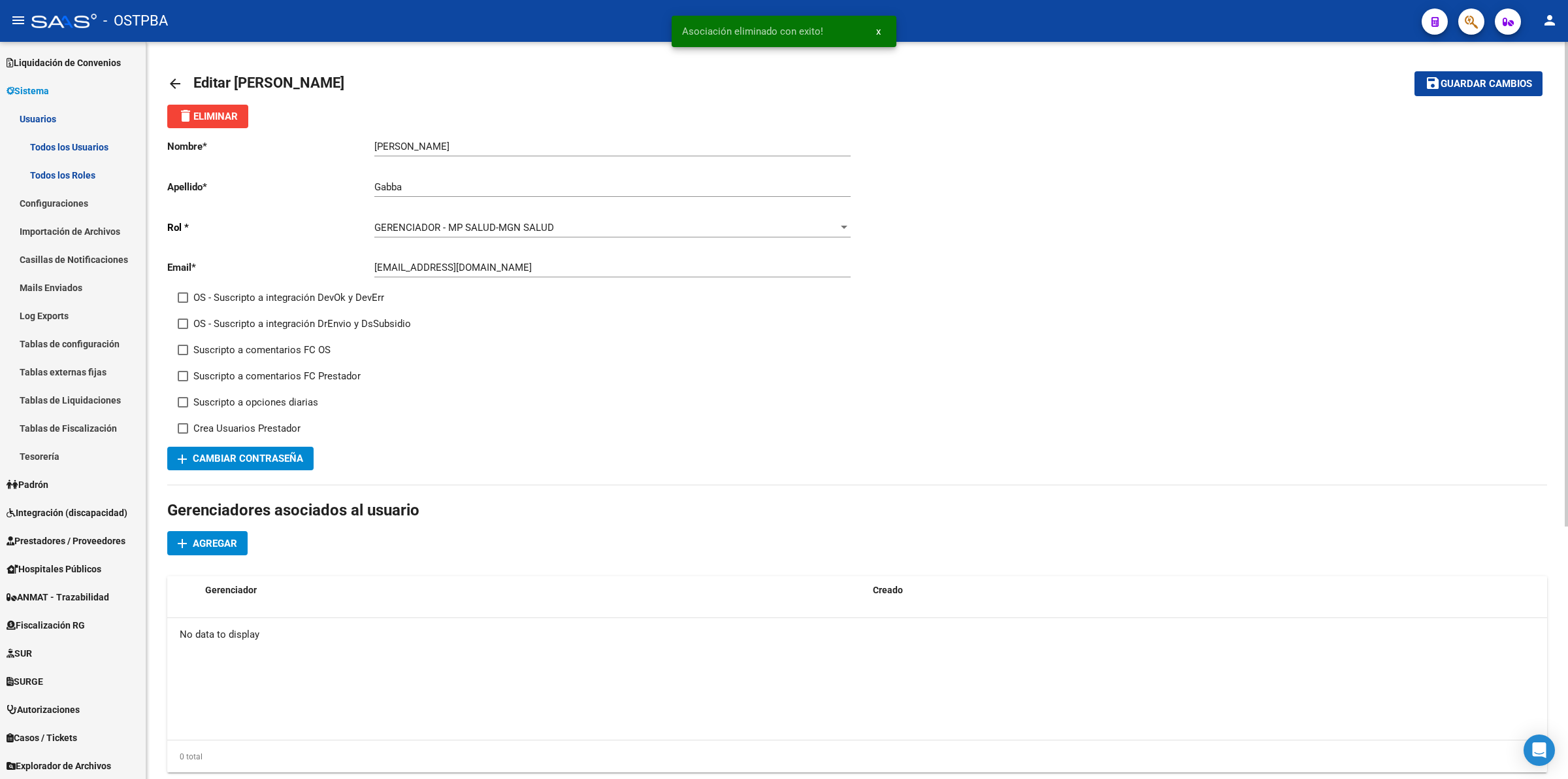
click at [234, 537] on span "Agregar" at bounding box center [216, 543] width 45 height 12
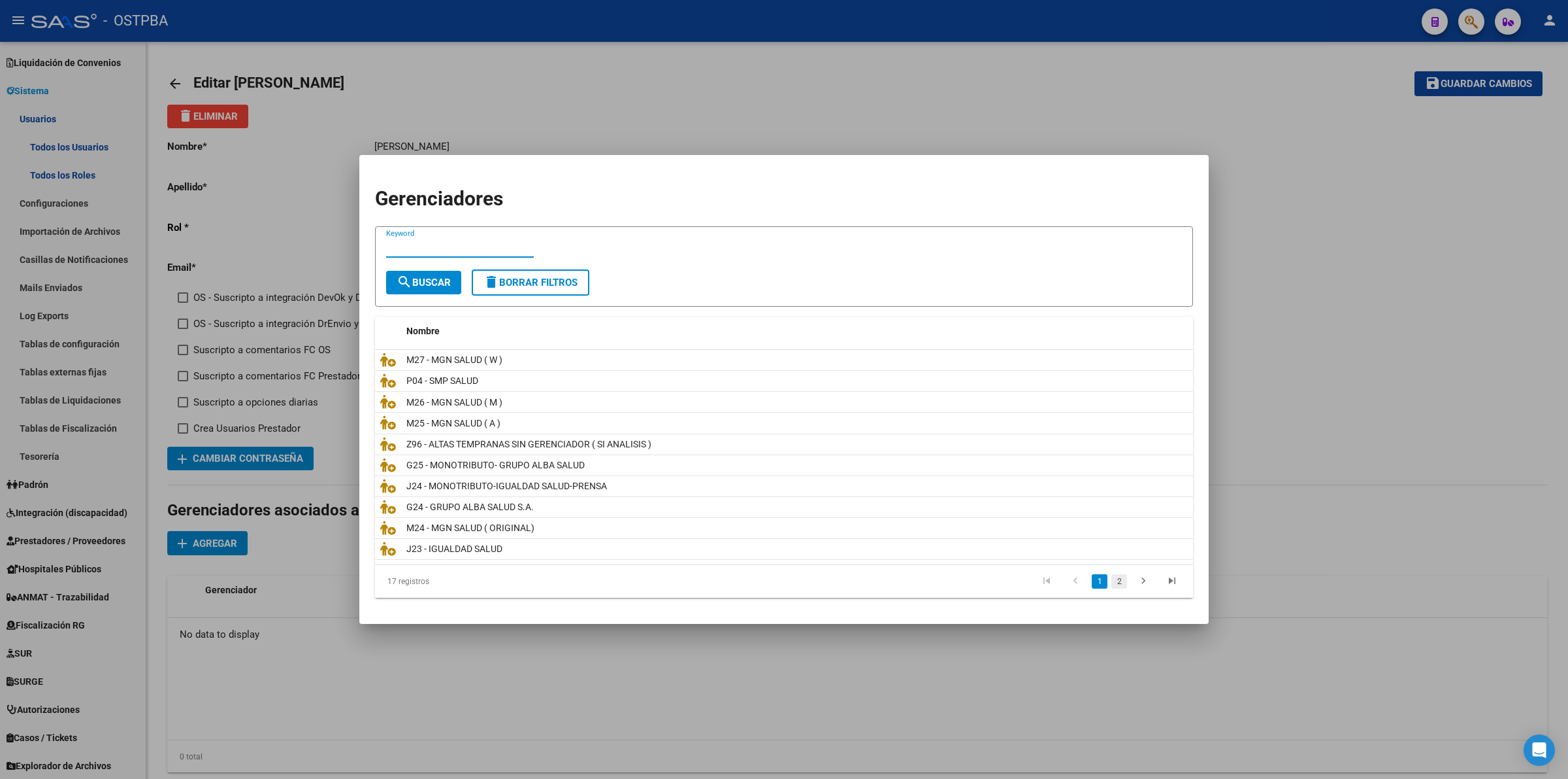
click at [1118, 585] on link "2" at bounding box center [1119, 581] width 16 height 15
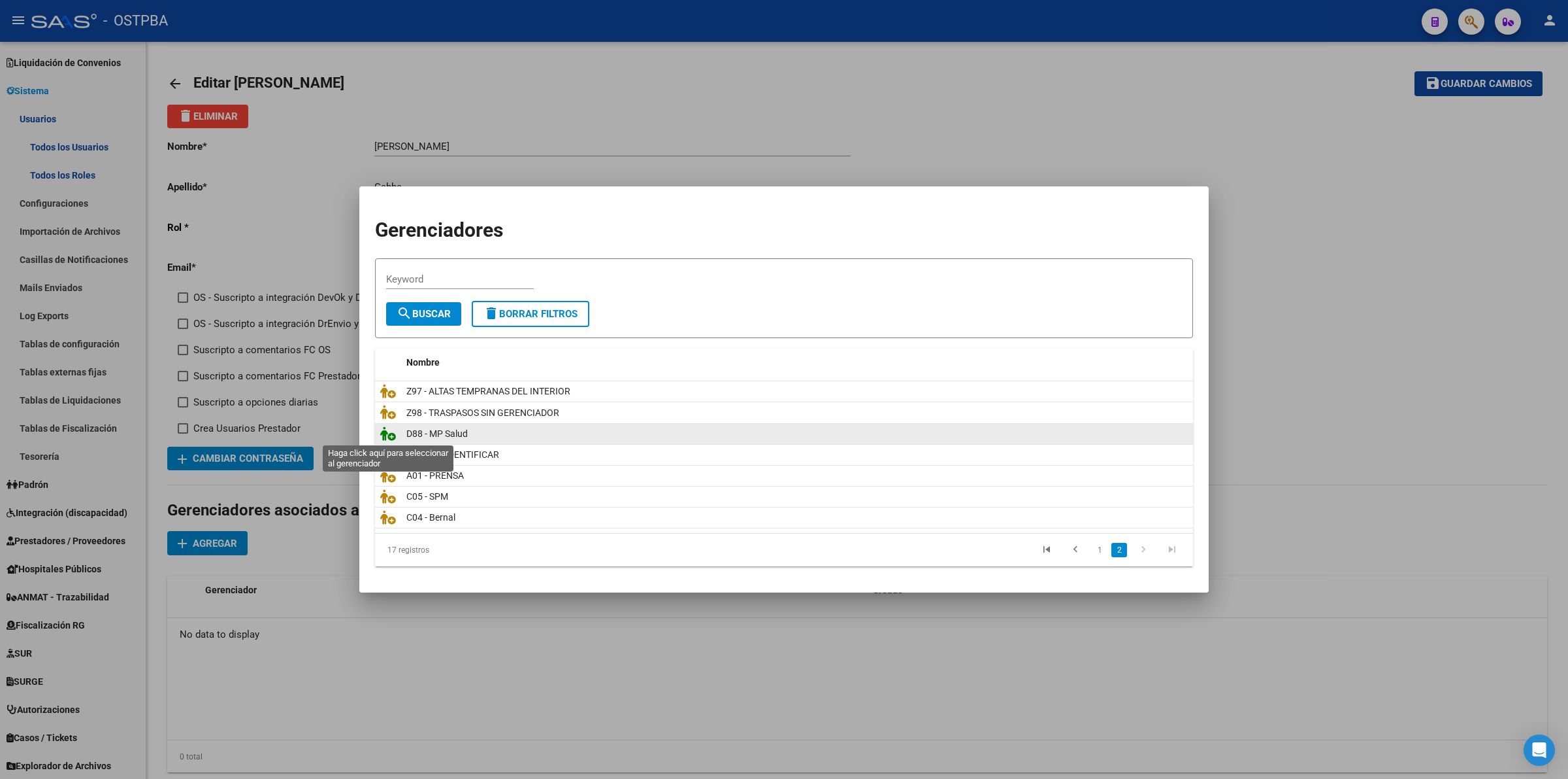
click at [384, 437] on icon at bounding box center [388, 433] width 16 height 15
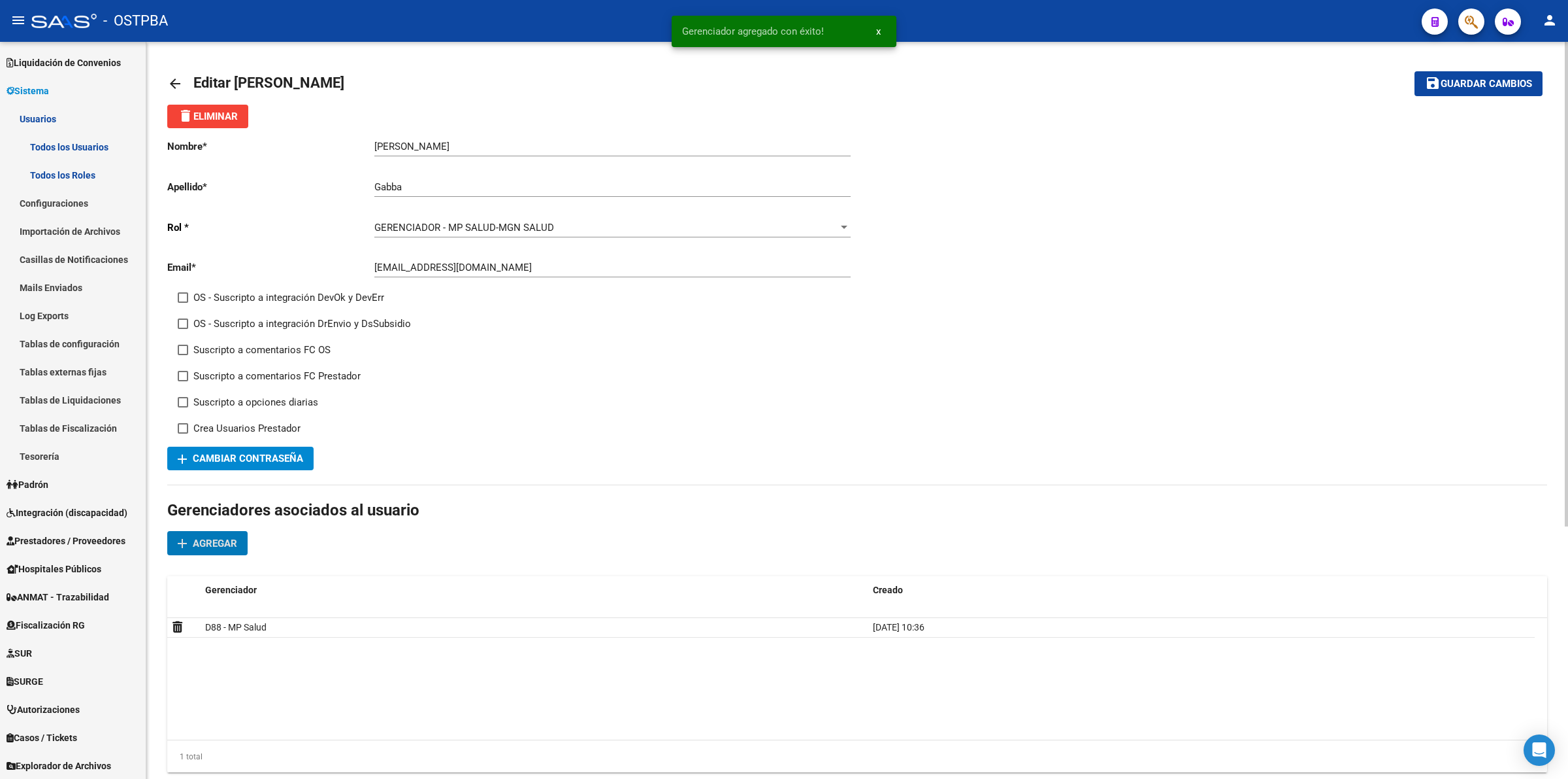
click at [1476, 83] on span "Guardar cambios" at bounding box center [1486, 85] width 91 height 12
click at [174, 85] on mat-icon "arrow_back" at bounding box center [175, 84] width 16 height 16
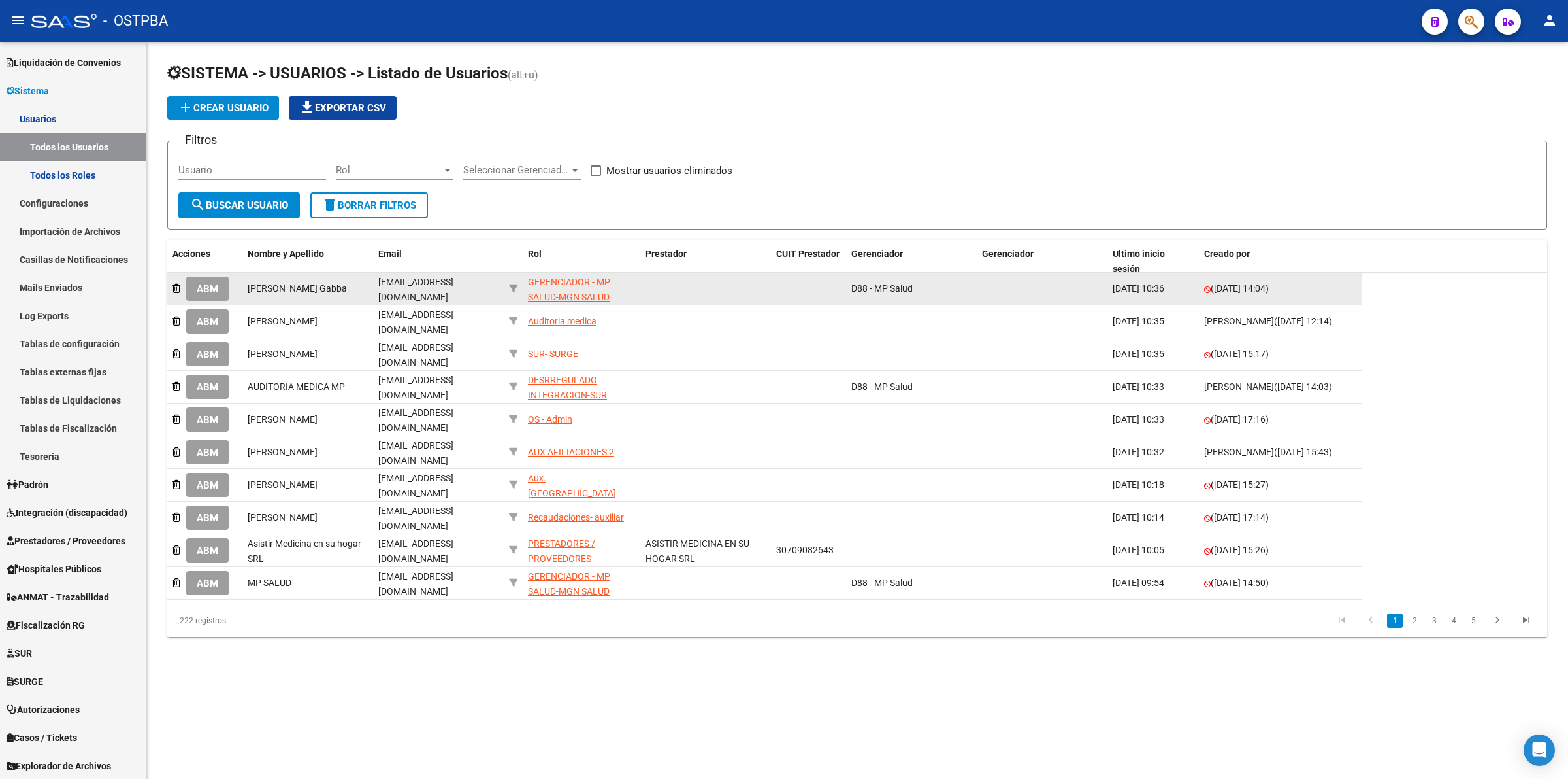
click at [576, 288] on div "GERENCIADOR - MP SALUD-MGN SALUD" at bounding box center [582, 289] width 107 height 30
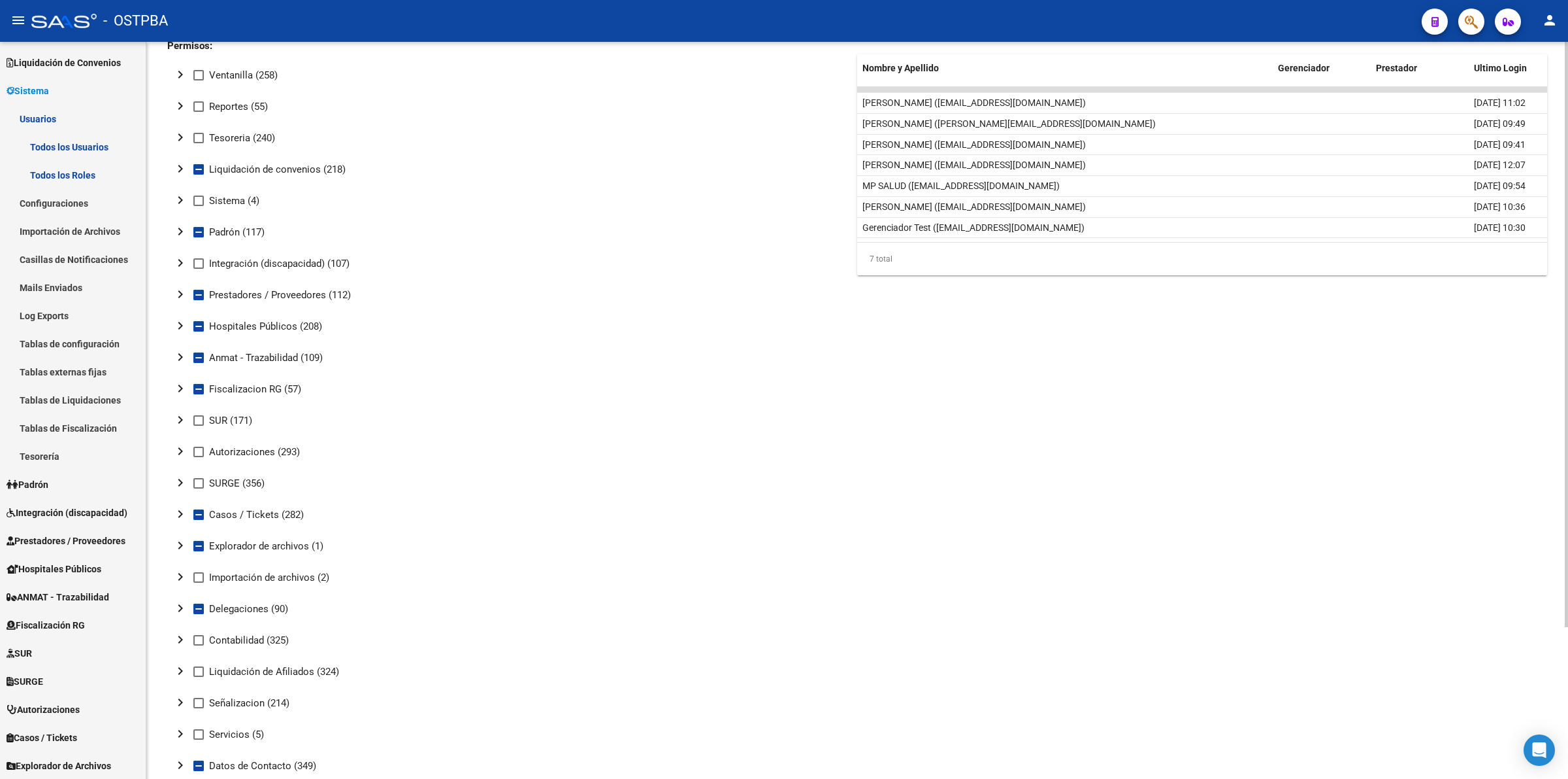
scroll to position [191, 0]
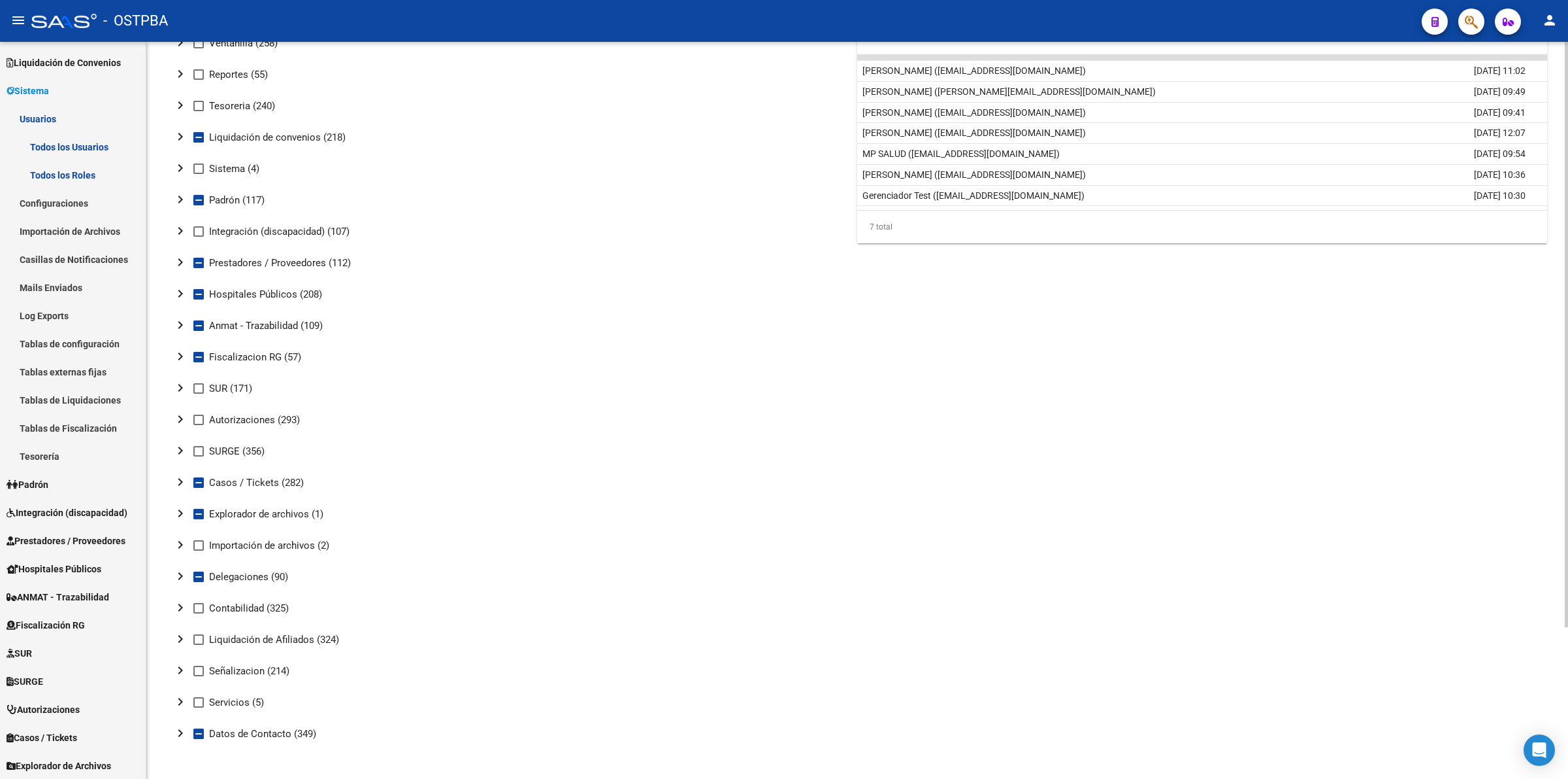
click at [180, 354] on mat-icon "chevron_right" at bounding box center [181, 356] width 16 height 16
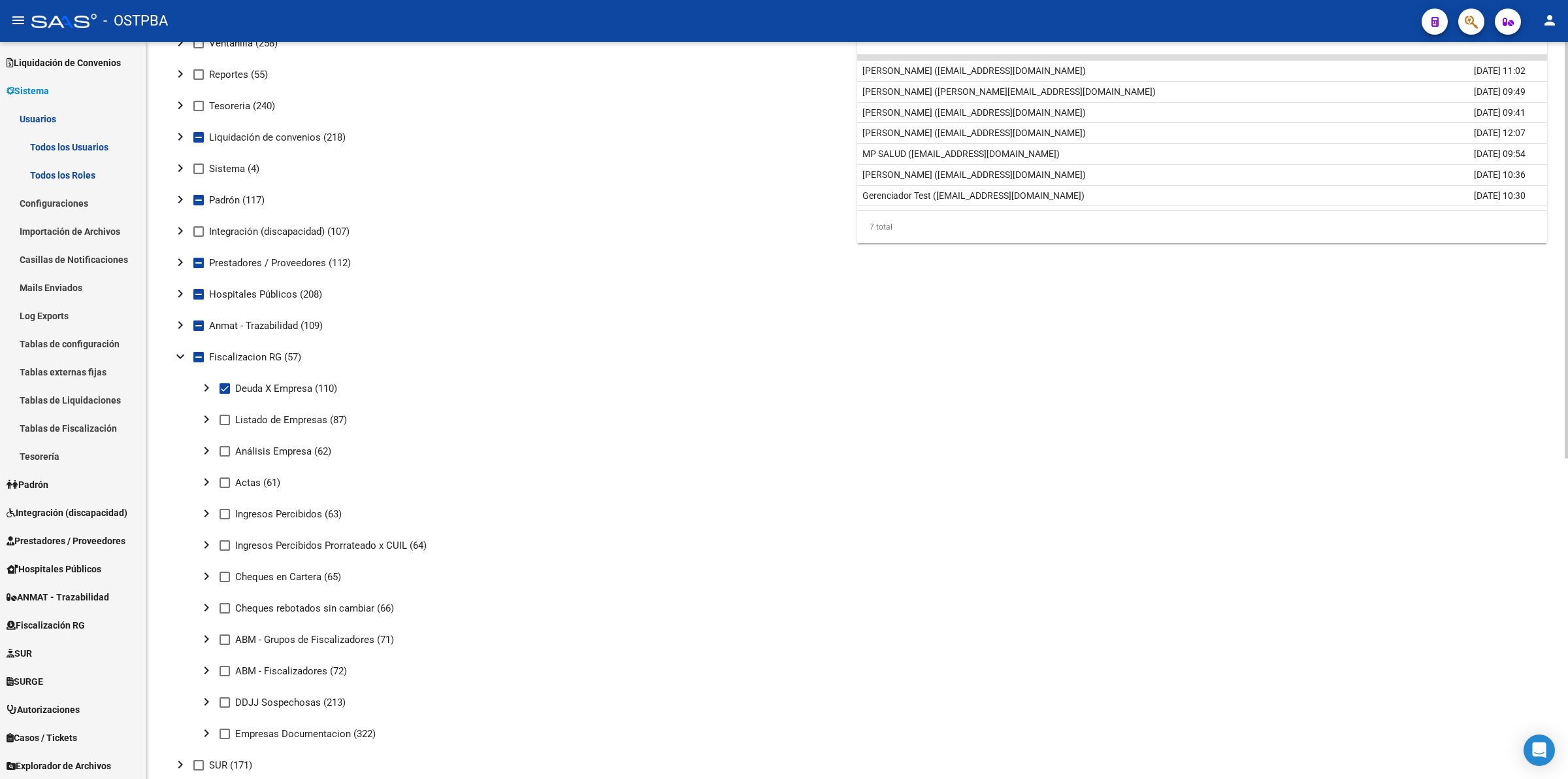
click at [224, 449] on span at bounding box center [224, 451] width 11 height 11
click at [224, 457] on input "Análisis Empresa (62)" at bounding box center [224, 457] width 1 height 1
checkbox input "true"
click at [209, 449] on mat-icon "chevron_right" at bounding box center [207, 451] width 16 height 16
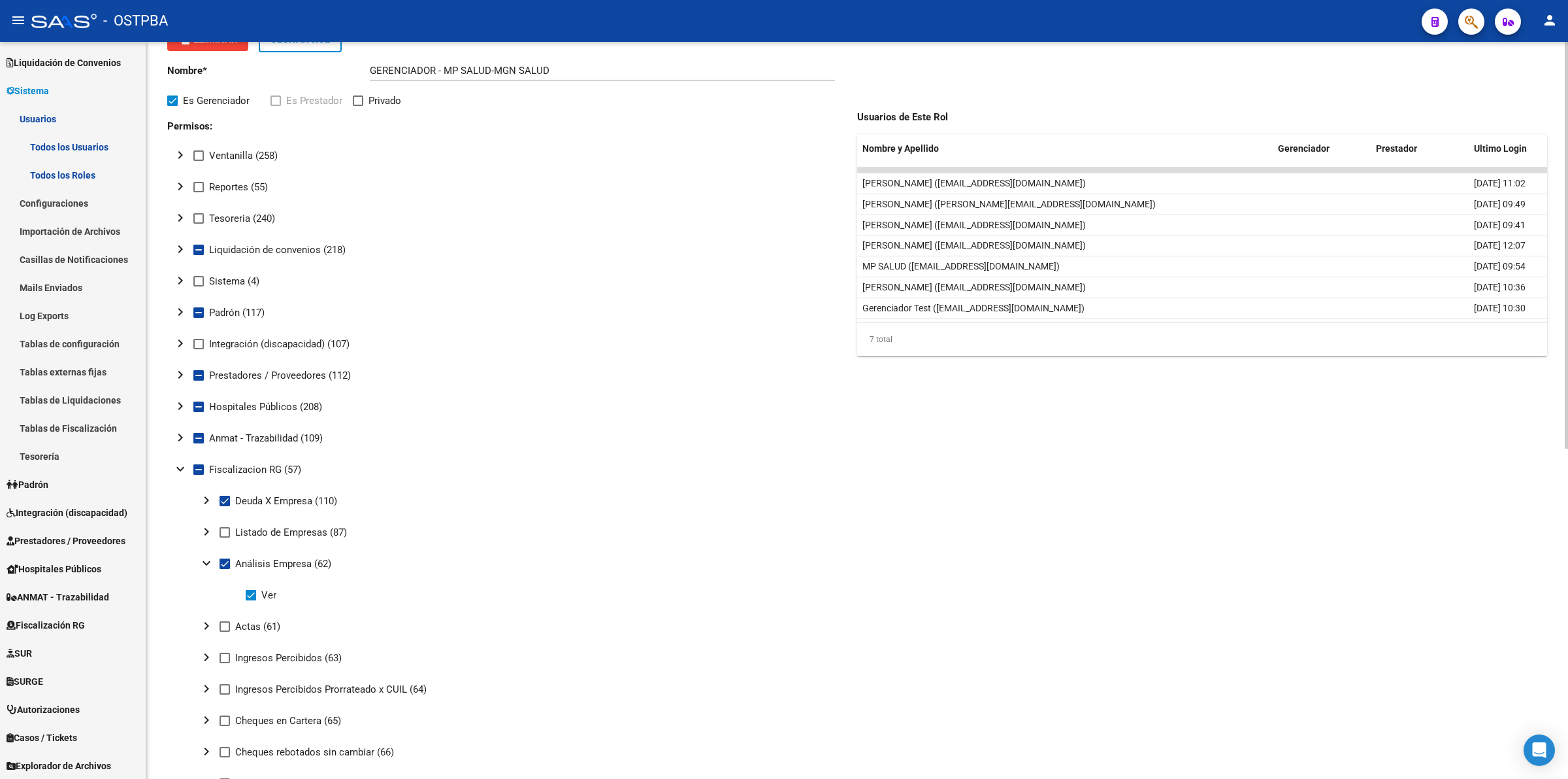
scroll to position [0, 0]
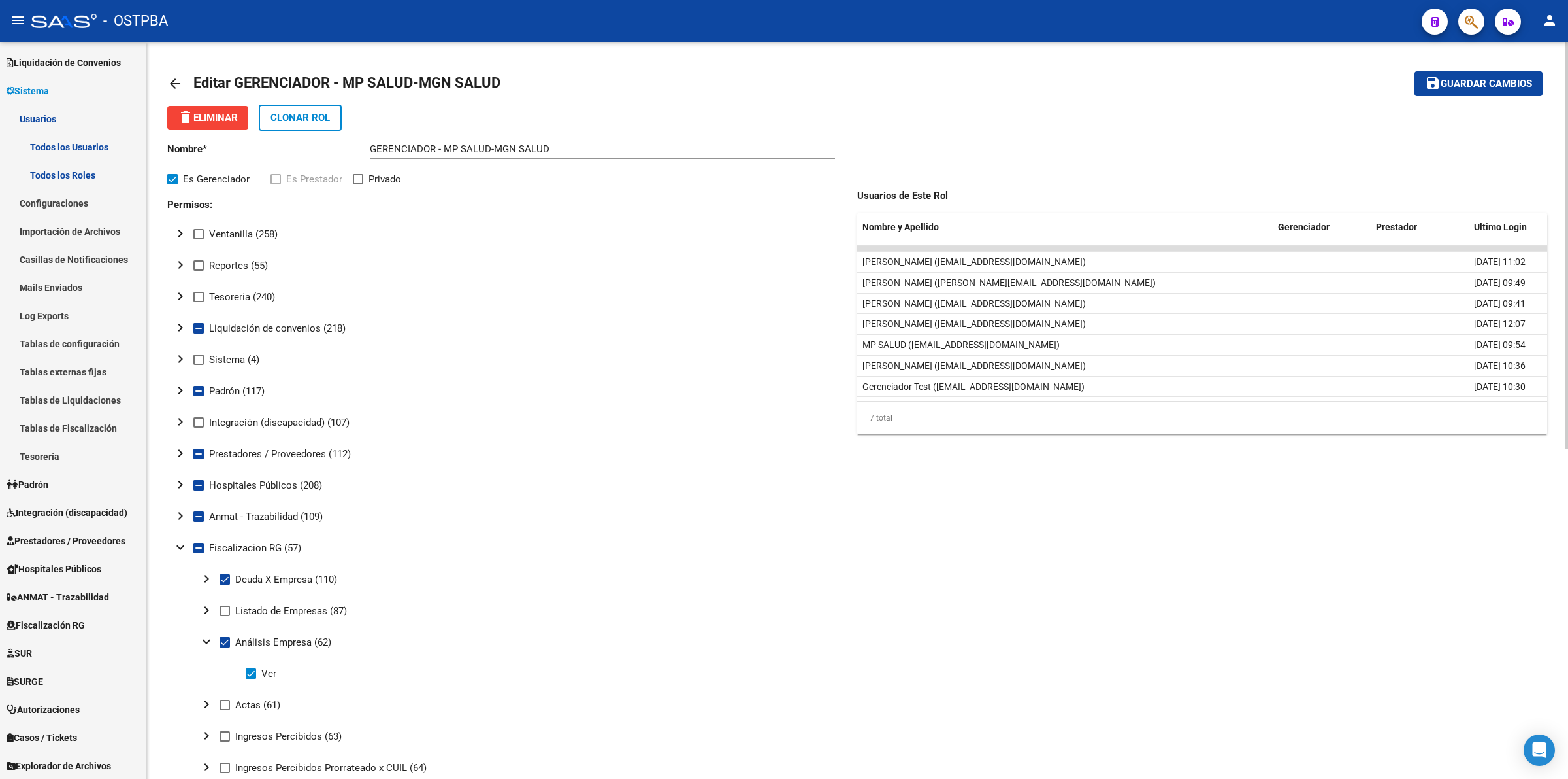
click at [1498, 79] on span "Guardar cambios" at bounding box center [1486, 85] width 91 height 12
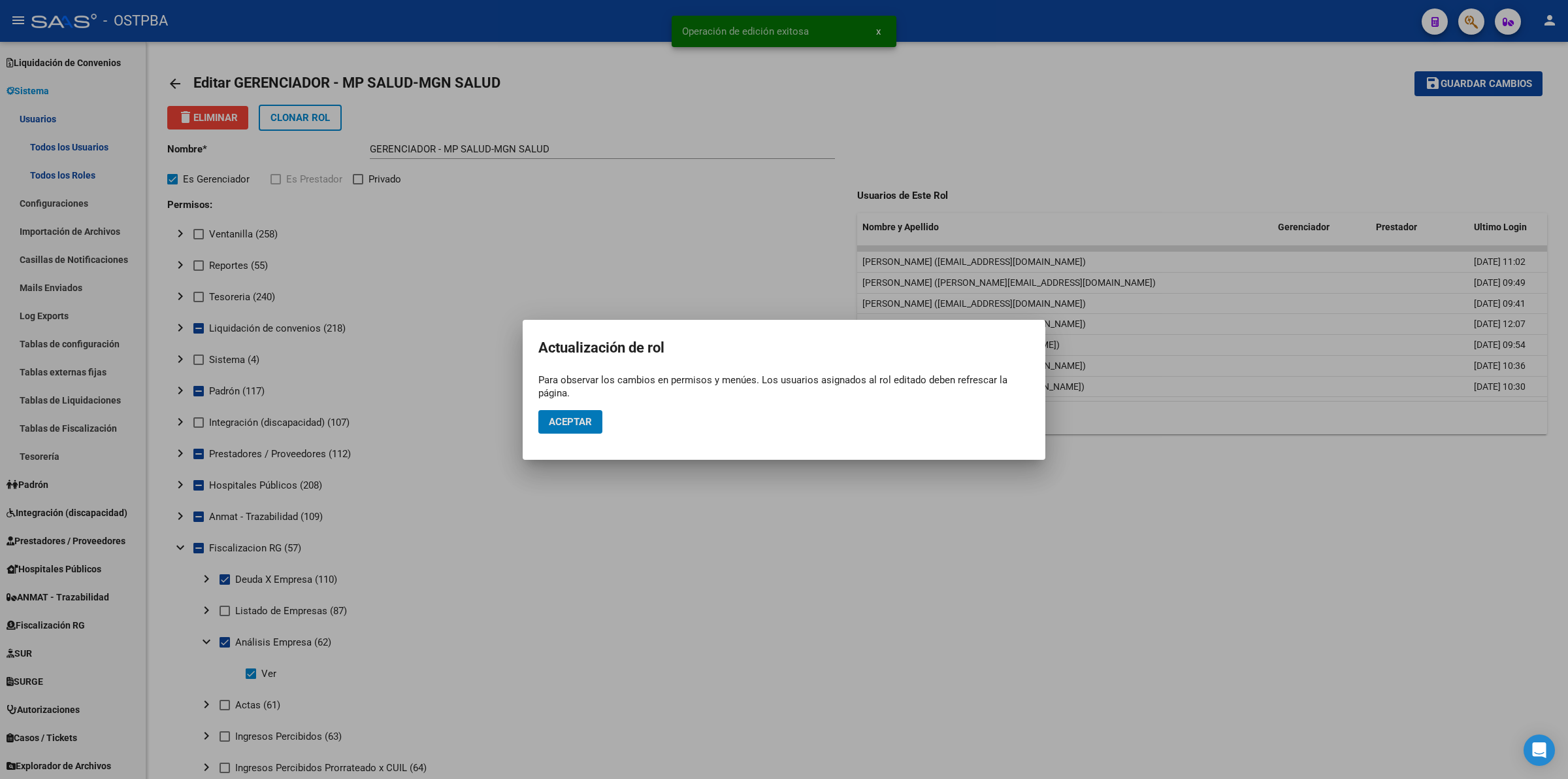
click at [563, 429] on button "Aceptar" at bounding box center [571, 422] width 64 height 23
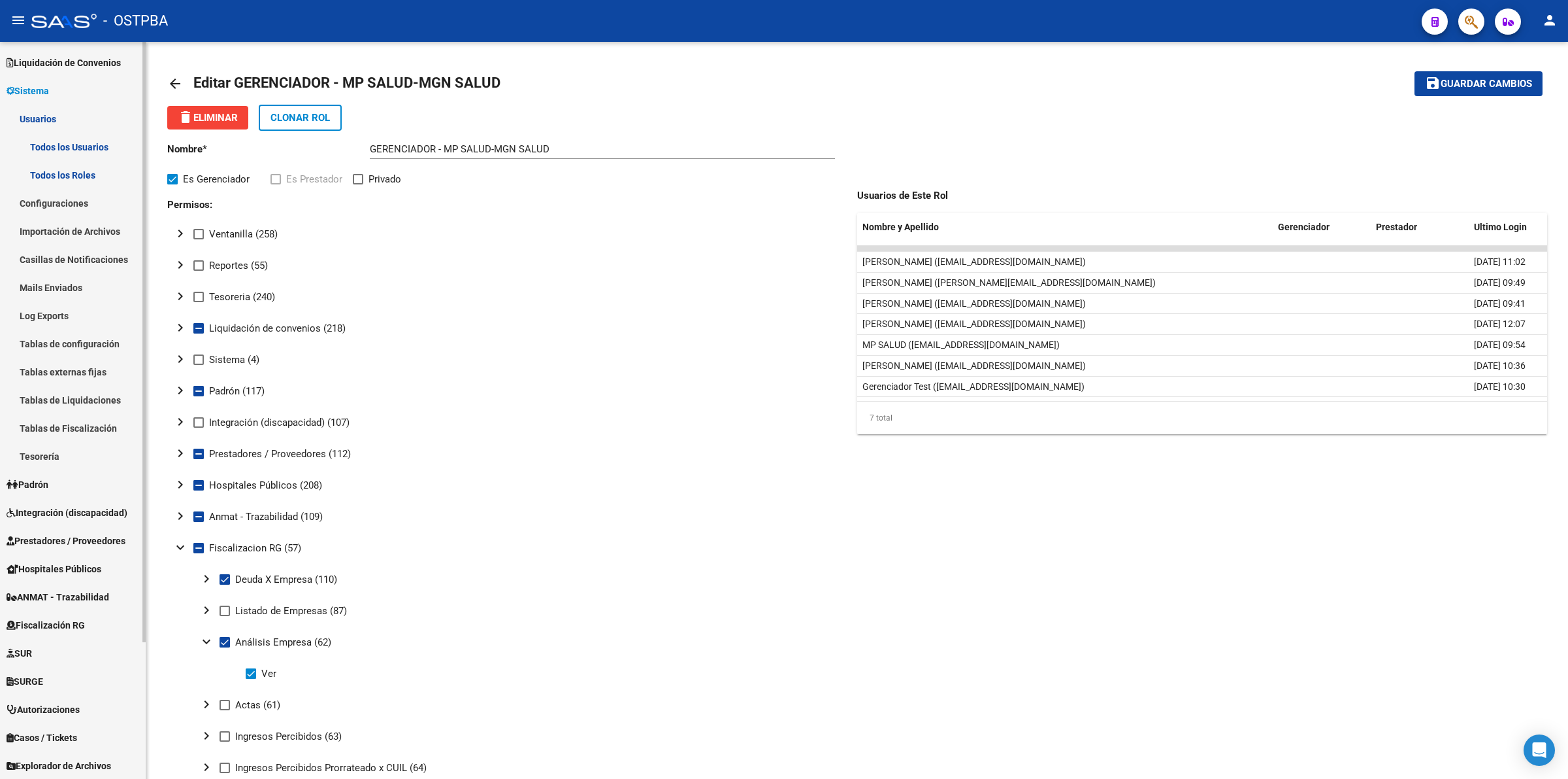
click at [59, 239] on link "Importación de Archivos" at bounding box center [73, 230] width 146 height 28
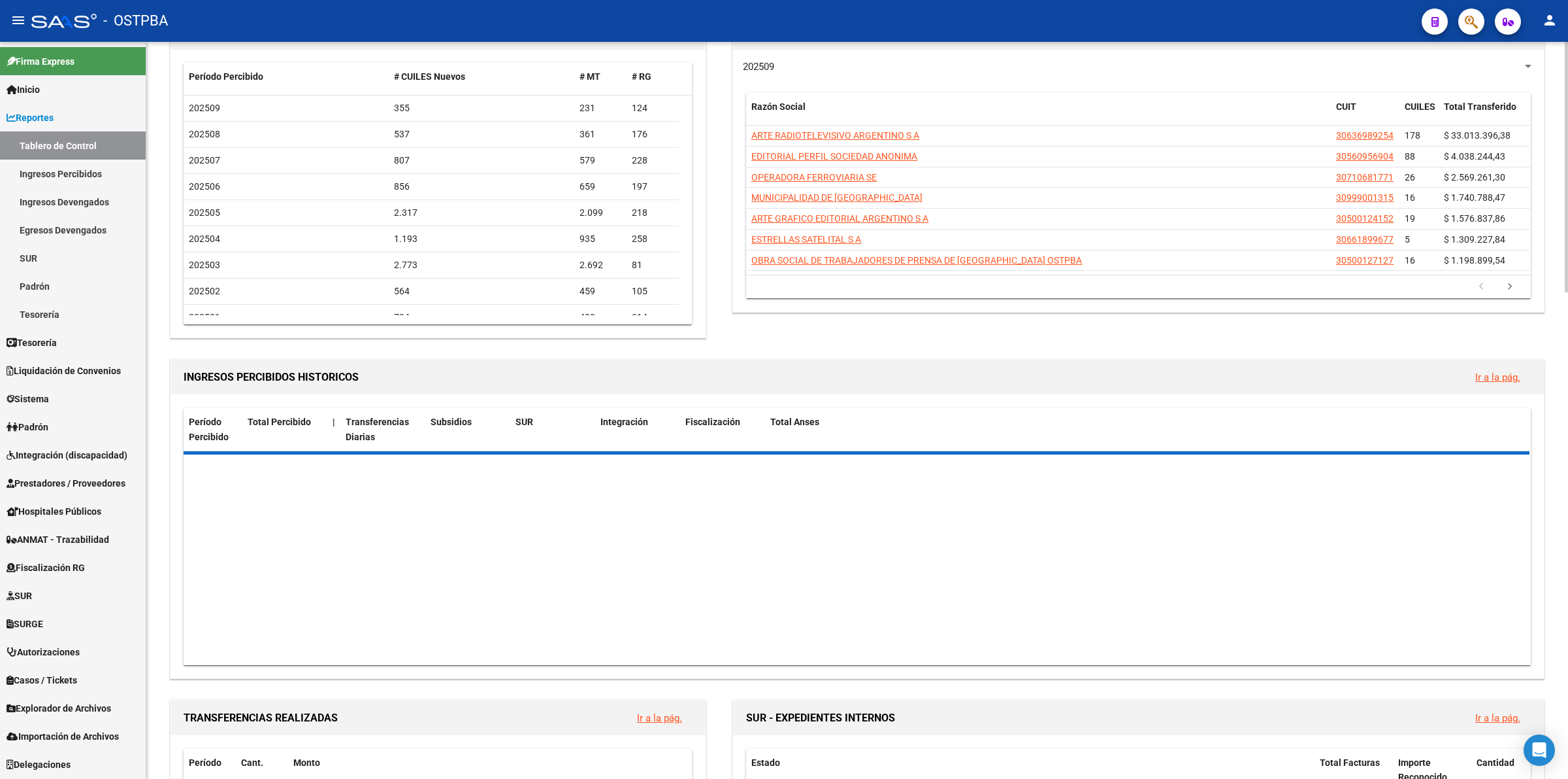
scroll to position [245, 0]
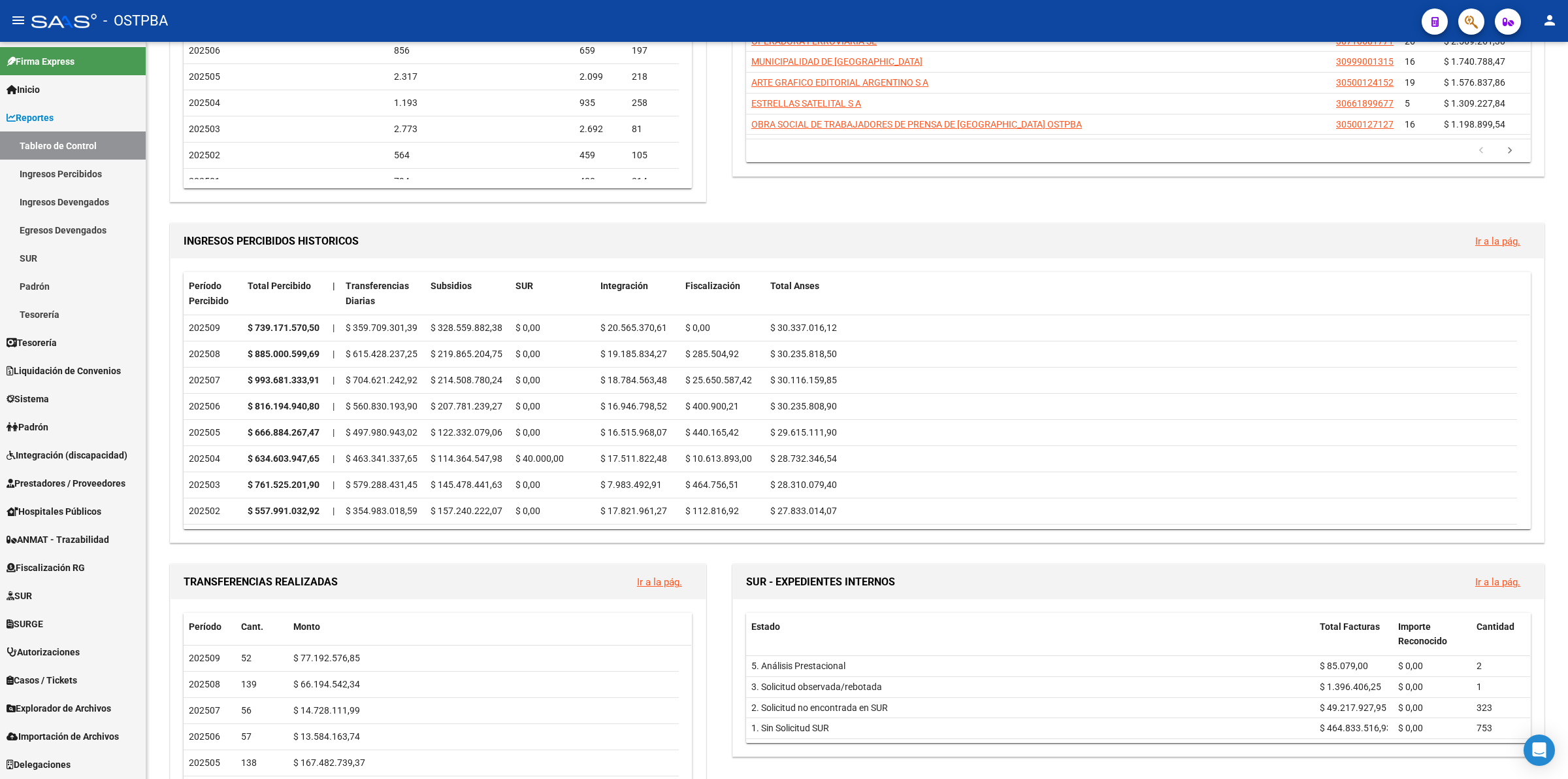
click at [62, 453] on span "Integración (discapacidad)" at bounding box center [67, 455] width 121 height 15
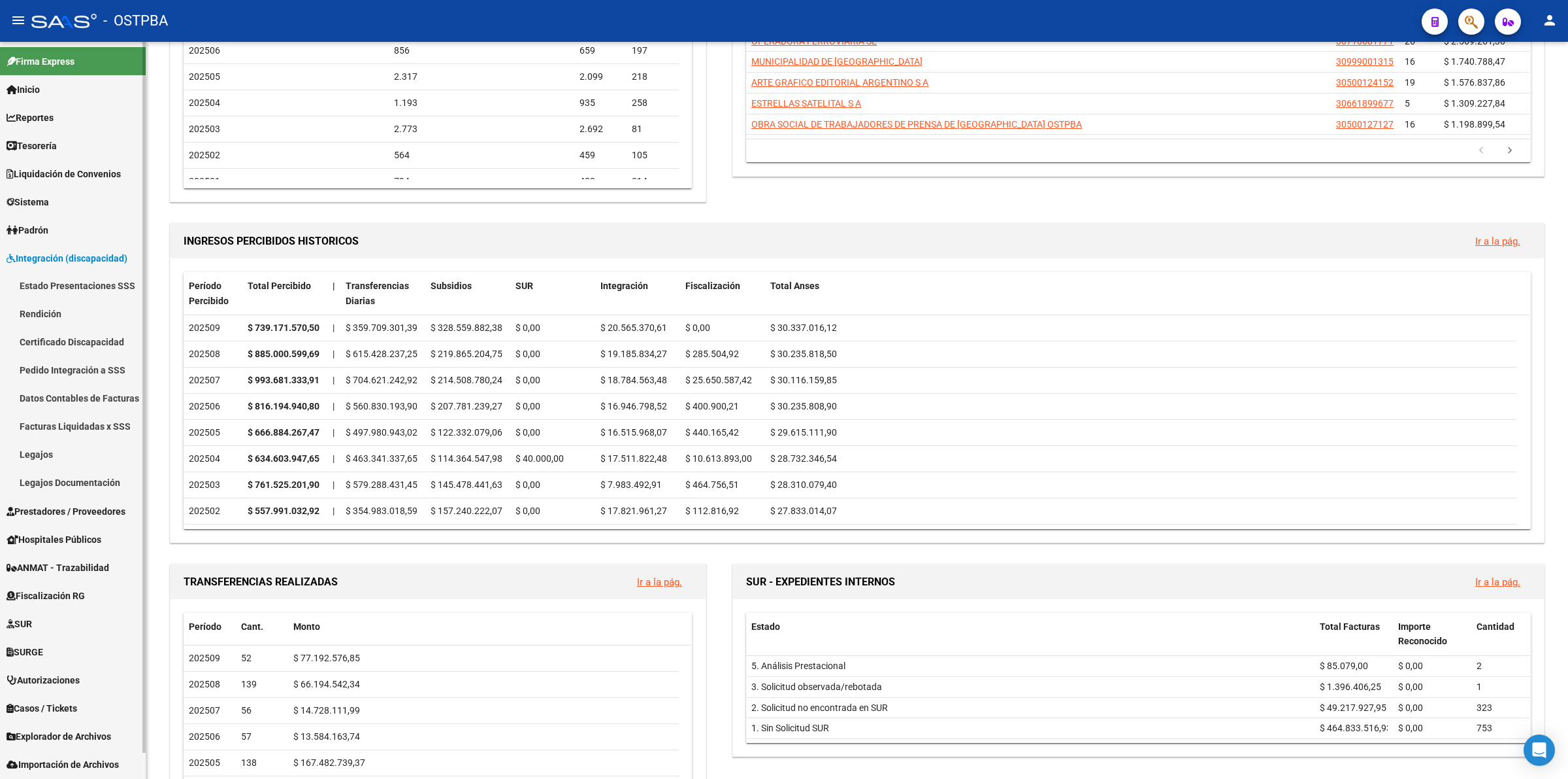
click at [82, 508] on span "Prestadores / Proveedores" at bounding box center [66, 511] width 118 height 15
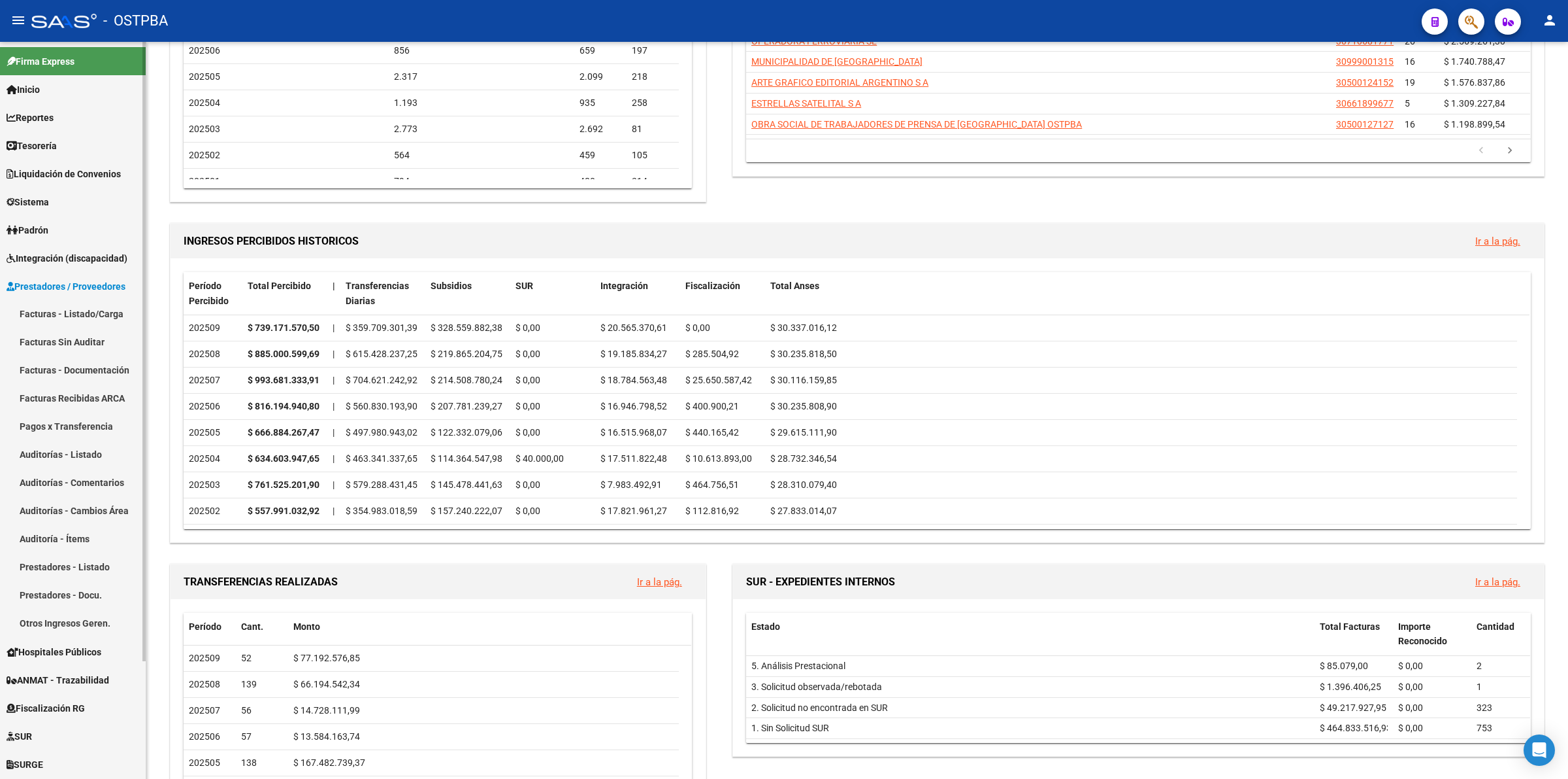
click at [83, 308] on link "Facturas - Listado/Carga" at bounding box center [73, 314] width 146 height 28
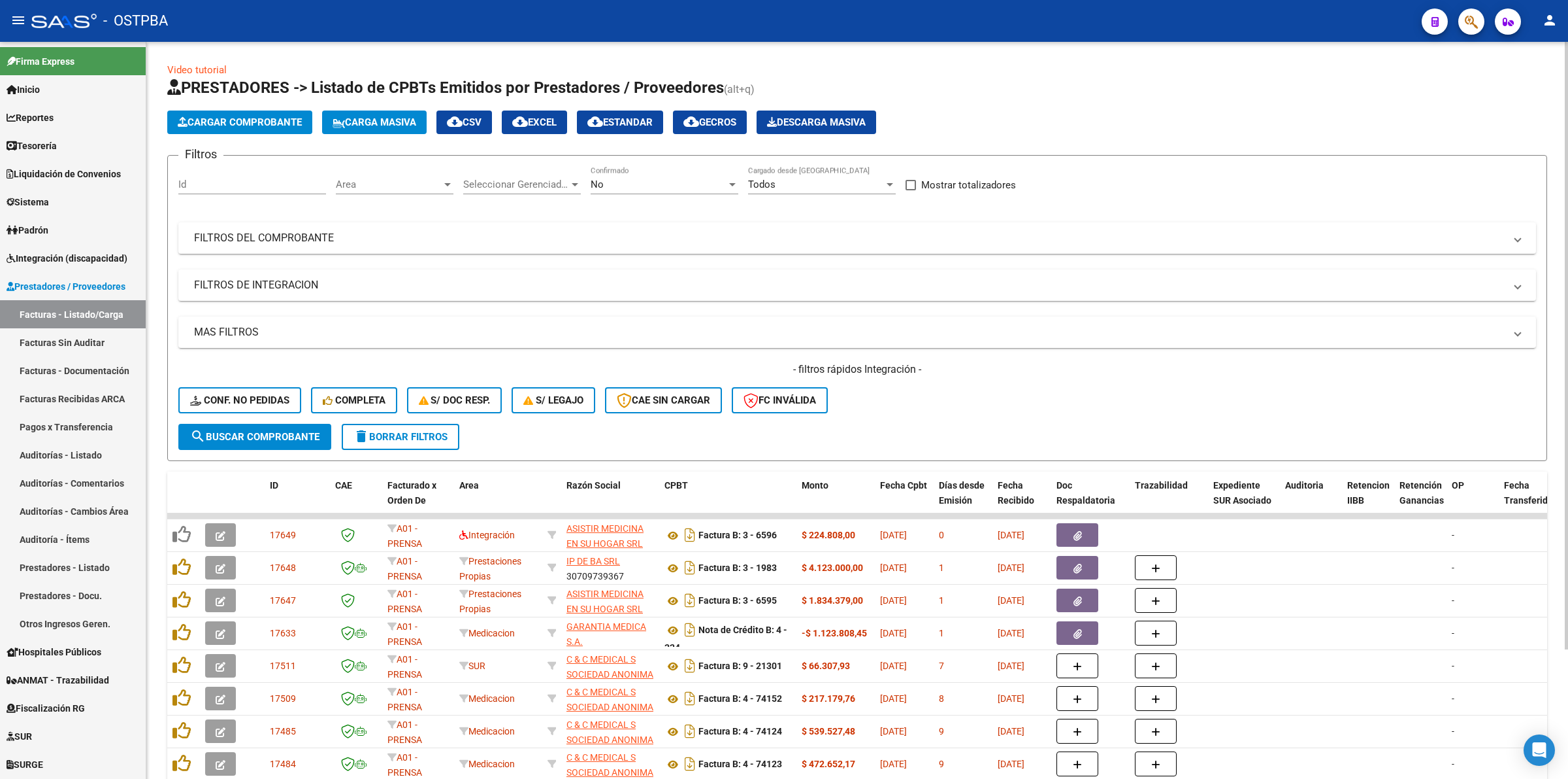
click at [420, 179] on span "Area" at bounding box center [388, 185] width 106 height 12
click at [438, 269] on span "Integración" at bounding box center [421, 263] width 171 height 29
click at [639, 186] on div "No" at bounding box center [658, 185] width 136 height 12
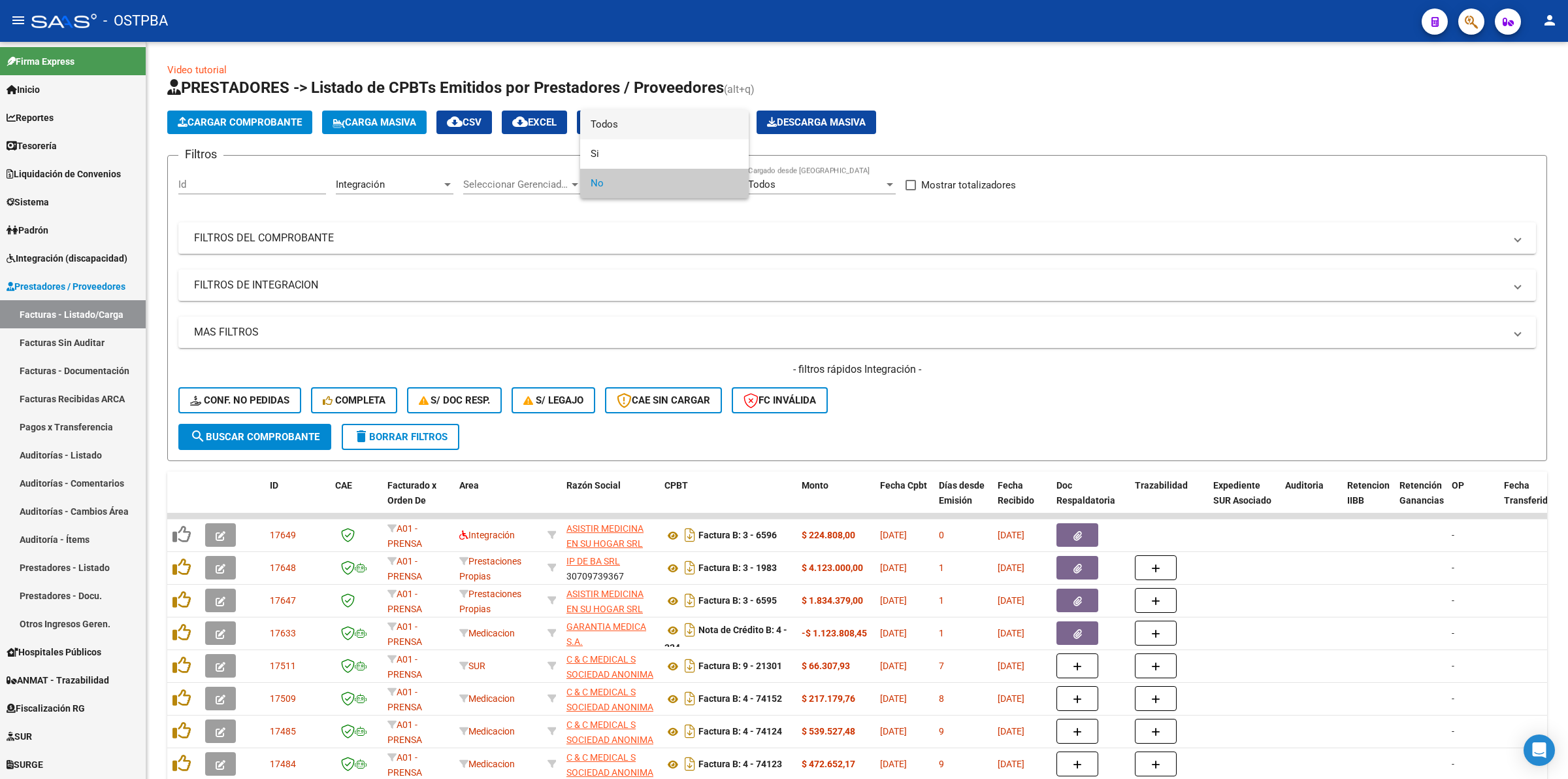
click at [626, 119] on span "Todos" at bounding box center [664, 124] width 148 height 29
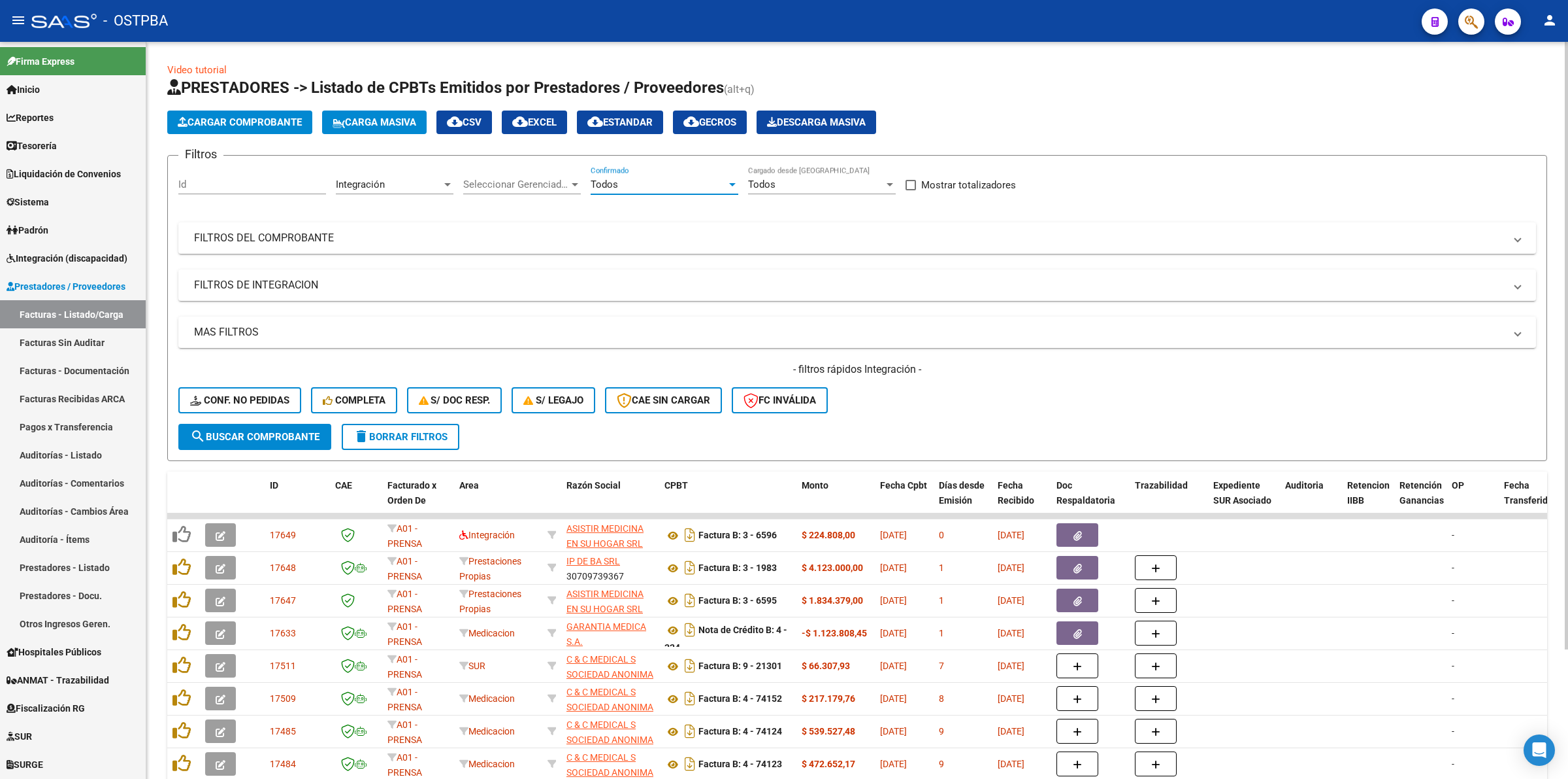
click at [234, 433] on span "search Buscar Comprobante" at bounding box center [254, 437] width 129 height 12
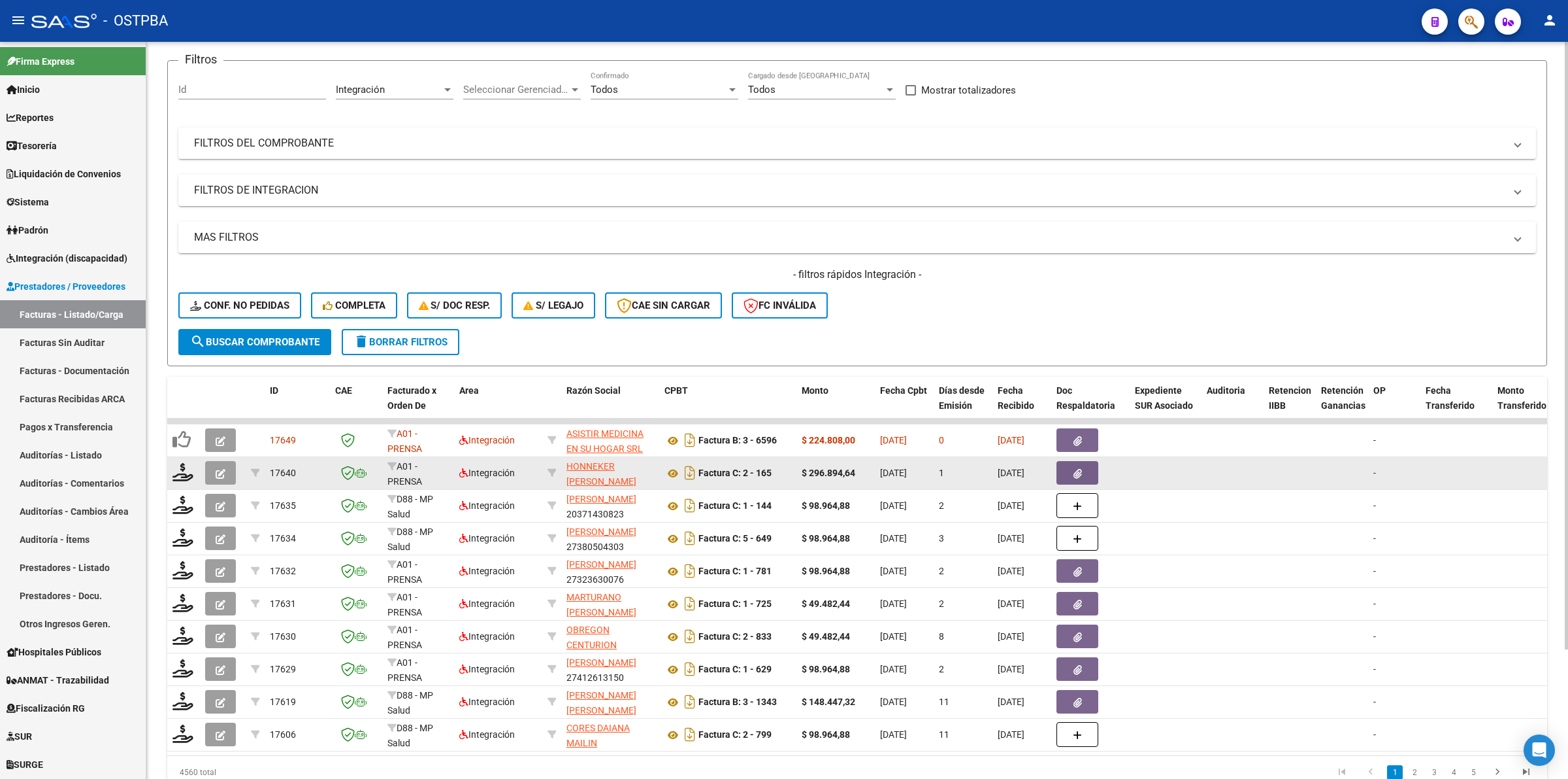
scroll to position [157, 0]
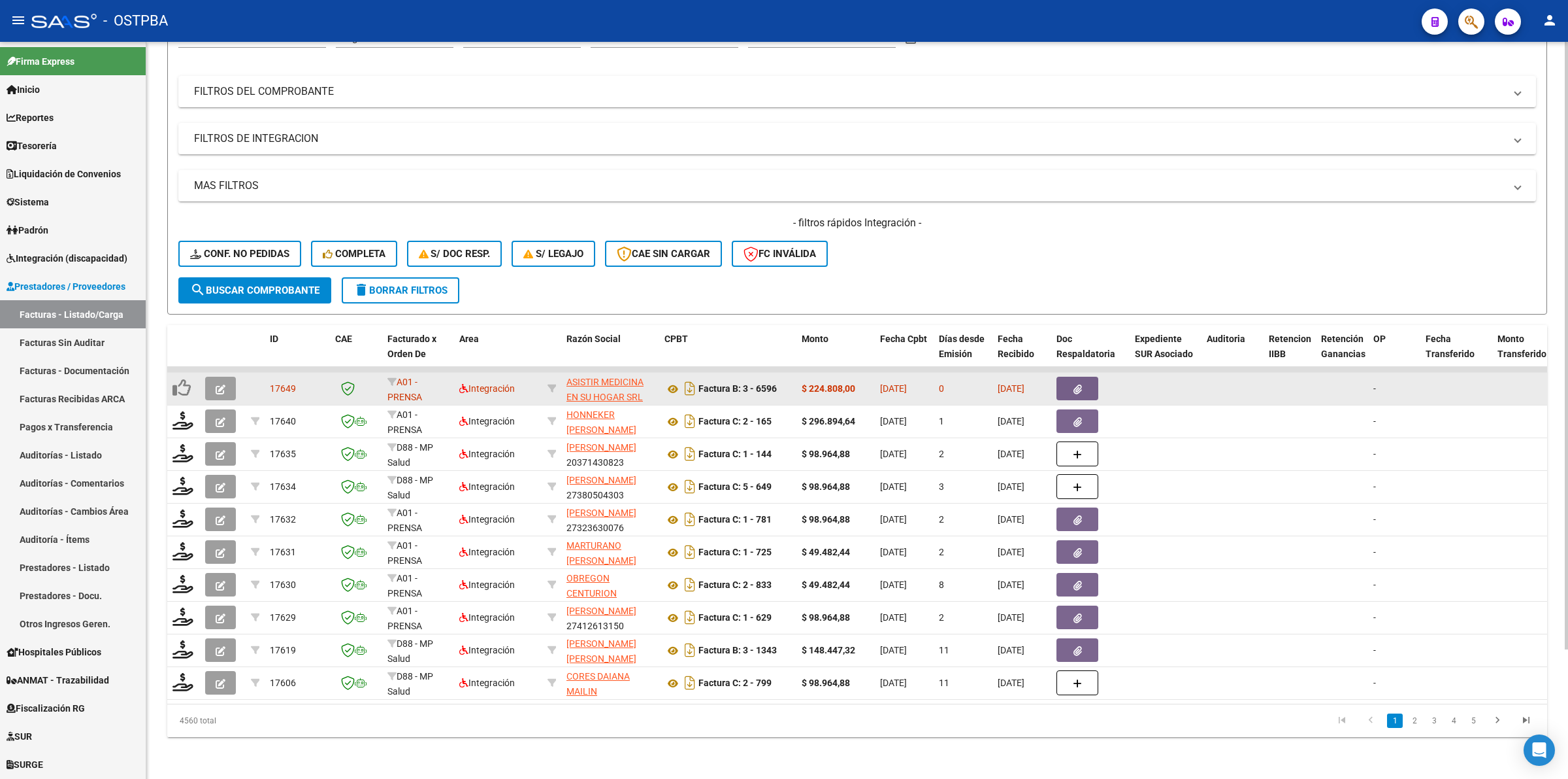
click at [220, 385] on icon "button" at bounding box center [220, 390] width 10 height 10
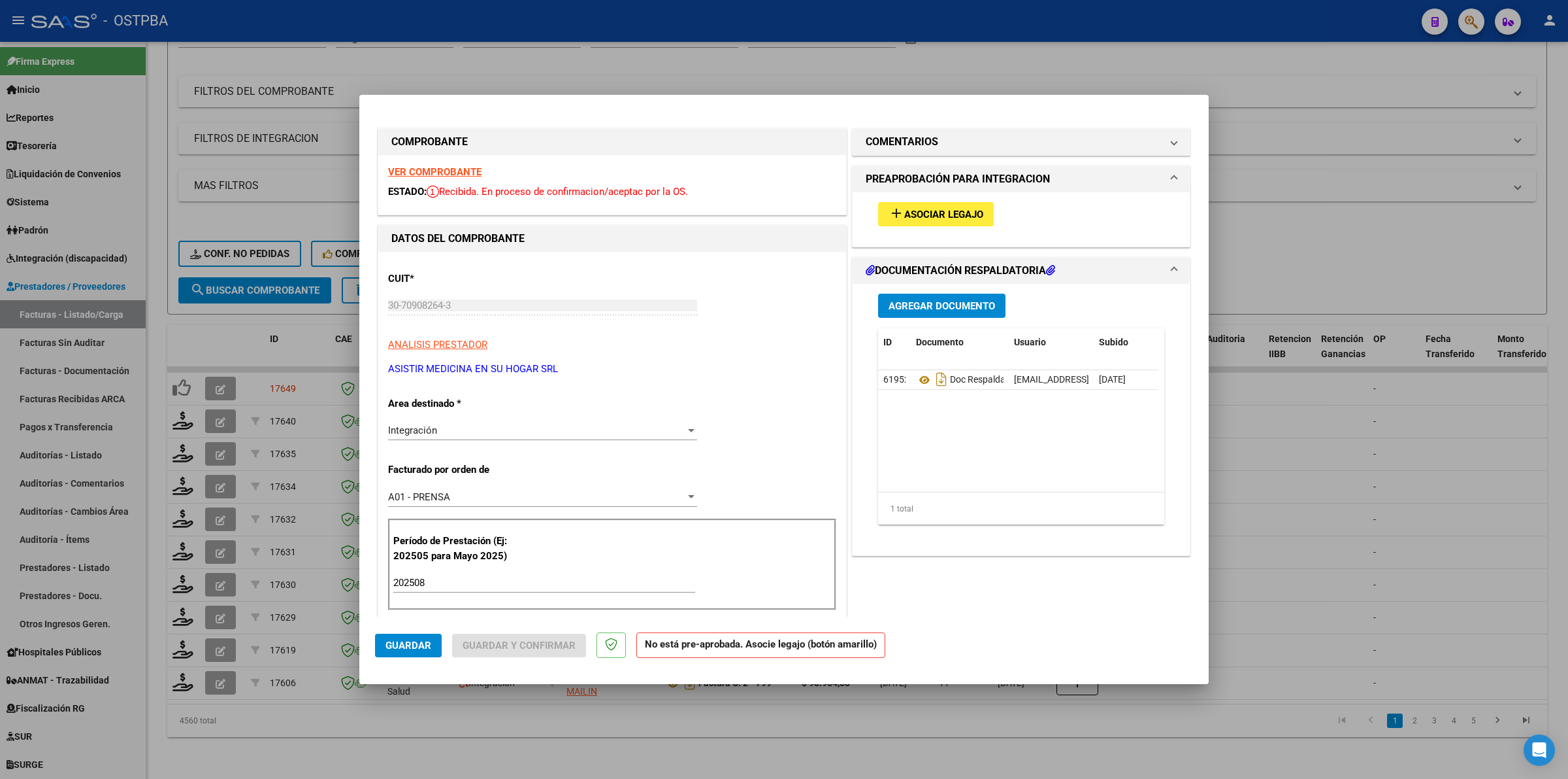
click at [433, 171] on strong "VER COMPROBANTE" at bounding box center [435, 172] width 93 height 12
click at [961, 219] on button "add Asociar Legajo" at bounding box center [936, 214] width 116 height 24
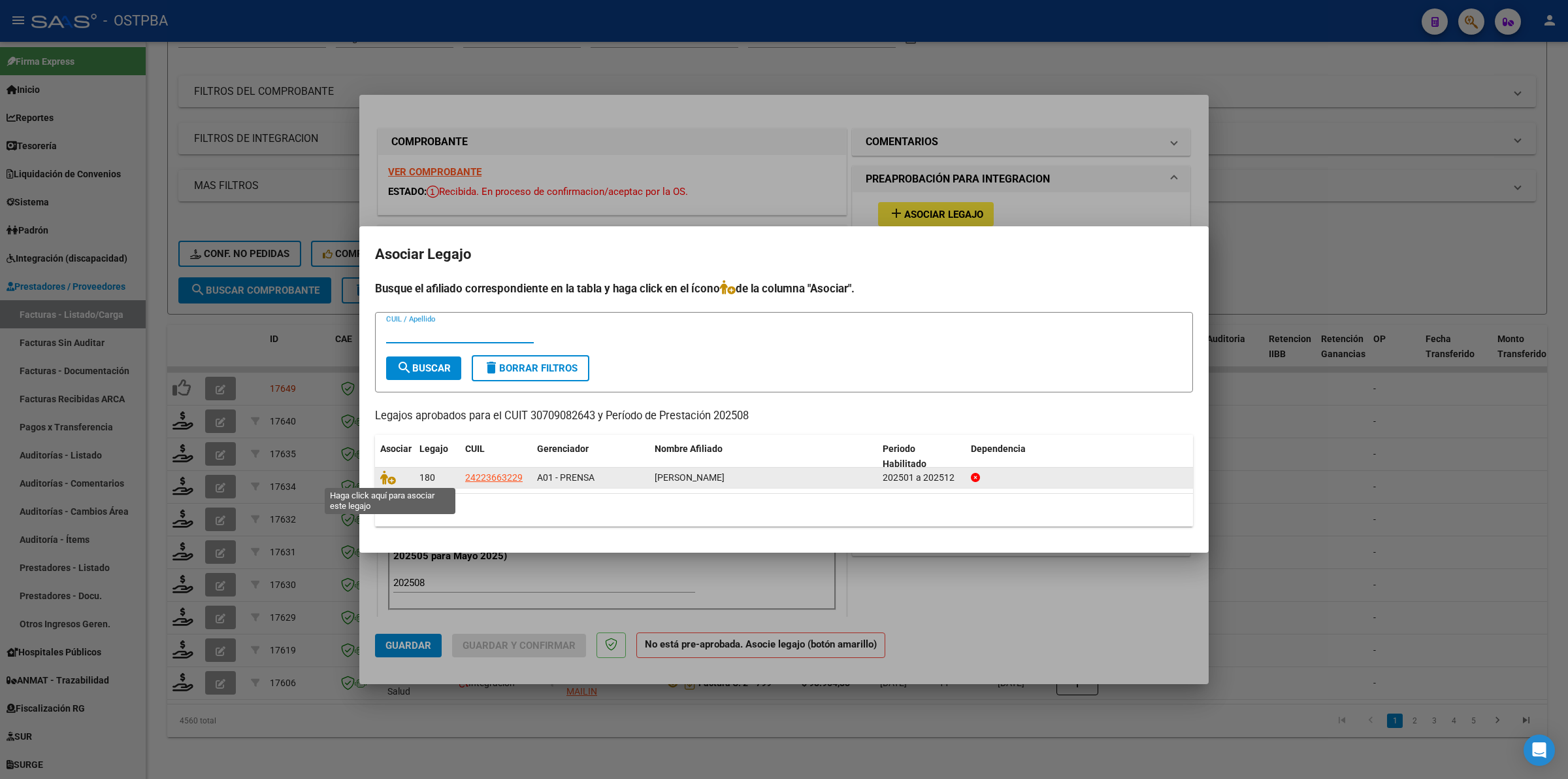
click at [403, 475] on div at bounding box center [395, 477] width 29 height 15
click at [384, 473] on icon at bounding box center [388, 477] width 16 height 15
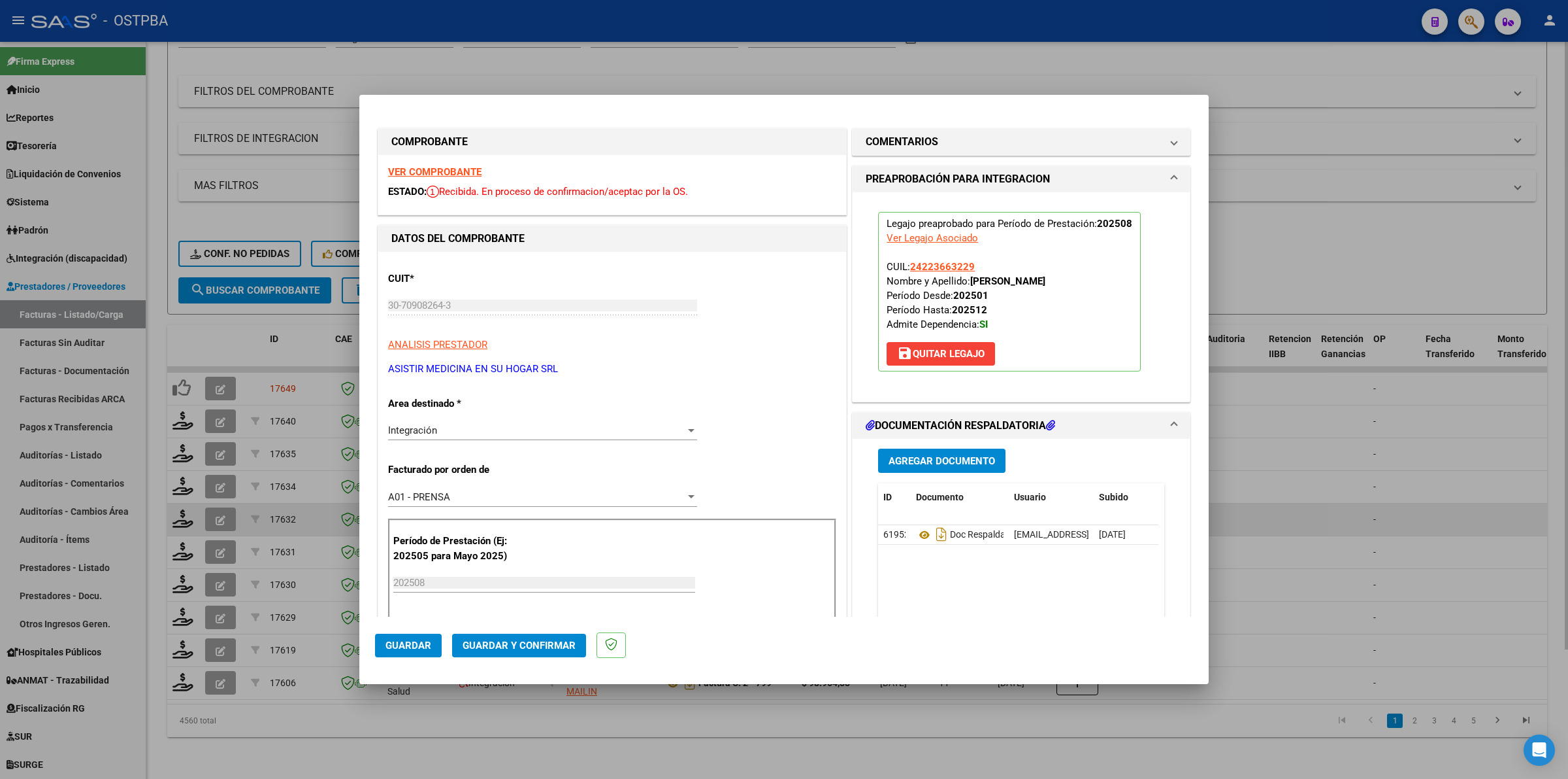
click at [1384, 521] on div at bounding box center [784, 390] width 1568 height 779
type input "$ 0,00"
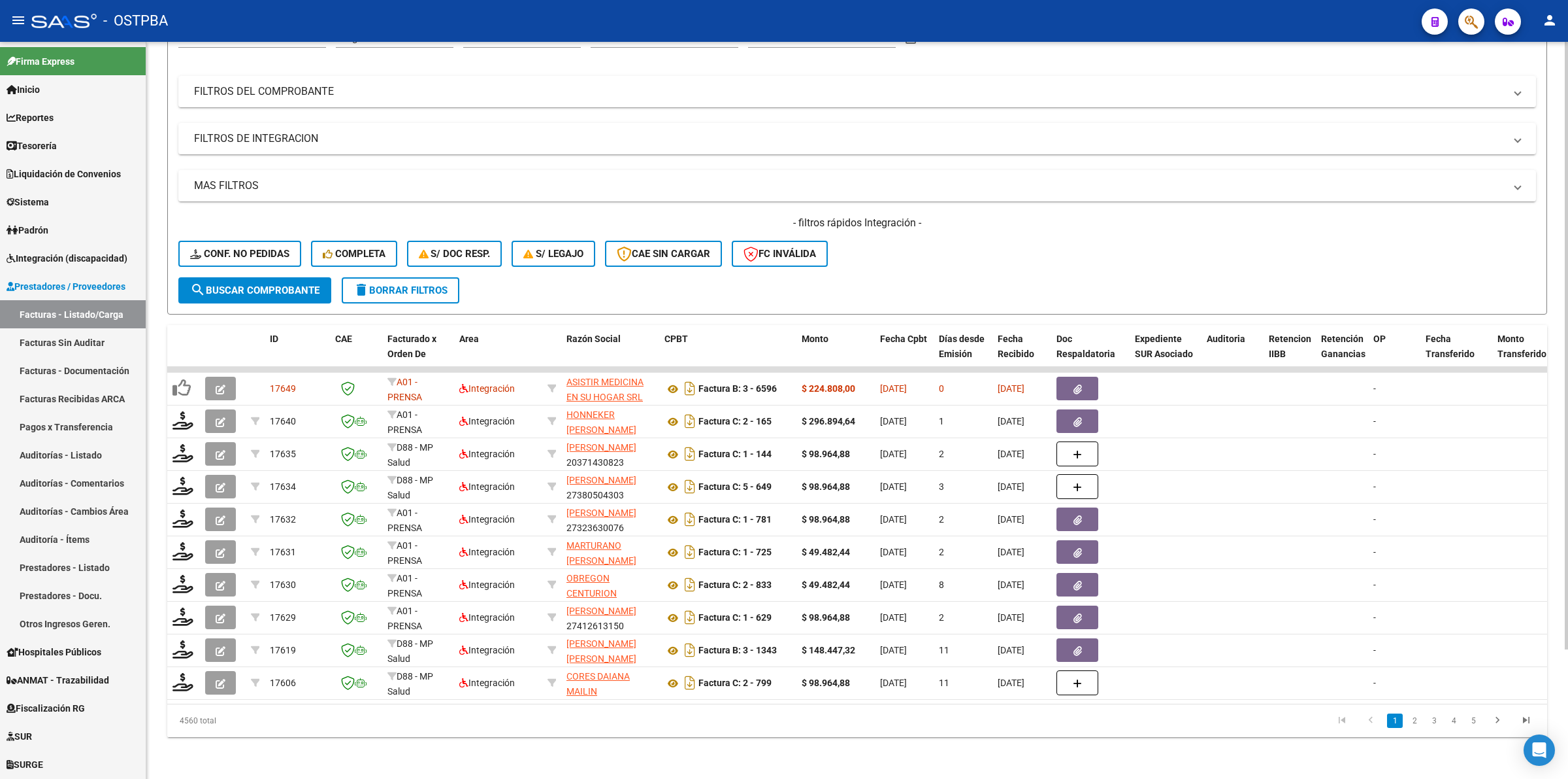
click at [206, 291] on form "Filtros Id Integración Area Seleccionar Gerenciador Seleccionar Gerenciador Tod…" at bounding box center [856, 161] width 1380 height 306
click at [213, 285] on span "search Buscar Comprobante" at bounding box center [254, 290] width 129 height 12
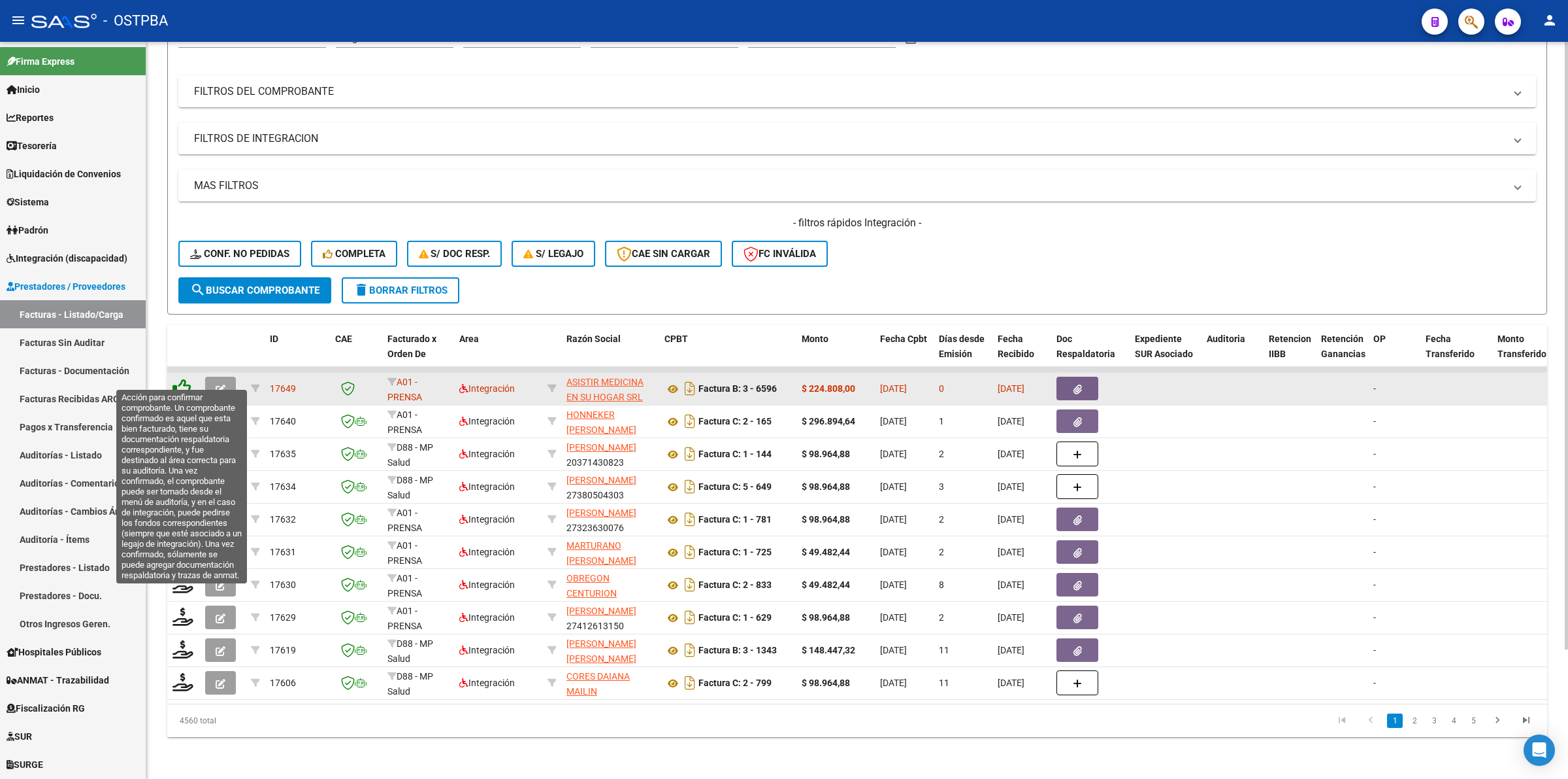
click at [180, 379] on icon at bounding box center [182, 388] width 18 height 18
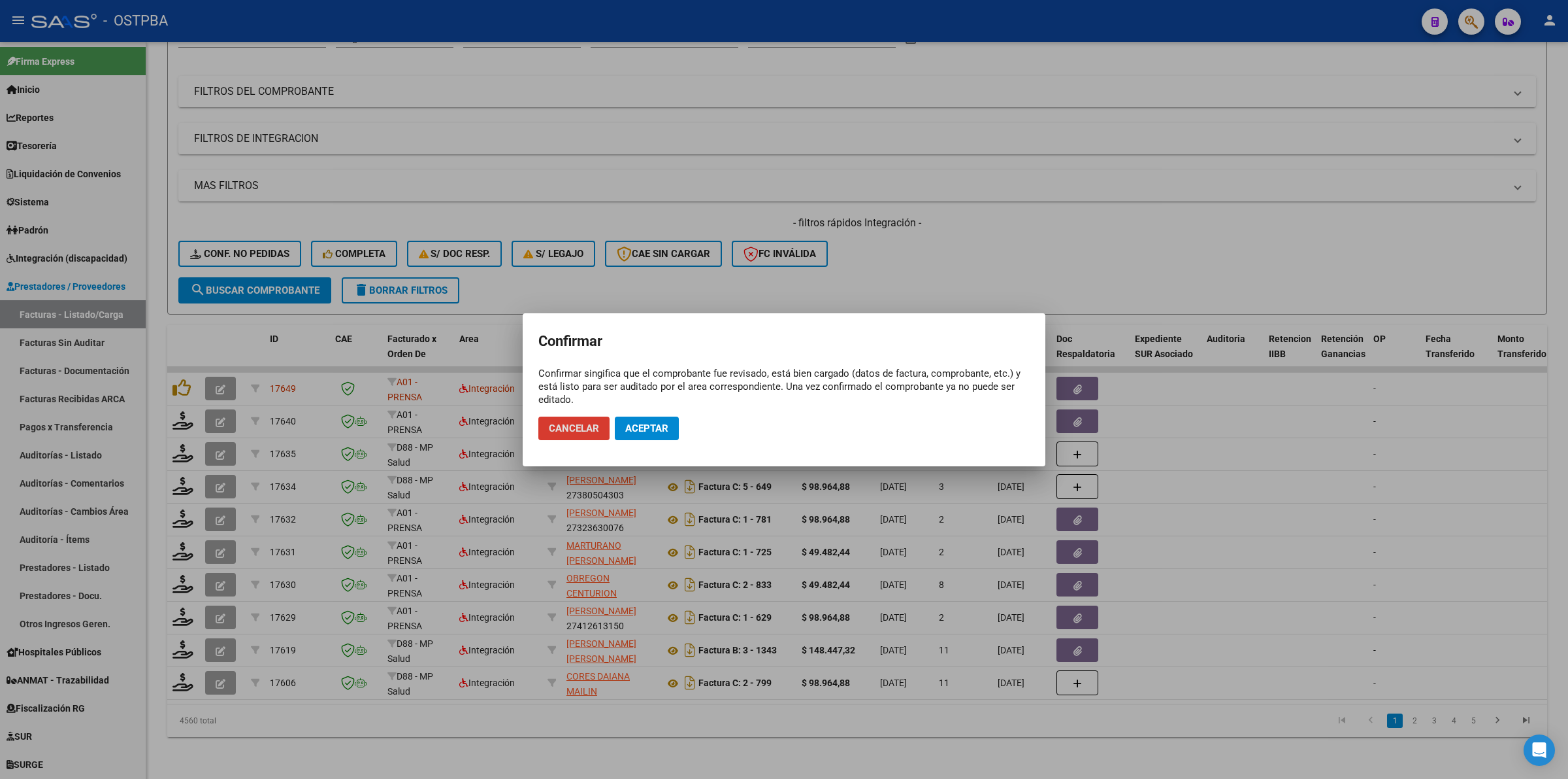
click at [645, 425] on span "Aceptar" at bounding box center [647, 428] width 43 height 12
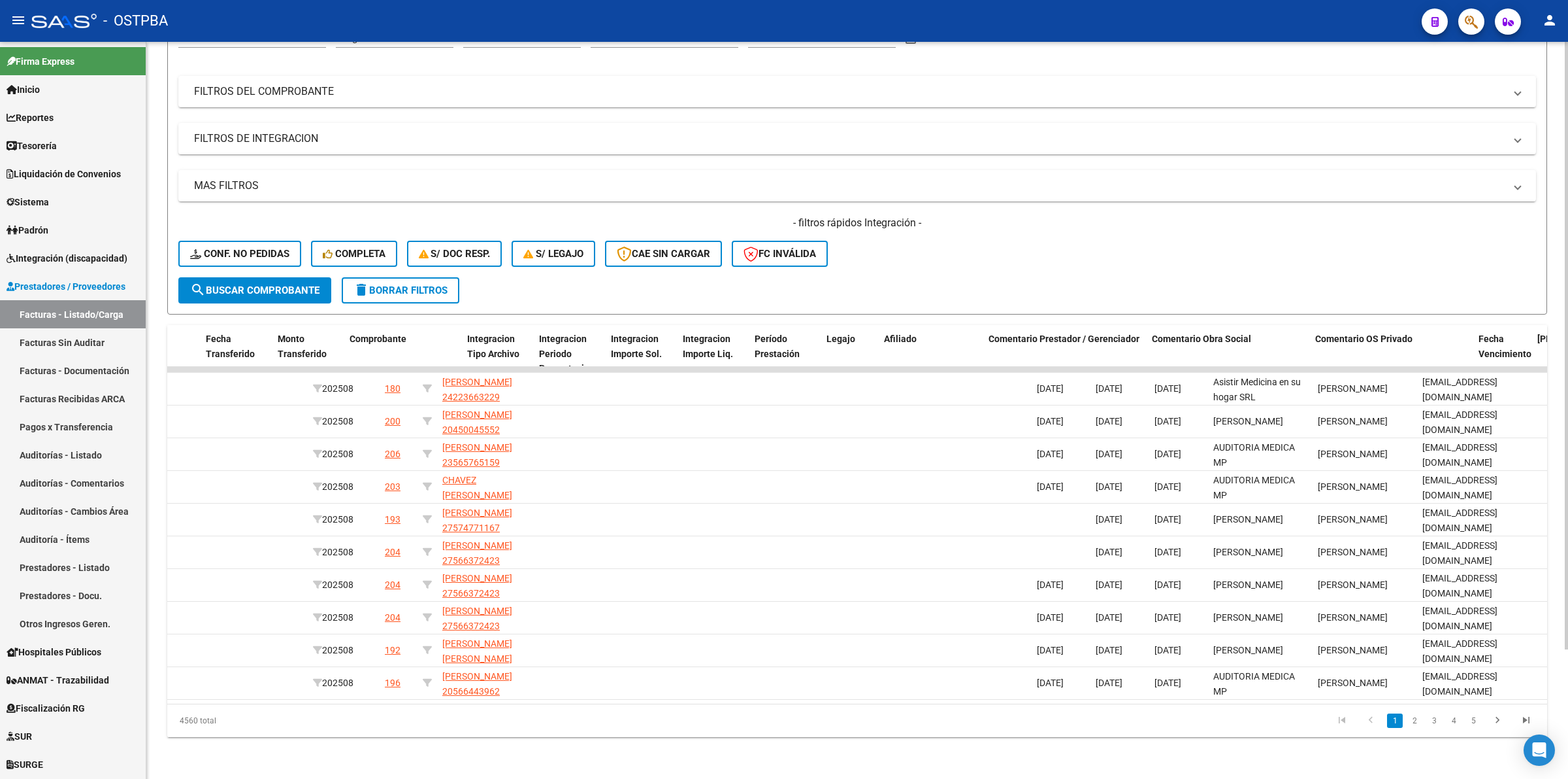
scroll to position [0, 0]
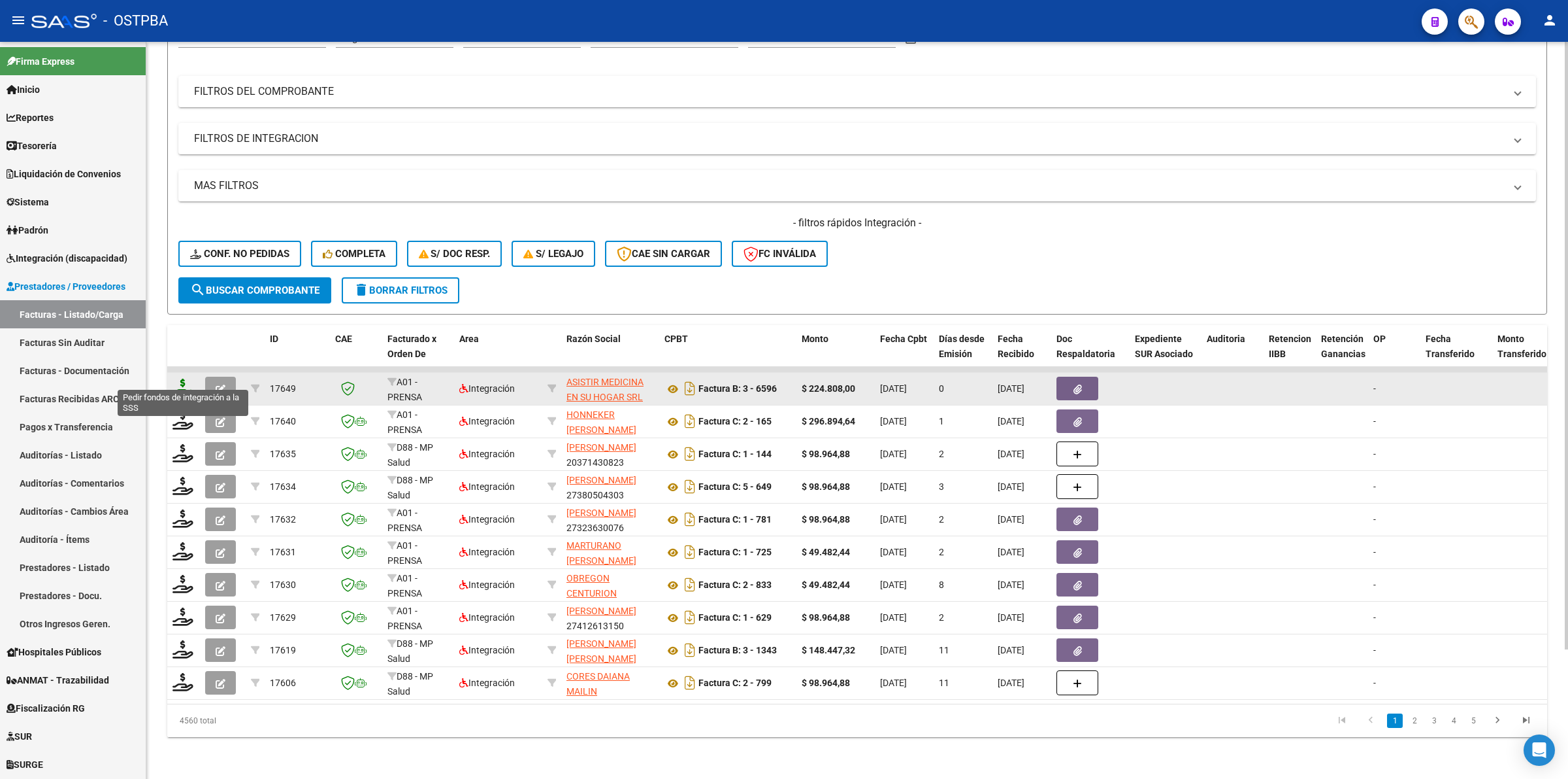
click at [177, 379] on icon at bounding box center [183, 388] width 21 height 18
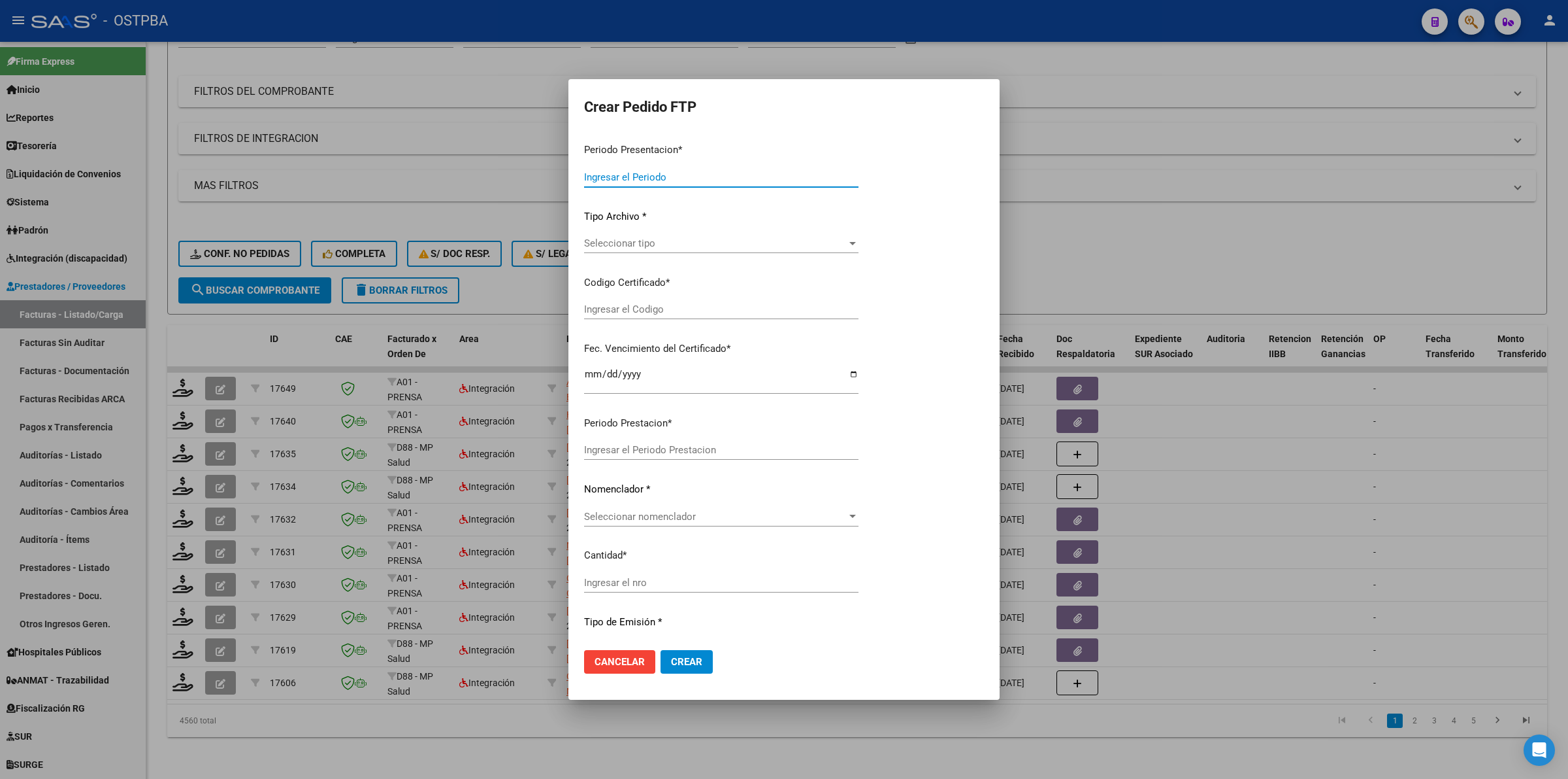
type input "202508"
type input "$ 224.808,00"
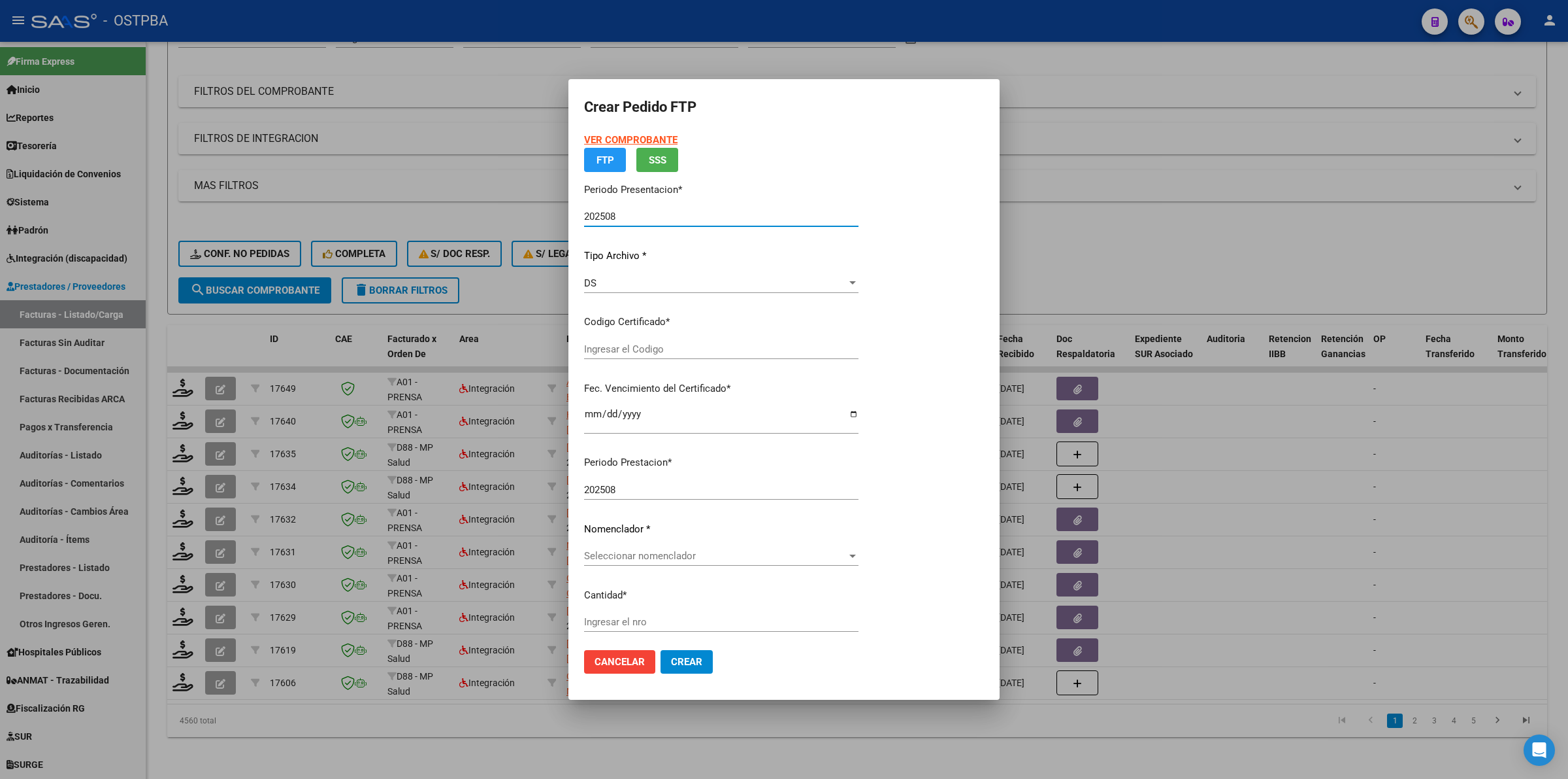
type input "00000000000000000000"
type input "[DATE]"
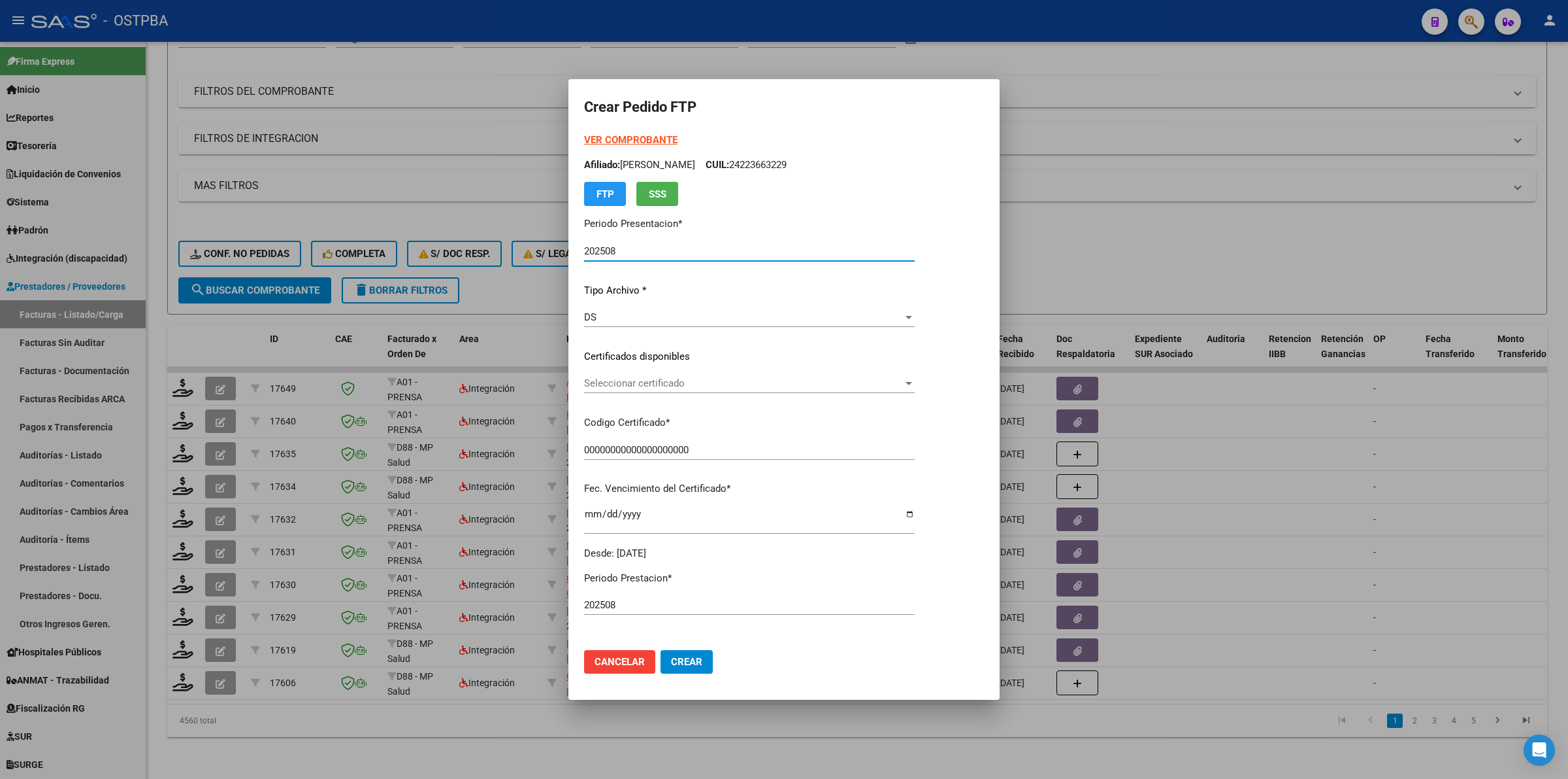
click at [903, 386] on span "Seleccionar certificado" at bounding box center [744, 383] width 318 height 12
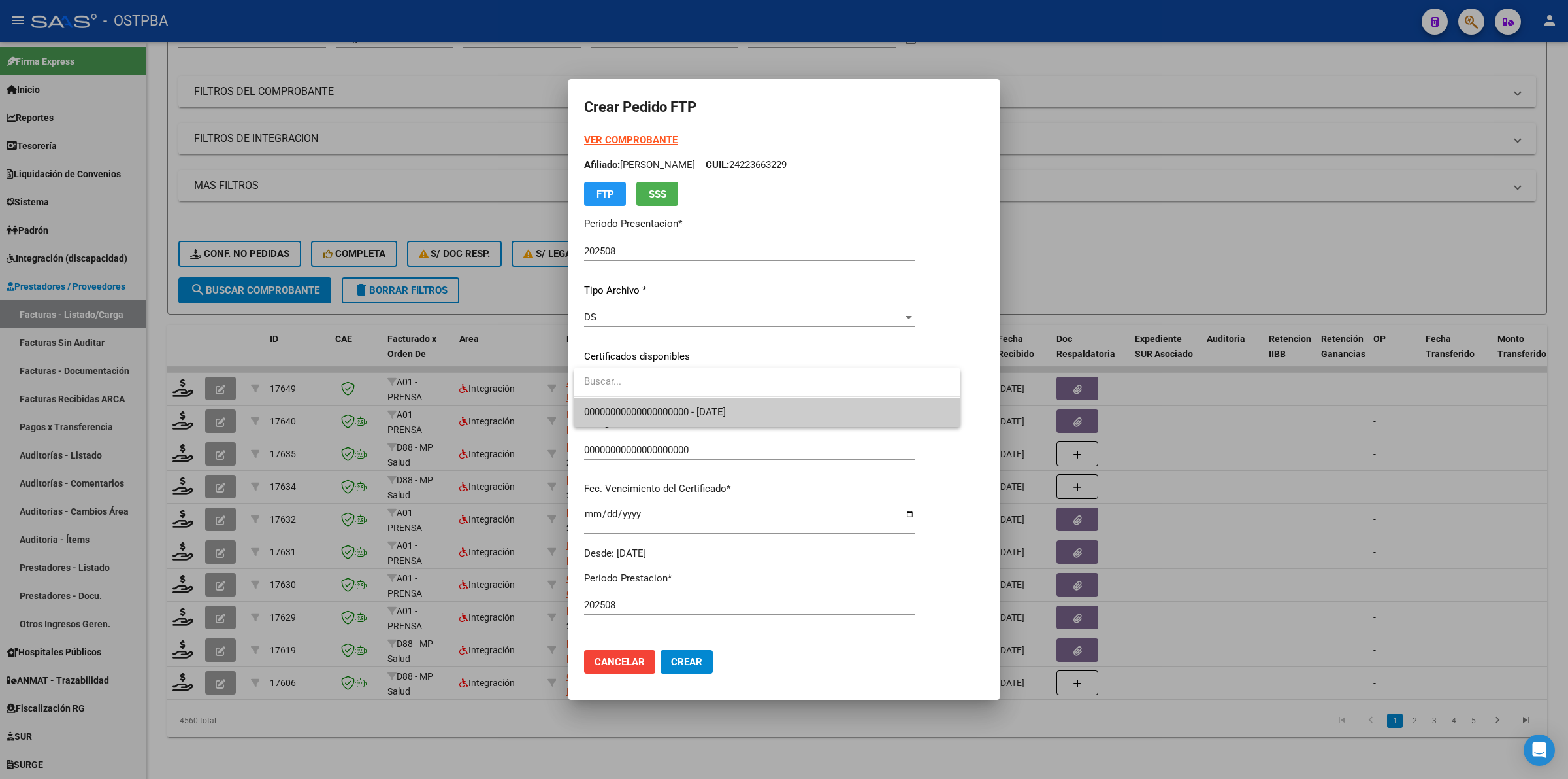
click at [854, 417] on span "00000000000000000000 - [DATE]" at bounding box center [767, 412] width 366 height 29
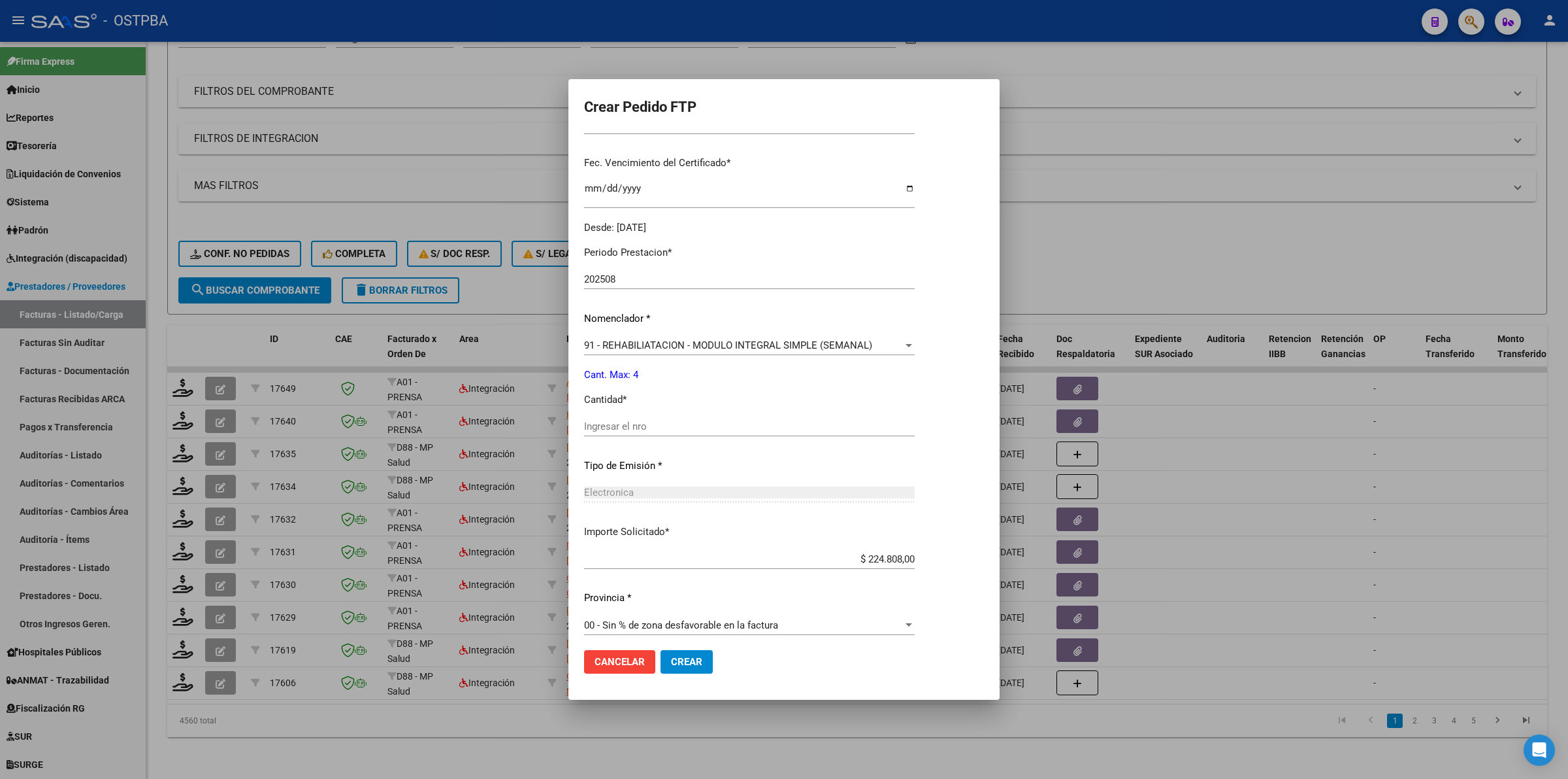
scroll to position [327, 0]
click at [725, 421] on input "Ingresar el nro" at bounding box center [750, 424] width 331 height 12
type input "4"
click at [699, 661] on span "Crear" at bounding box center [686, 661] width 31 height 12
